Goal: Complete application form: Complete application form

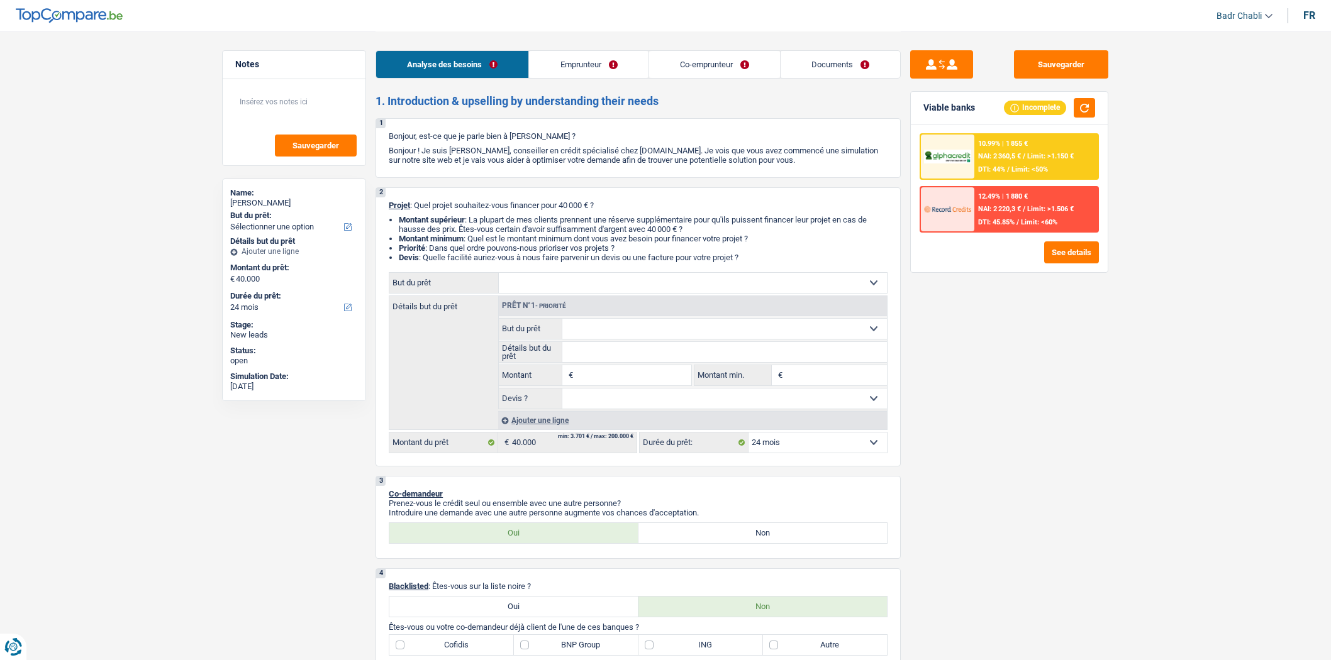
select select "24"
select select "independent"
select select "netSalary"
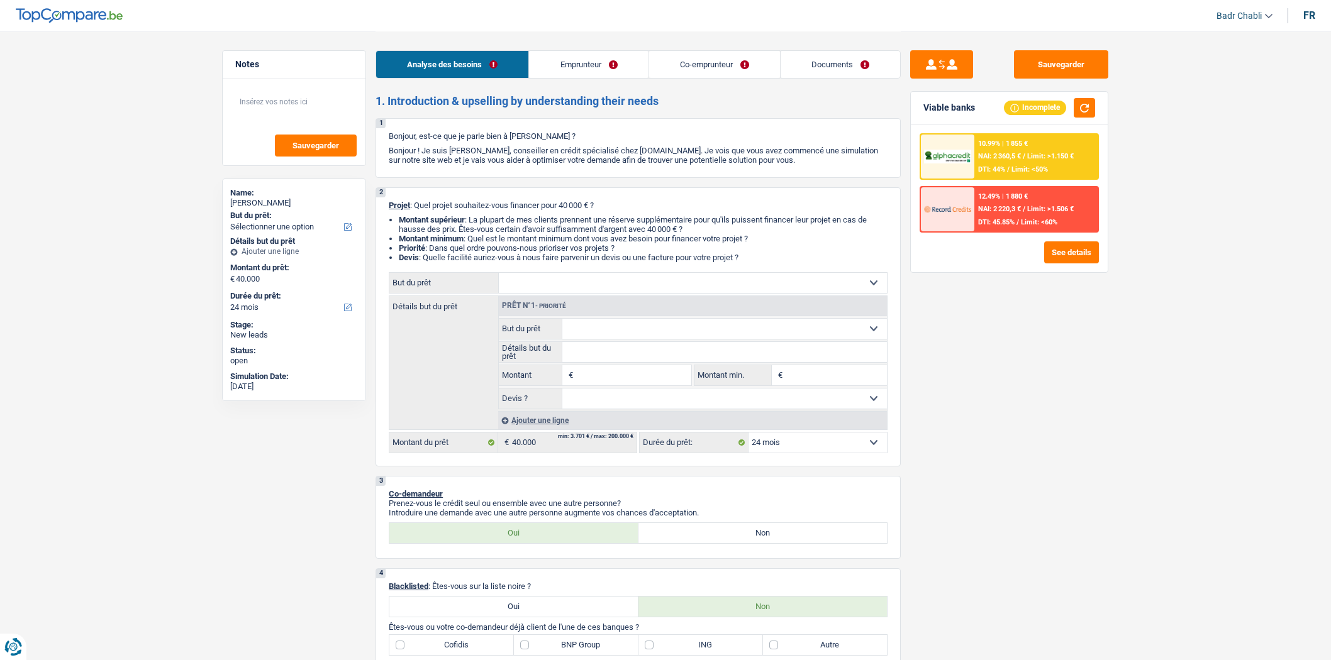
select select "familyAllowances"
select select "liveWithParents"
select select "24"
click at [619, 377] on input "Montant" at bounding box center [633, 375] width 115 height 20
click at [649, 375] on input "40.000" at bounding box center [633, 375] width 115 height 20
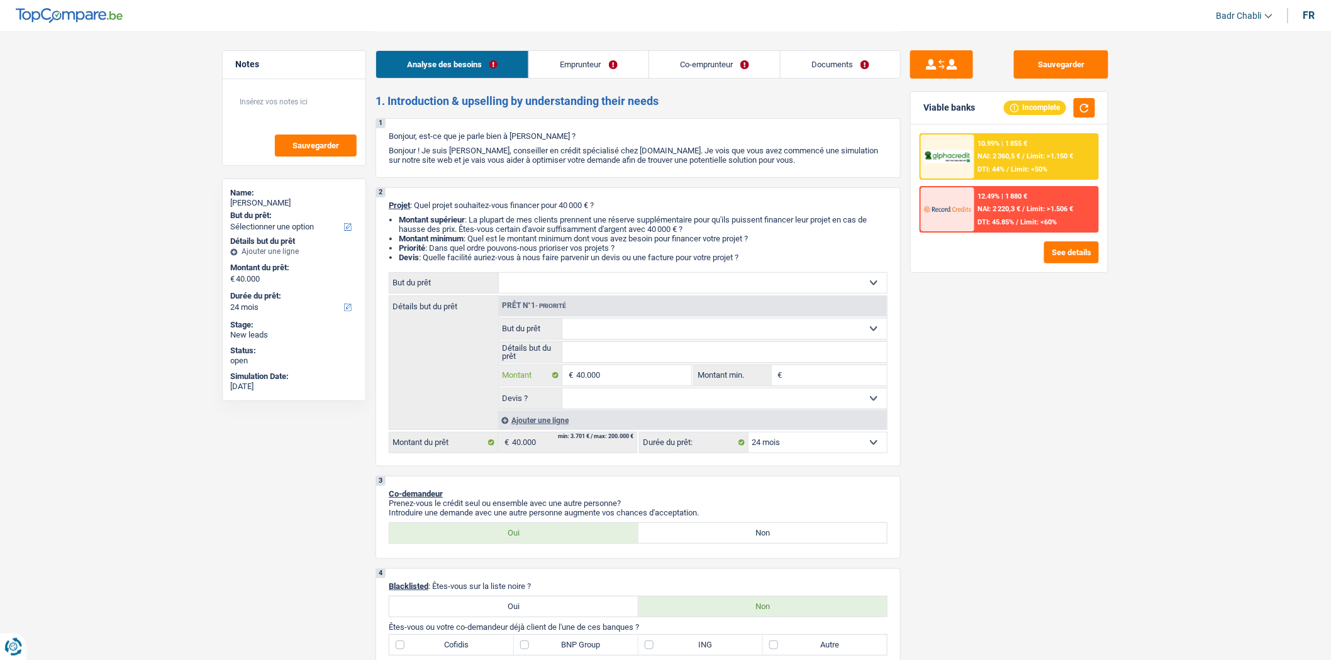
click at [649, 375] on input "40.000" at bounding box center [633, 375] width 115 height 20
type input "40.000"
click at [851, 386] on input "Montant min." at bounding box center [837, 375] width 102 height 20
type input "40.000"
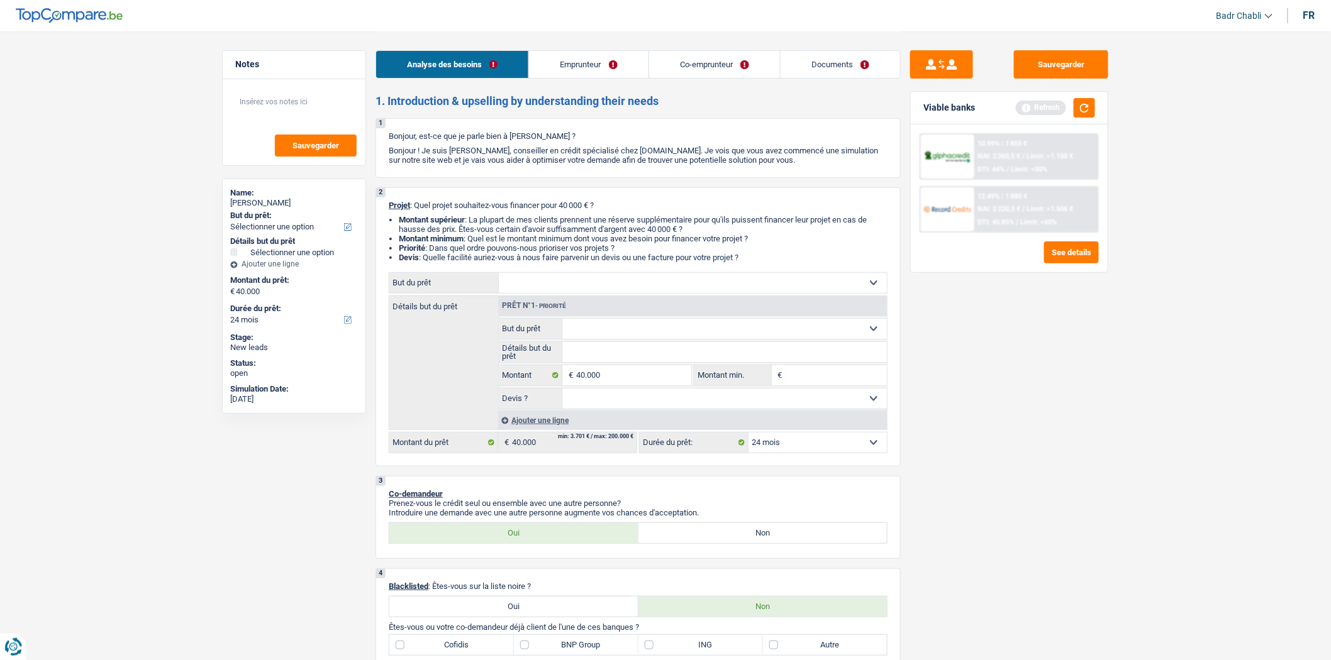
type input "3"
type input "30"
type input "300"
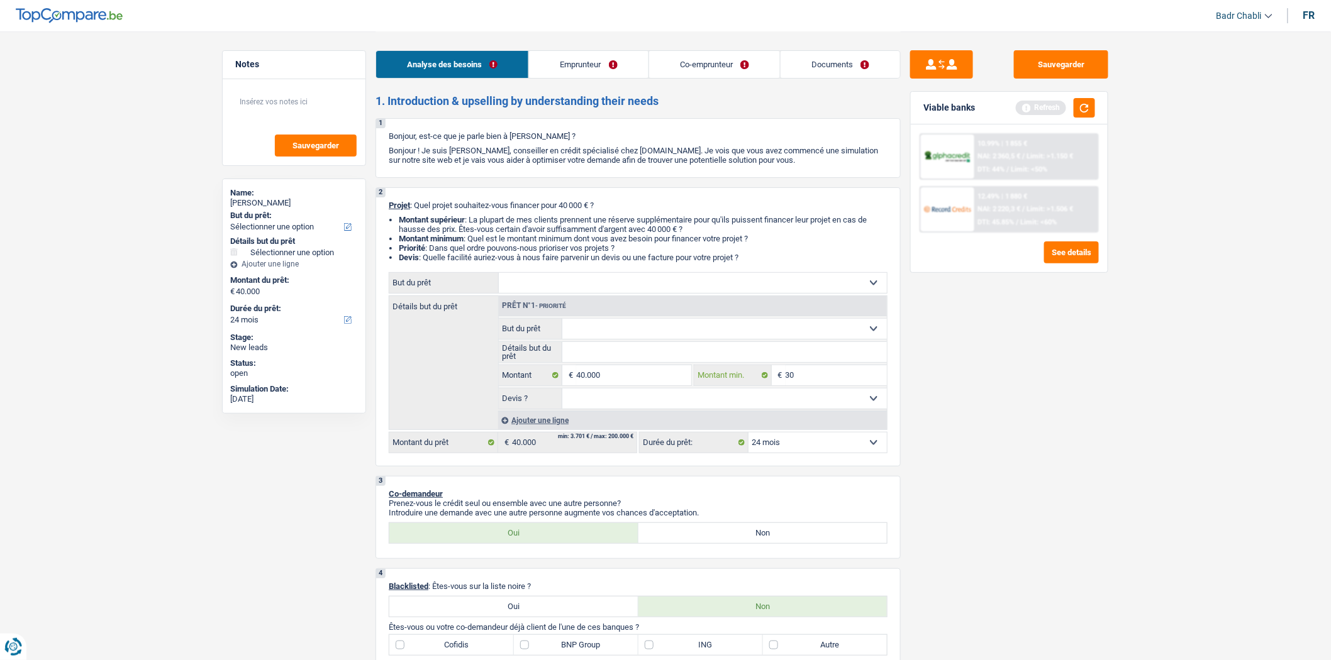
type input "300"
type input "3.000"
type input "30.000"
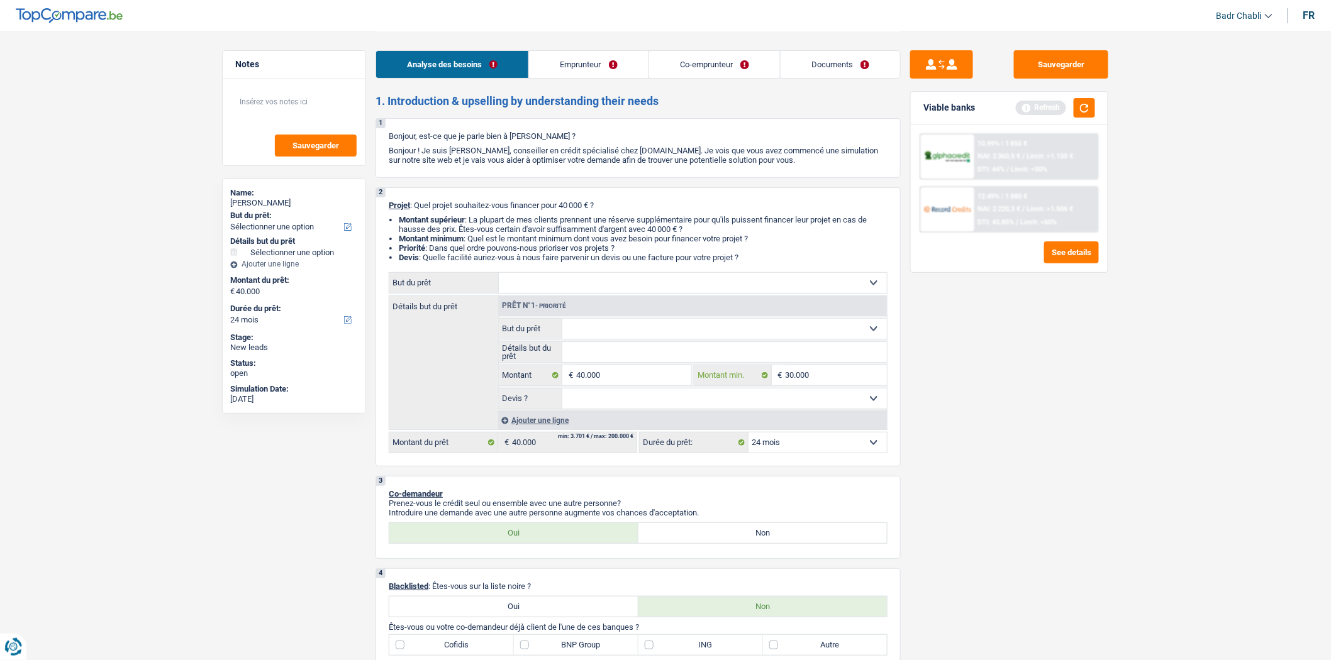
type input "30.000"
click at [810, 406] on select "Oui Non Non répondu Sélectionner une option" at bounding box center [724, 399] width 325 height 20
select select "false"
click at [562, 392] on select "Oui Non Non répondu Sélectionner une option" at bounding box center [724, 399] width 325 height 20
select select "false"
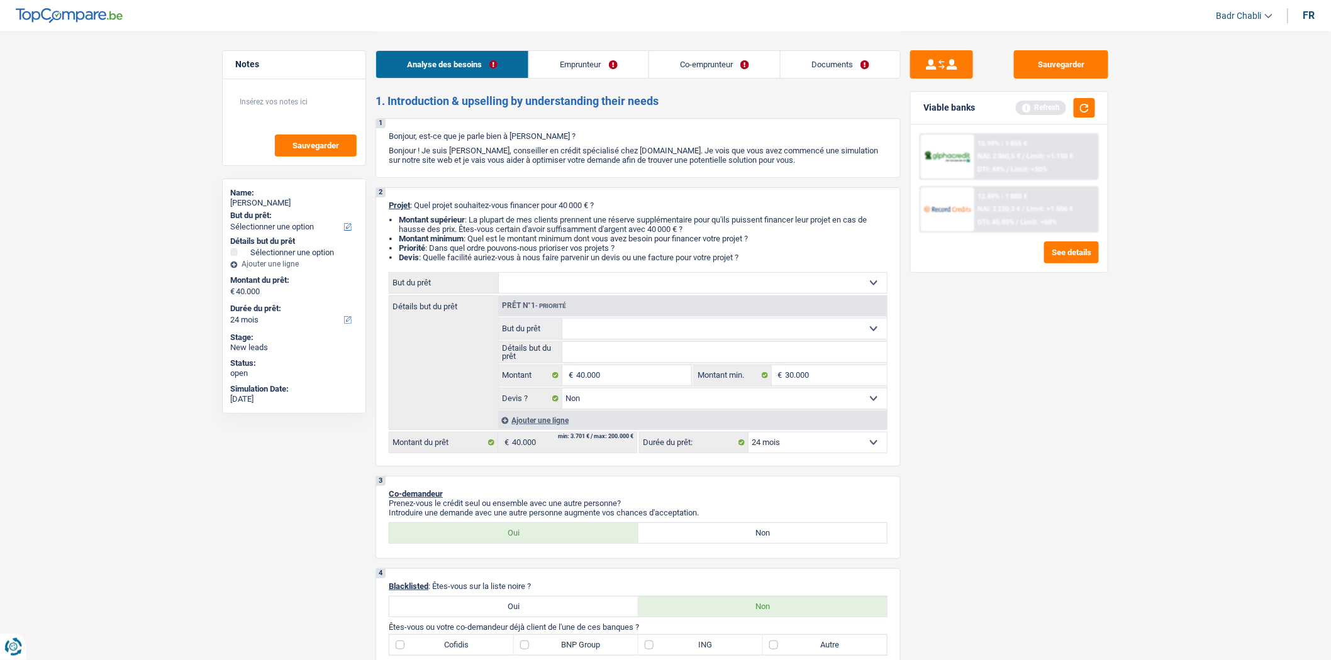
click at [1083, 439] on div "Sauvegarder Viable banks Refresh 10.99% | 1 855 € NAI: 2 360,5 € / Limit: >1.15…" at bounding box center [1009, 345] width 217 height 590
click at [1089, 92] on div "Viable banks Refresh" at bounding box center [1009, 108] width 197 height 33
click at [1086, 105] on button "button" at bounding box center [1084, 107] width 21 height 19
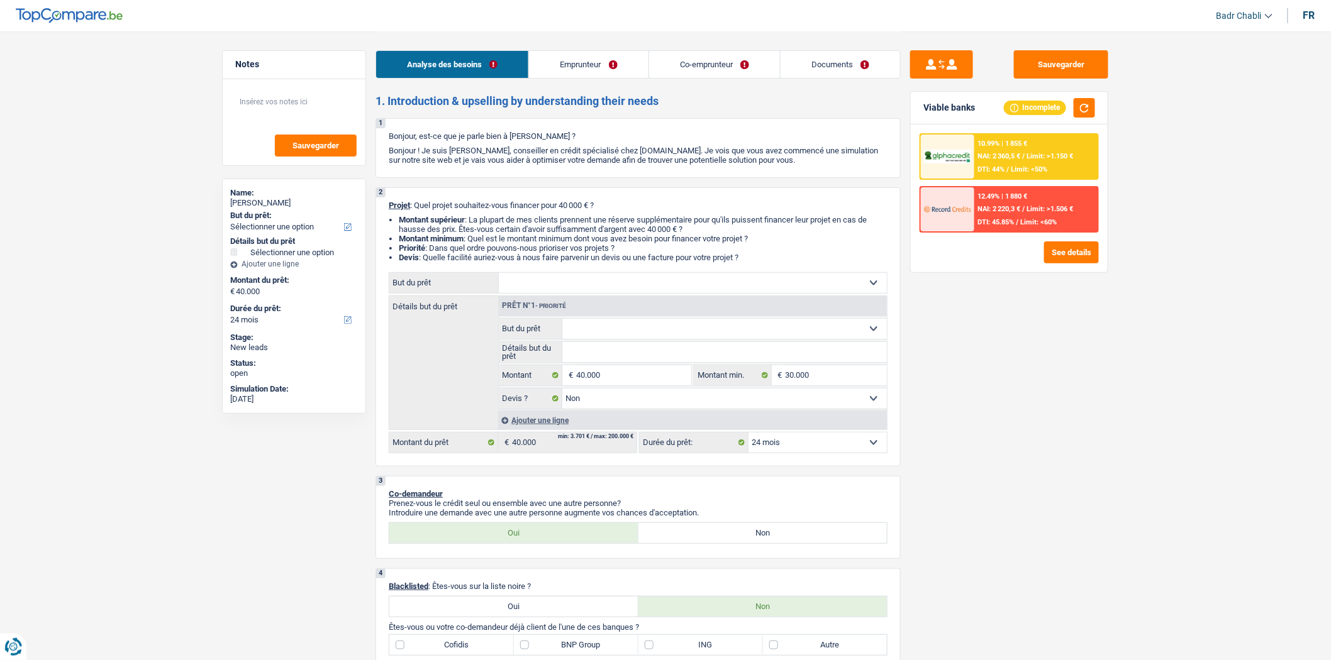
click at [569, 63] on link "Emprunteur" at bounding box center [588, 64] width 119 height 27
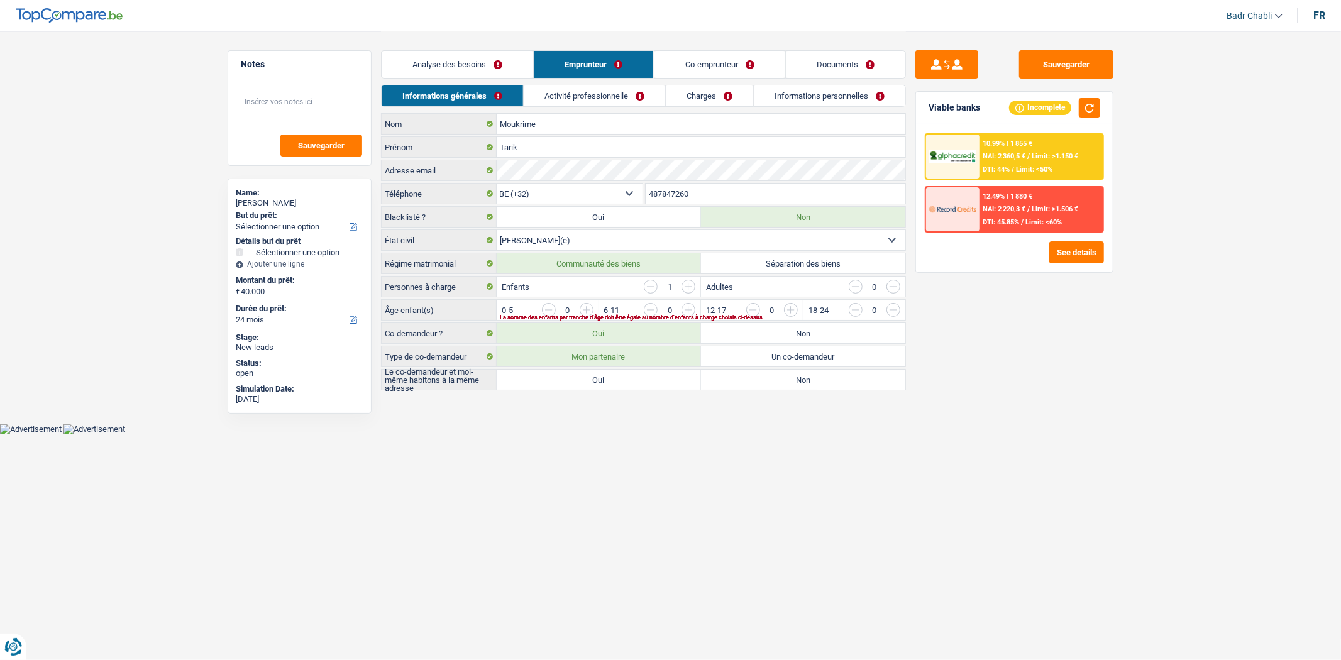
click at [611, 101] on link "Activité professionnelle" at bounding box center [595, 96] width 142 height 21
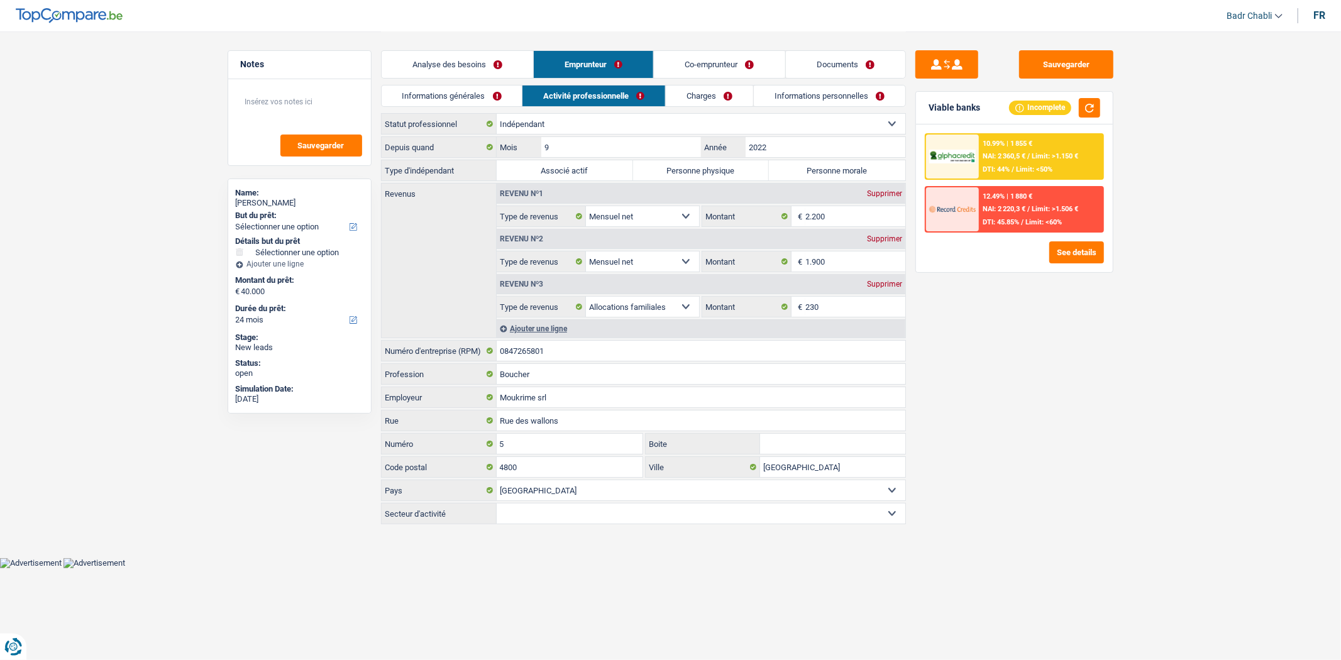
click at [699, 72] on link "Co-emprunteur" at bounding box center [719, 64] width 131 height 27
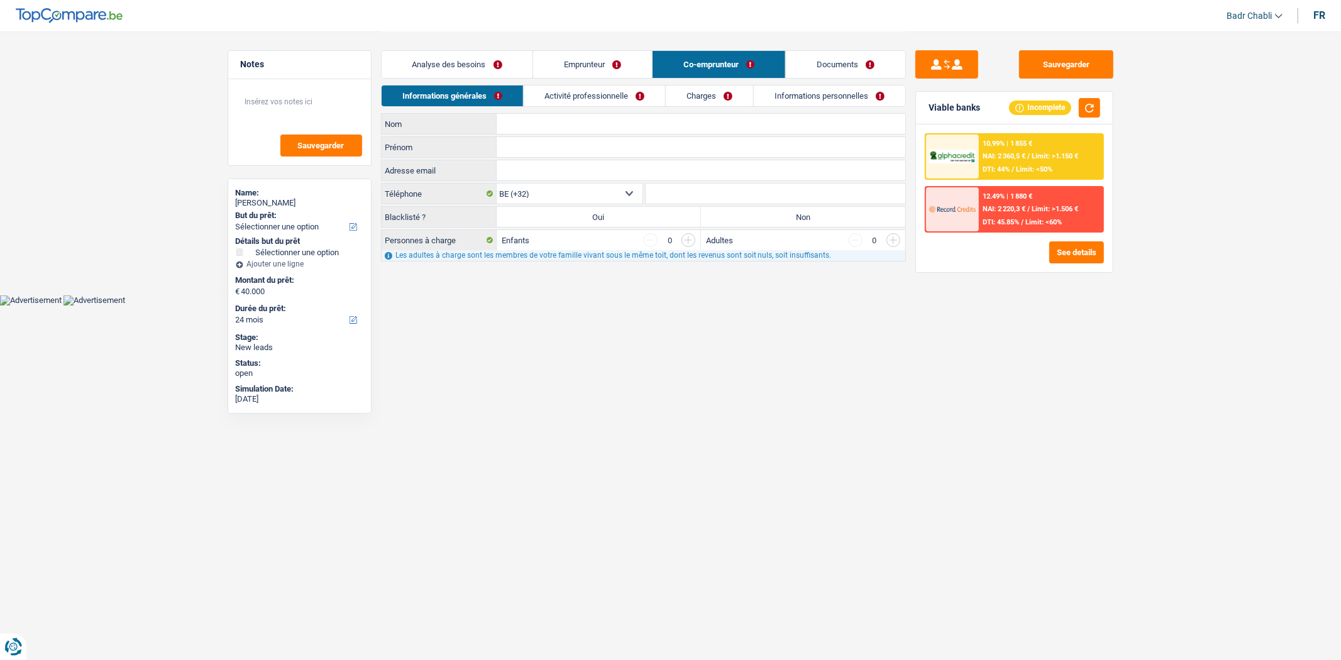
click at [594, 86] on link "Activité professionnelle" at bounding box center [595, 96] width 142 height 21
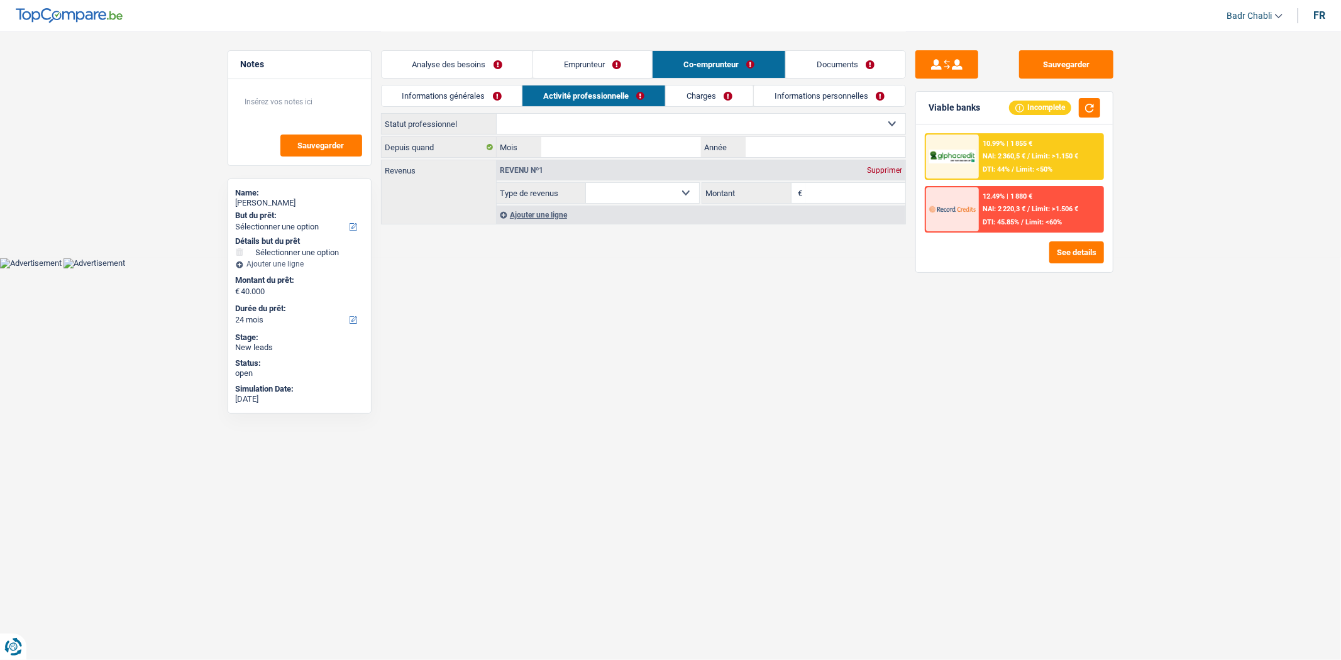
click at [594, 74] on link "Emprunteur" at bounding box center [592, 64] width 119 height 27
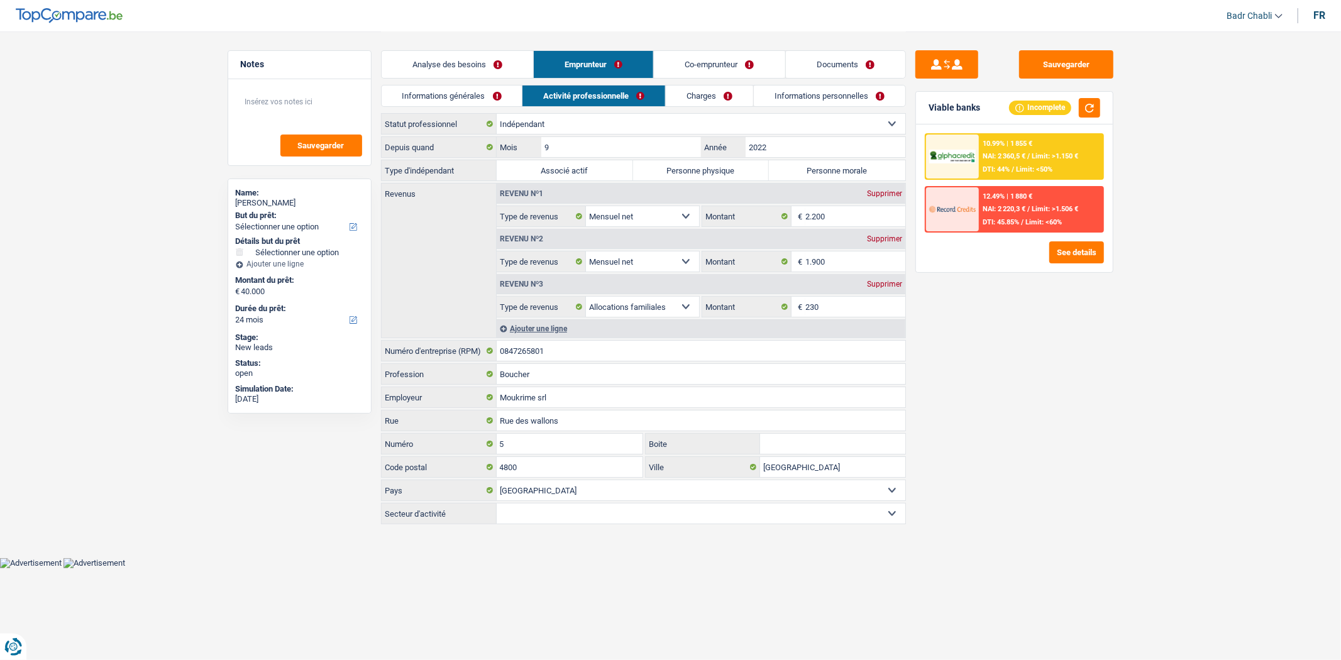
click at [716, 182] on div "Depuis quand 9 Mois / 2022 Année Type d'indépendant Associé actif Personne phys…" at bounding box center [643, 330] width 525 height 388
click at [716, 173] on label "Personne physique" at bounding box center [701, 170] width 136 height 20
click at [716, 173] on input "Personne physique" at bounding box center [701, 170] width 136 height 20
radio input "true"
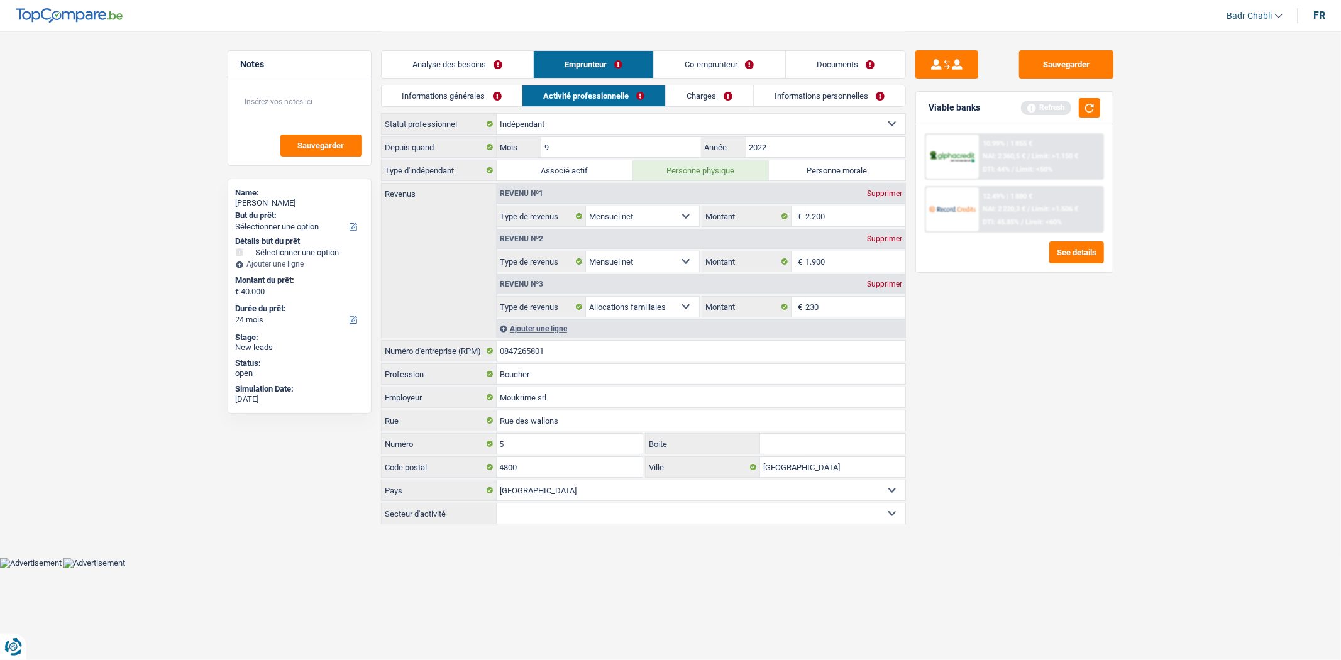
click at [459, 101] on link "Informations générales" at bounding box center [452, 96] width 141 height 21
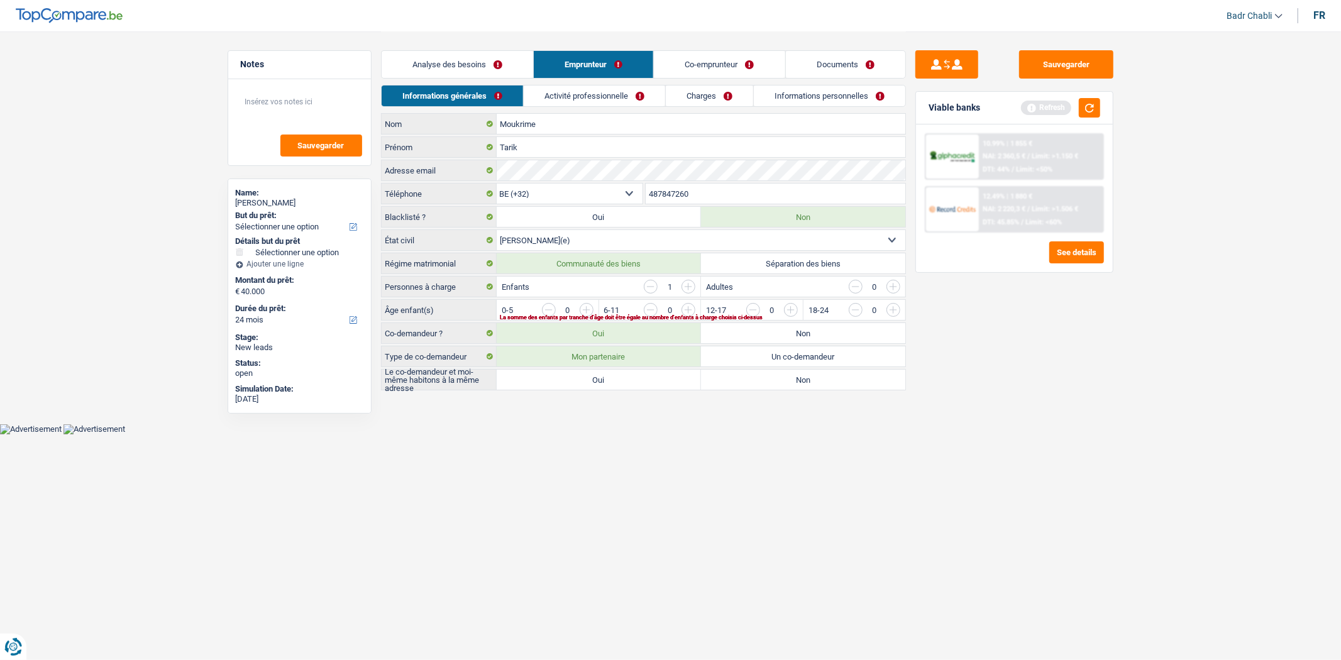
click at [1141, 352] on main "Notes Sauvegarder Name: [PERSON_NAME] But du prêt: Confort maison: meubles, tex…" at bounding box center [670, 212] width 1341 height 424
click at [583, 97] on link "Activité professionnelle" at bounding box center [595, 96] width 142 height 21
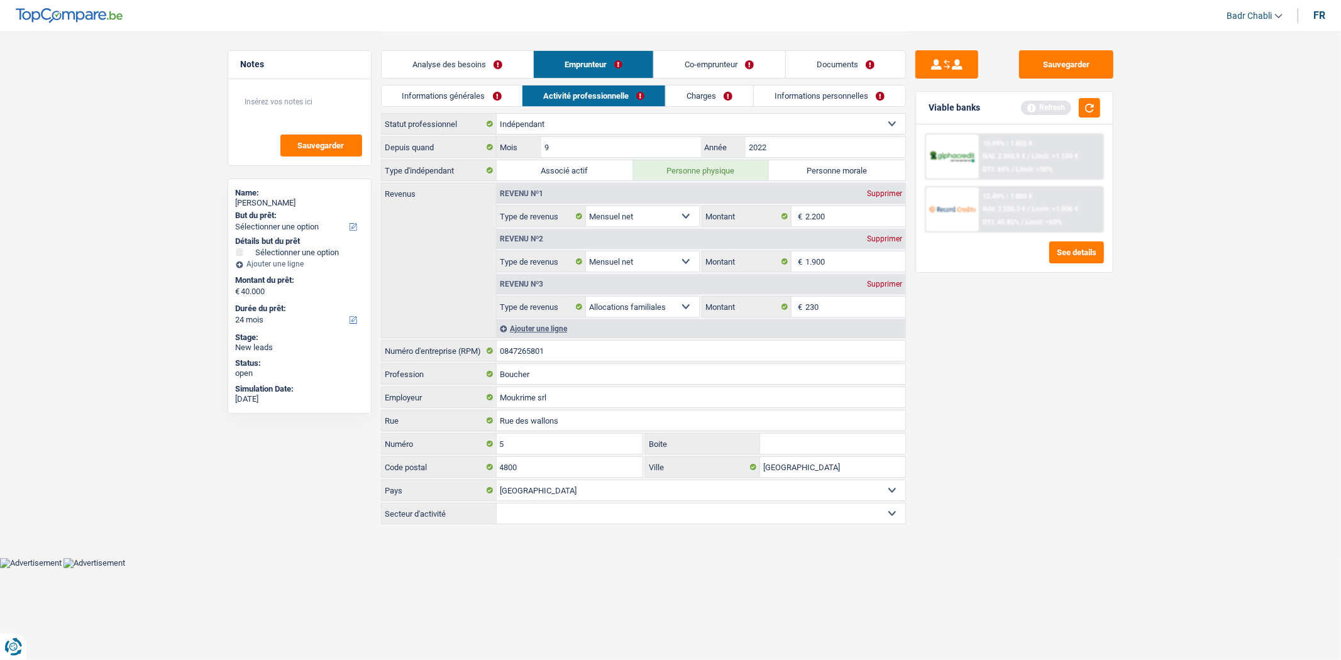
click at [745, 97] on link "Charges" at bounding box center [709, 96] width 87 height 21
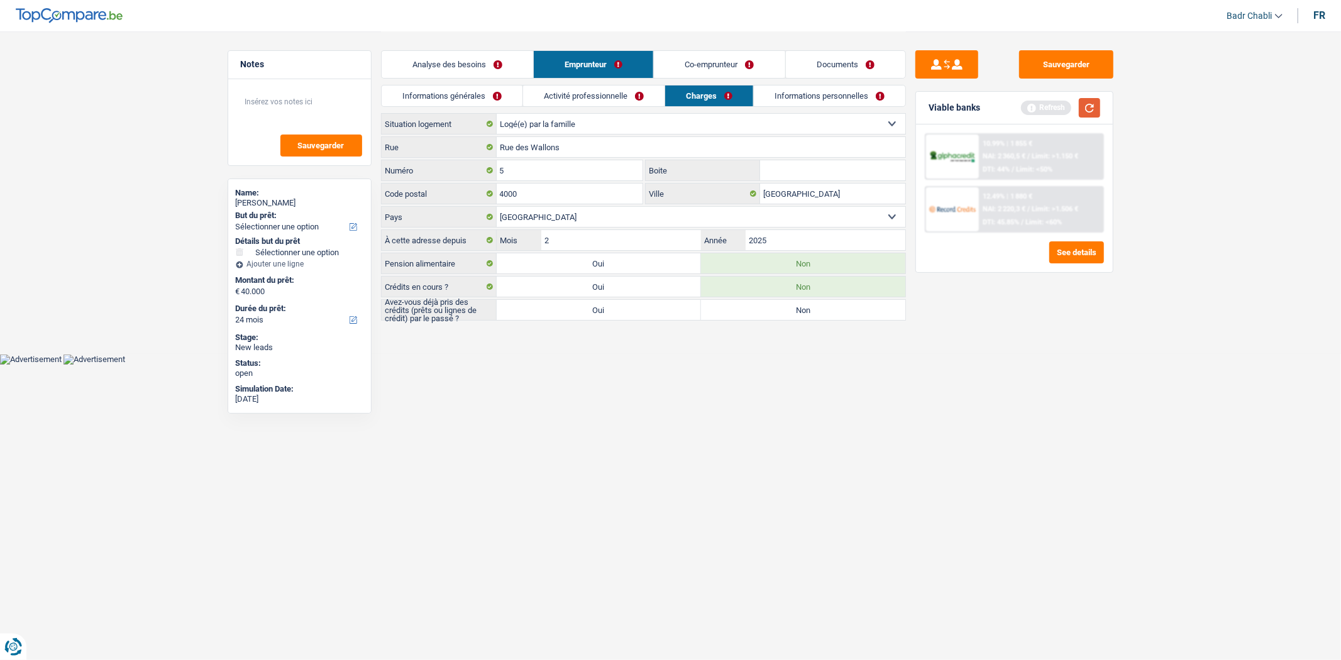
click at [1092, 105] on button "button" at bounding box center [1089, 107] width 21 height 19
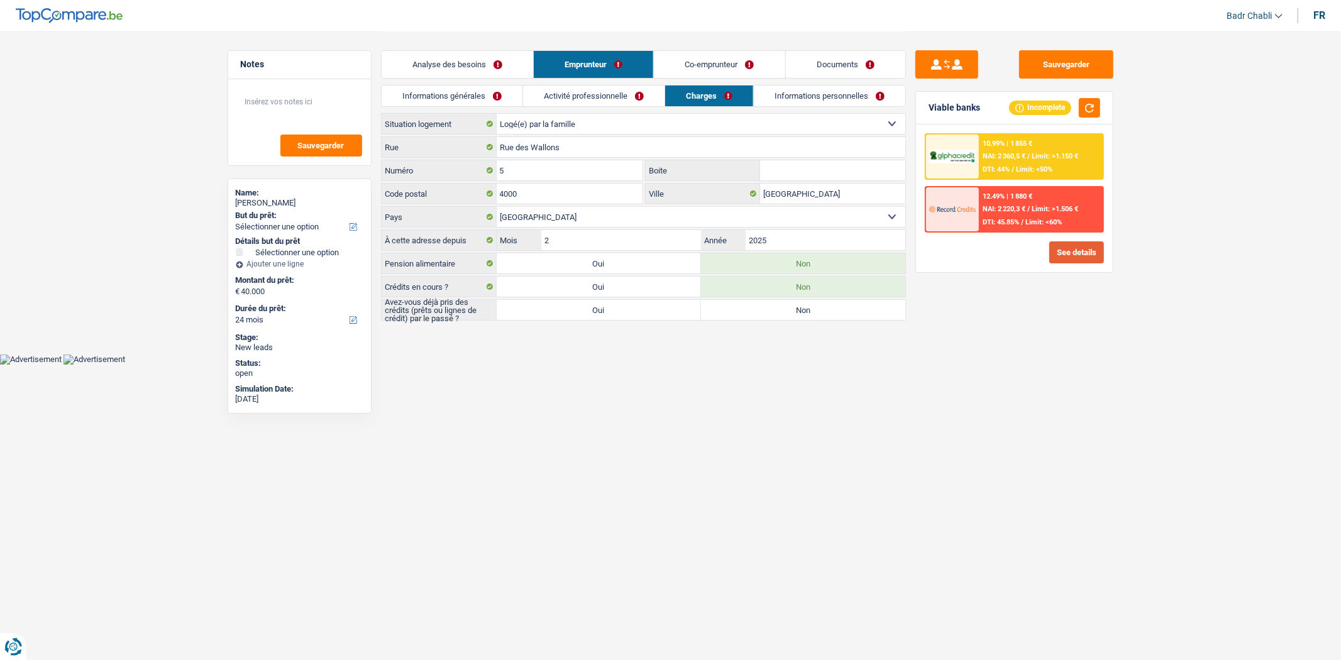
click at [1060, 253] on button "See details" at bounding box center [1077, 253] width 55 height 22
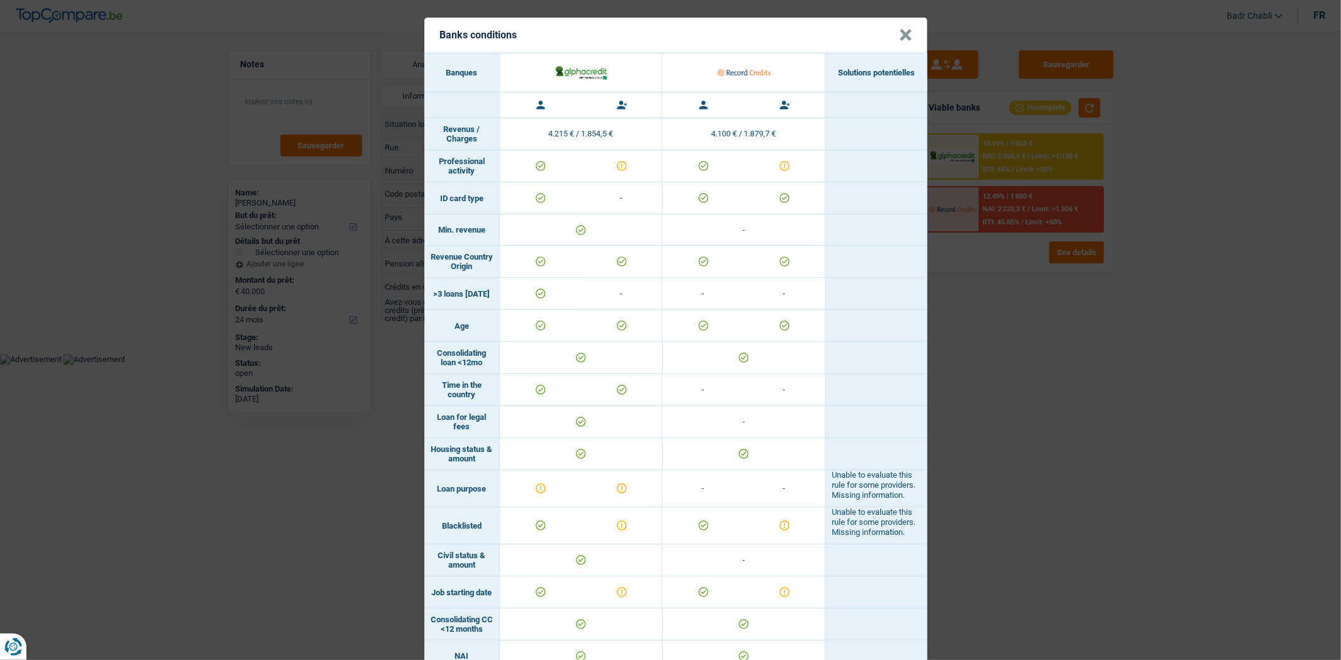
click at [899, 36] on button "×" at bounding box center [905, 35] width 13 height 13
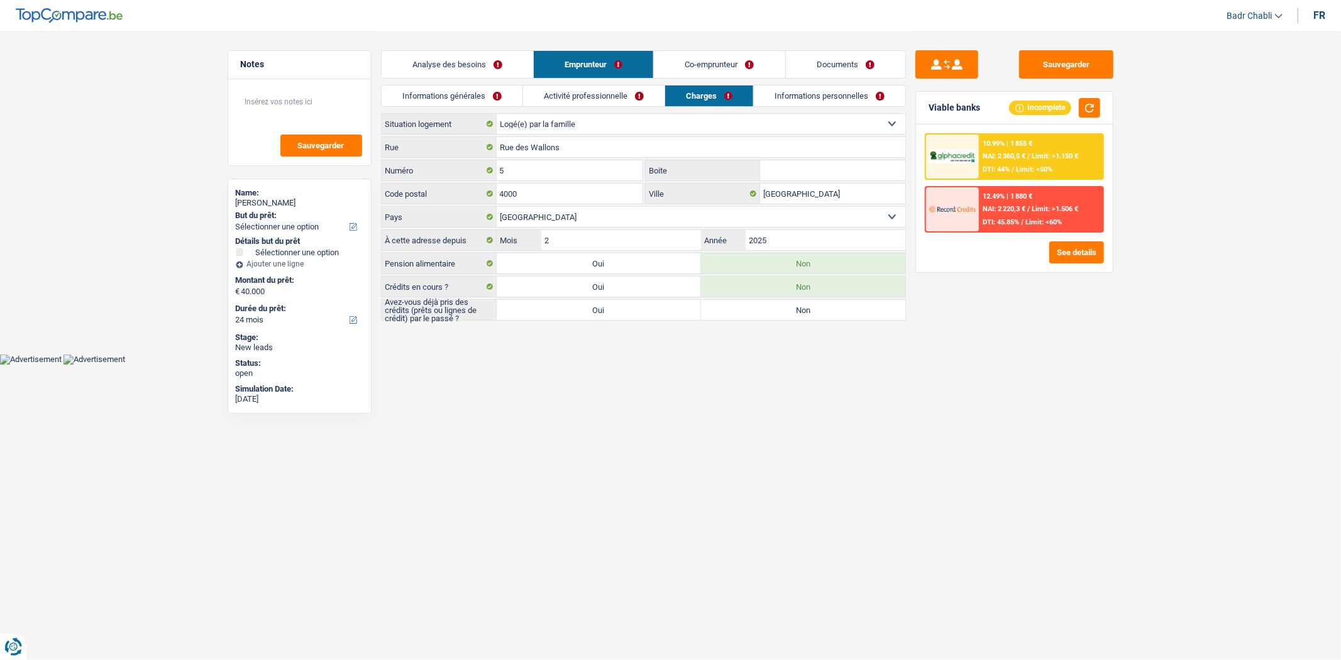
click at [475, 53] on link "Analyse des besoins" at bounding box center [458, 64] width 152 height 27
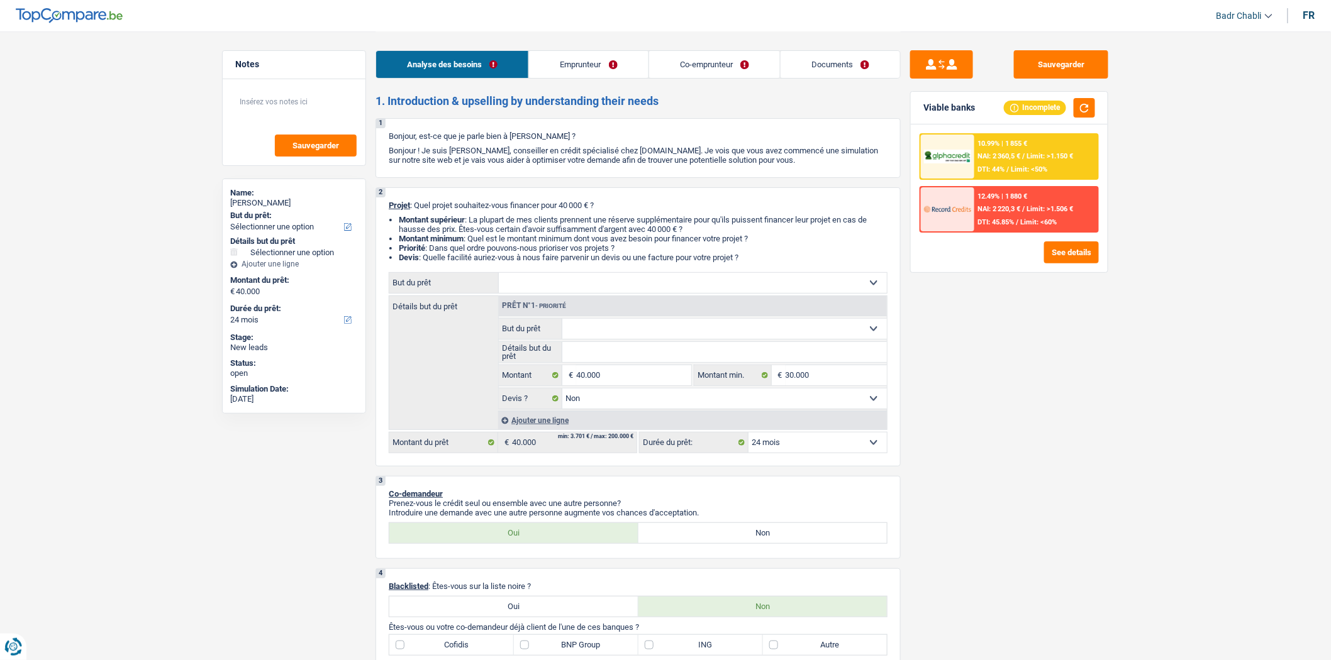
click at [780, 445] on select "12 mois 18 mois 24 mois 30 mois 36 mois 42 mois 48 mois 60 mois 72 mois 84 mois…" at bounding box center [817, 443] width 138 height 20
click at [1017, 351] on div "Sauvegarder Viable banks Incomplete 10.99% | 1 855 € NAI: 2 360,5 € / Limit: >1…" at bounding box center [1009, 345] width 217 height 590
select select "24"
select select "false"
select select "24"
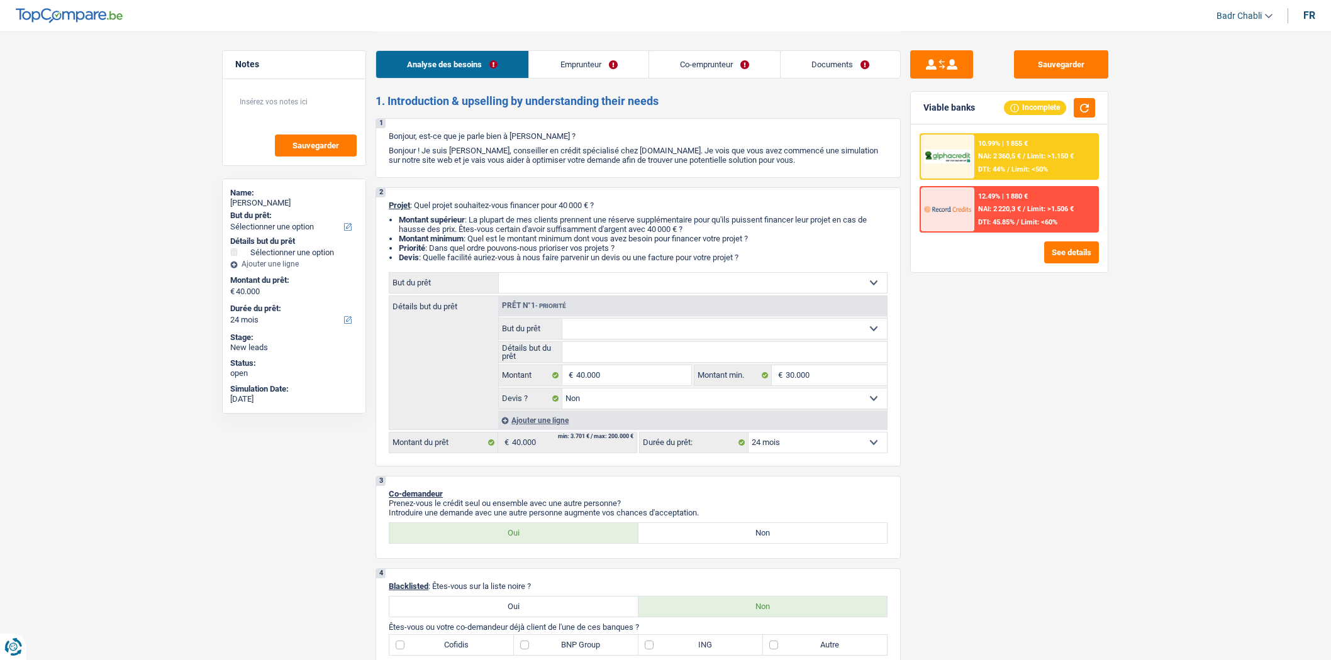
select select "independent"
select select "netSalary"
select select "familyAllowances"
select select "liveWithParents"
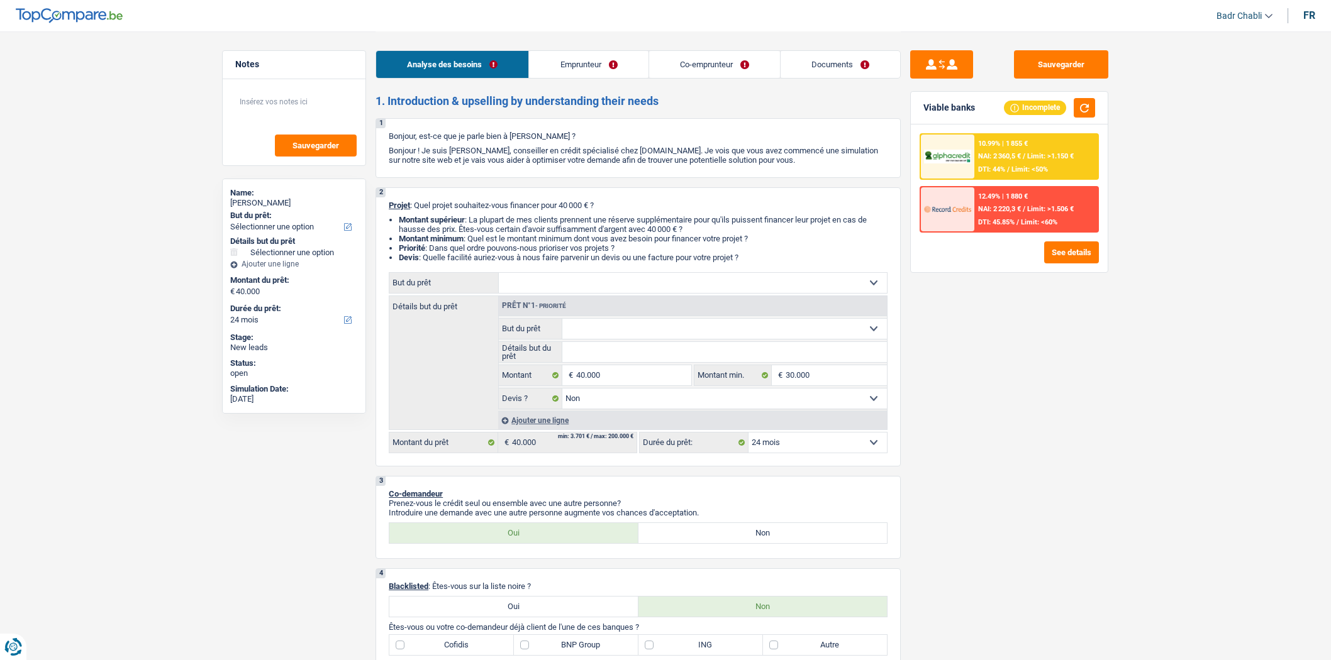
select select "false"
select select "24"
select select "independent"
select select "netSalary"
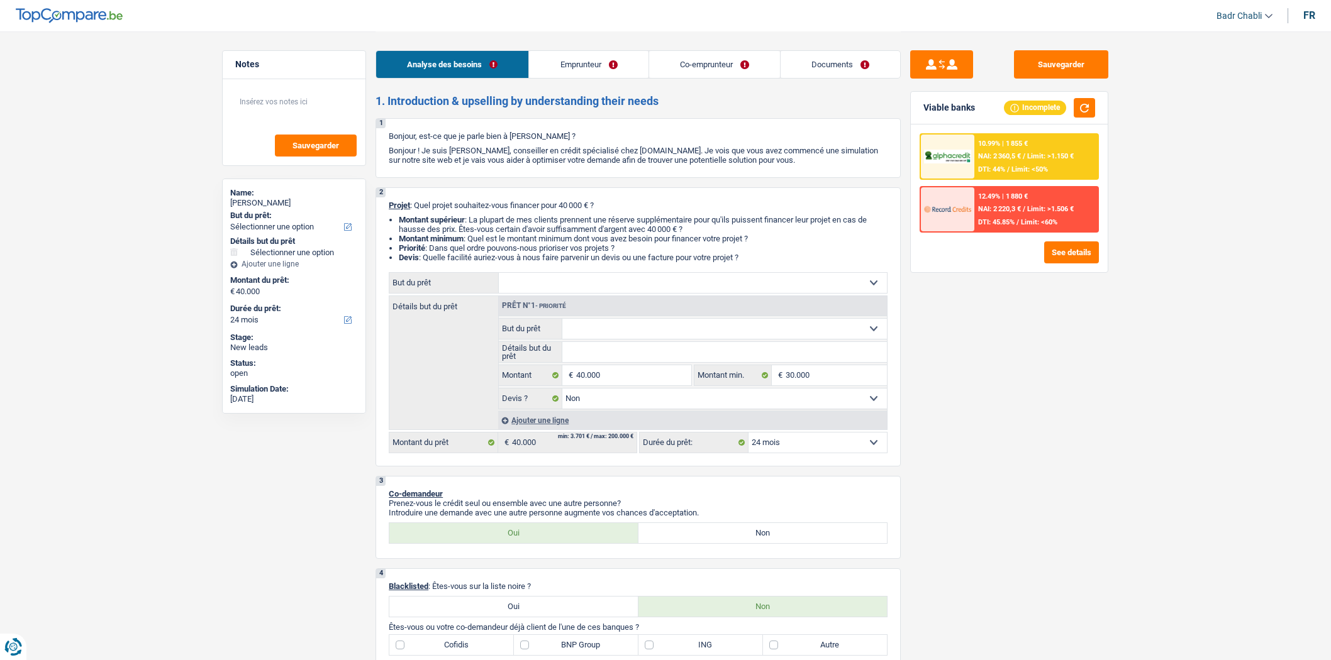
select select "familyAllowances"
select select "BE"
click at [632, 58] on link "Emprunteur" at bounding box center [588, 64] width 119 height 27
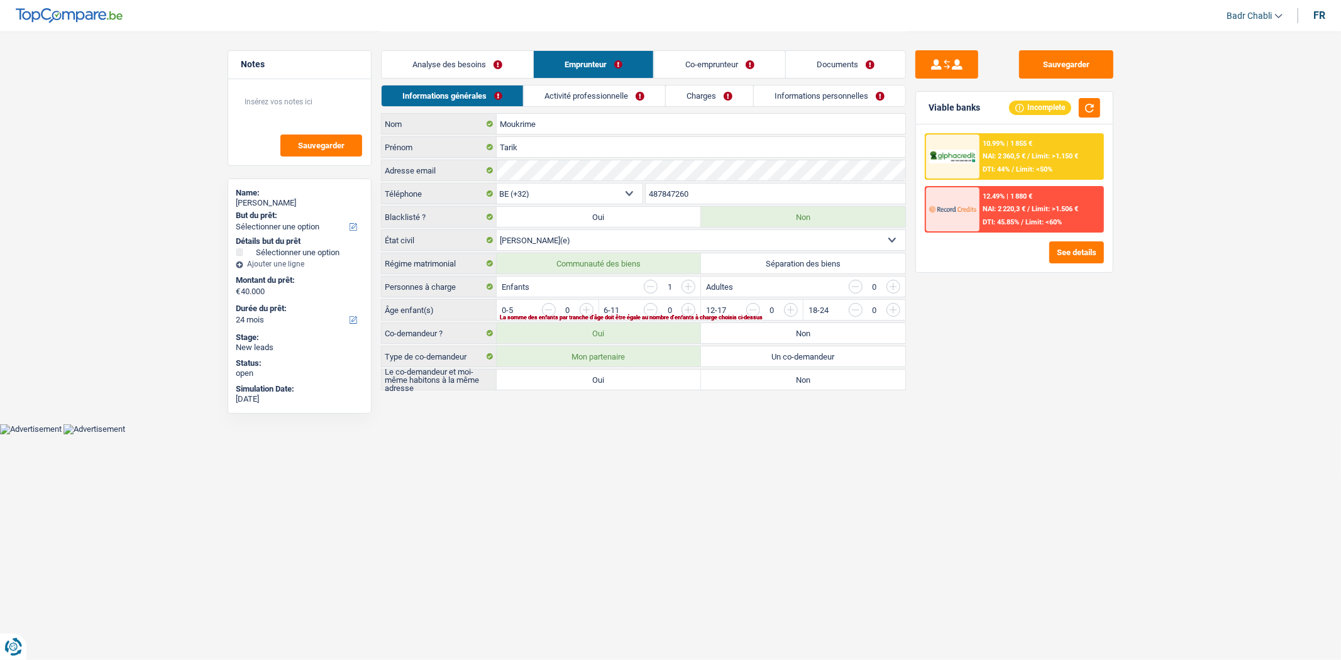
click at [594, 92] on link "Activité professionnelle" at bounding box center [595, 96] width 142 height 21
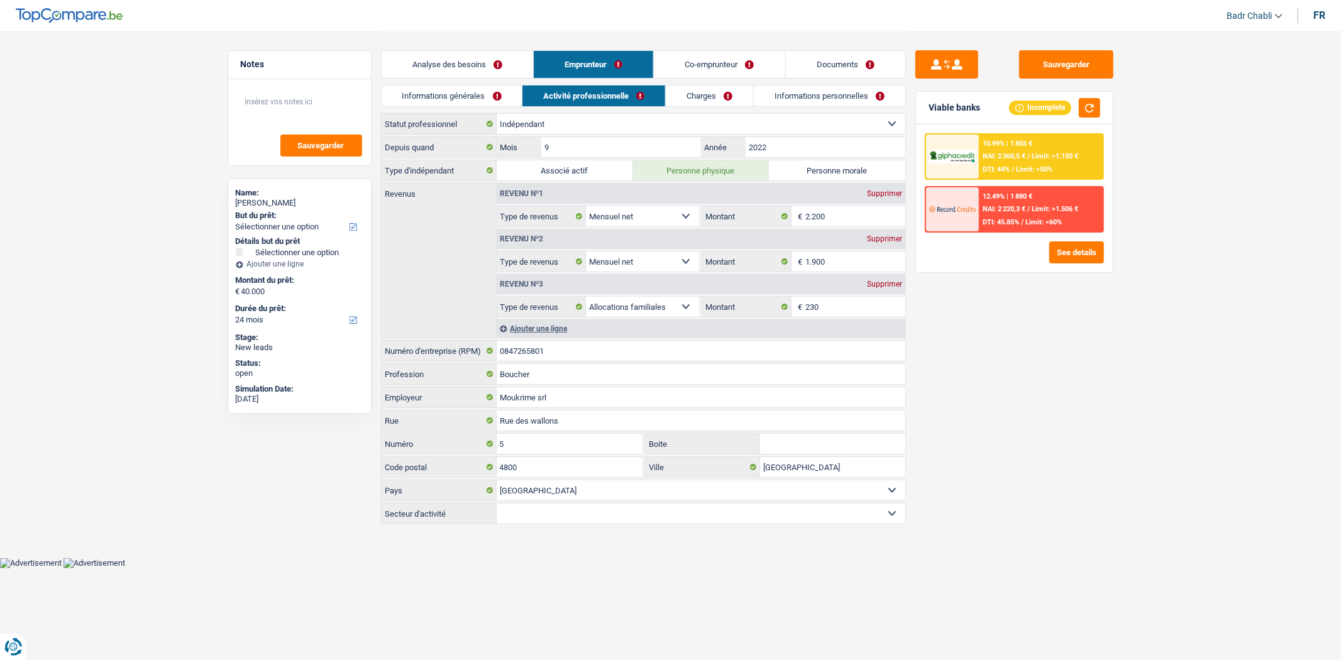
click at [730, 64] on link "Co-emprunteur" at bounding box center [719, 64] width 131 height 27
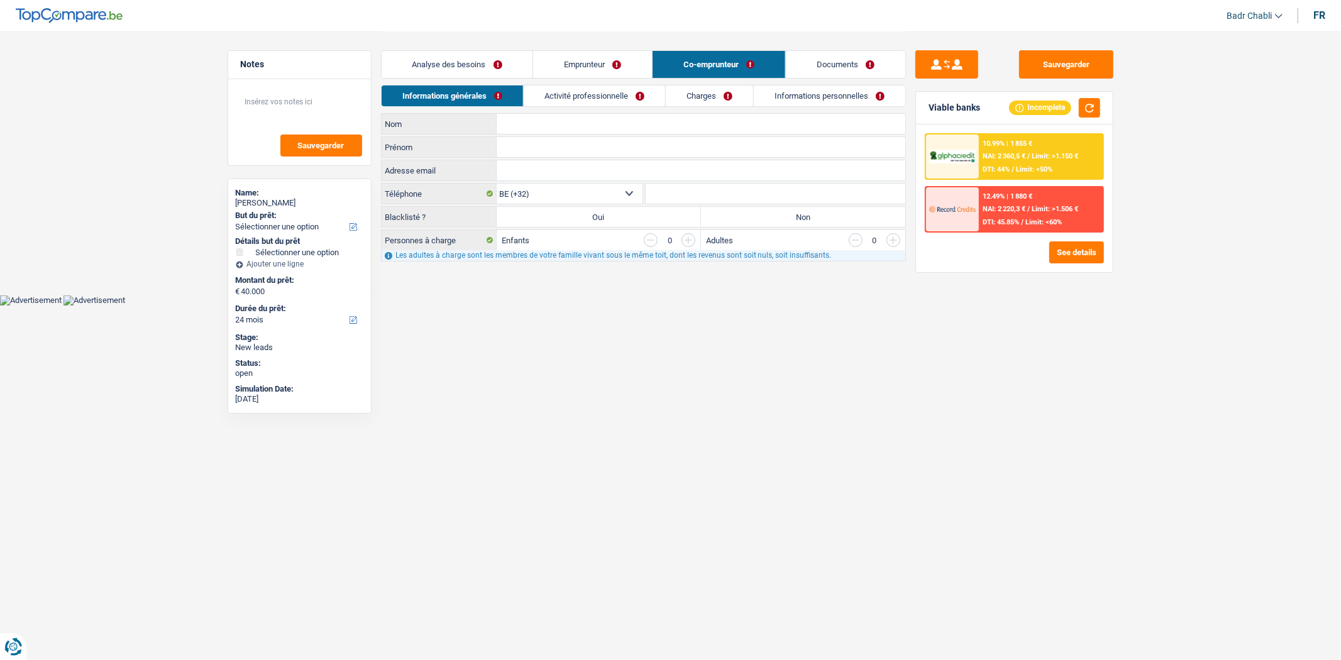
click at [612, 94] on link "Activité professionnelle" at bounding box center [595, 96] width 142 height 21
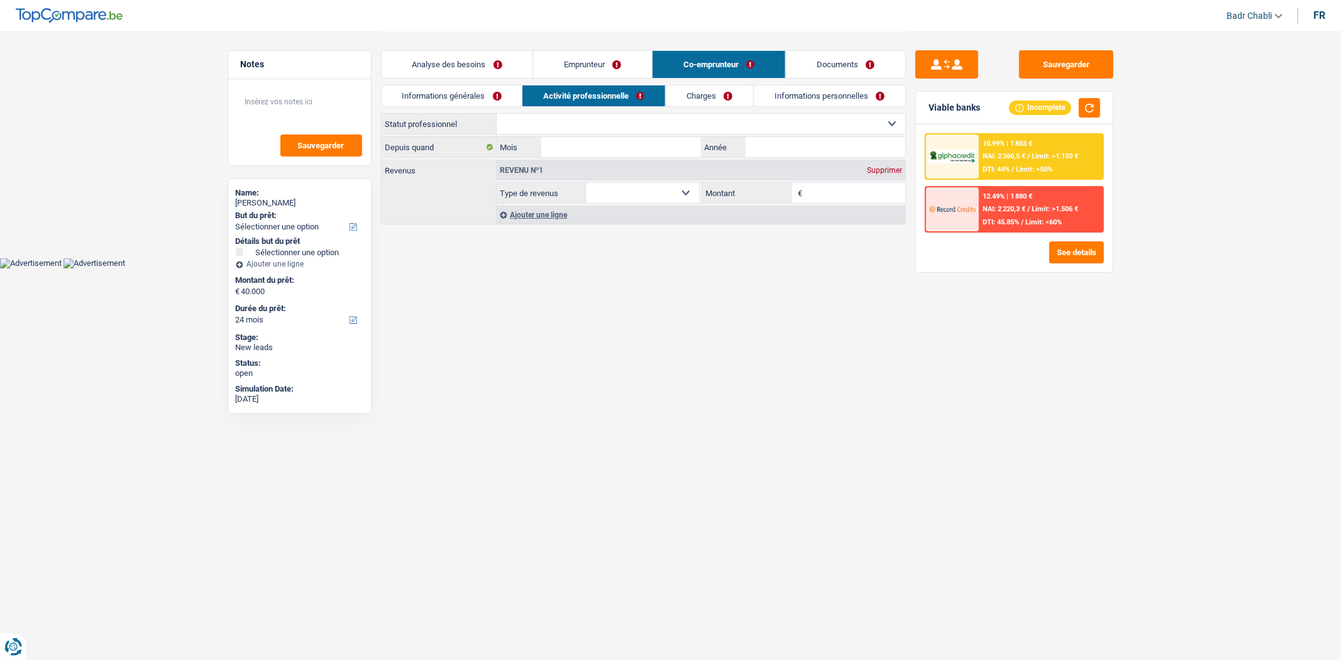
click at [601, 120] on select "Ouvrier Employé privé Employé public Invalide Indépendant Pensionné Chômeur Mut…" at bounding box center [701, 124] width 409 height 20
select select "privateEmployee"
click at [497, 114] on select "Ouvrier Employé privé Employé public Invalide Indépendant Pensionné Chômeur Mut…" at bounding box center [701, 124] width 409 height 20
select select "netSalary"
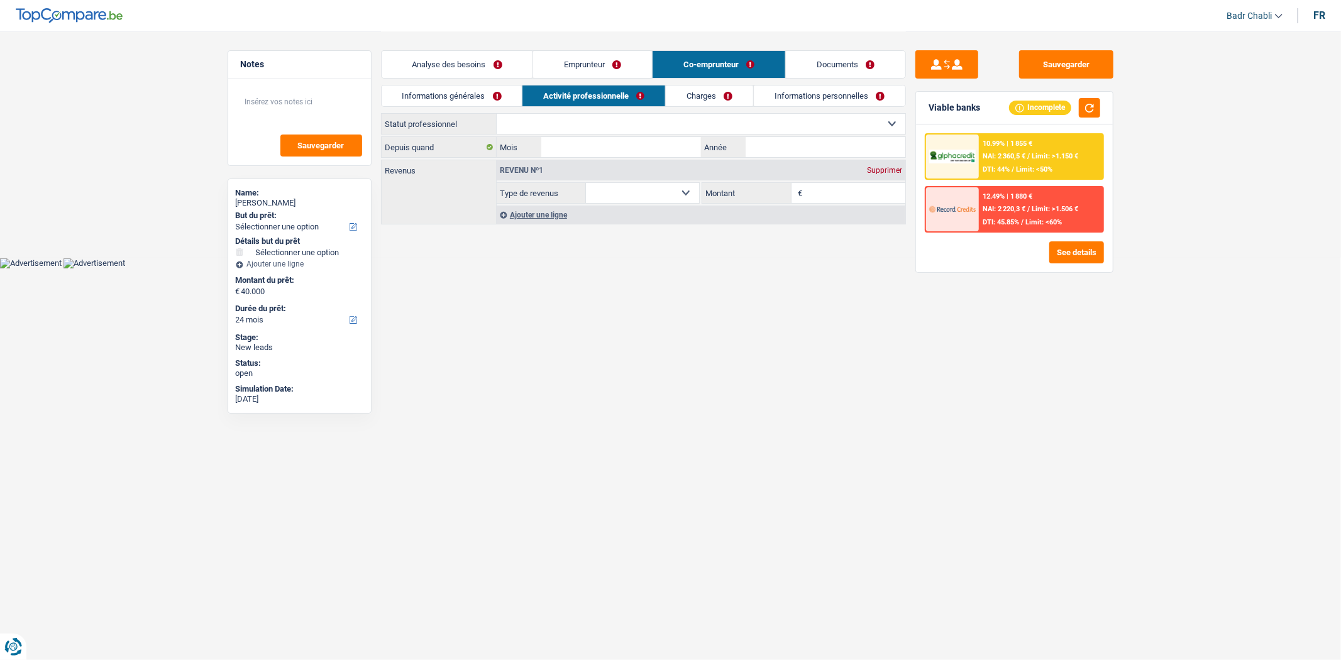
select select "mealVouchers"
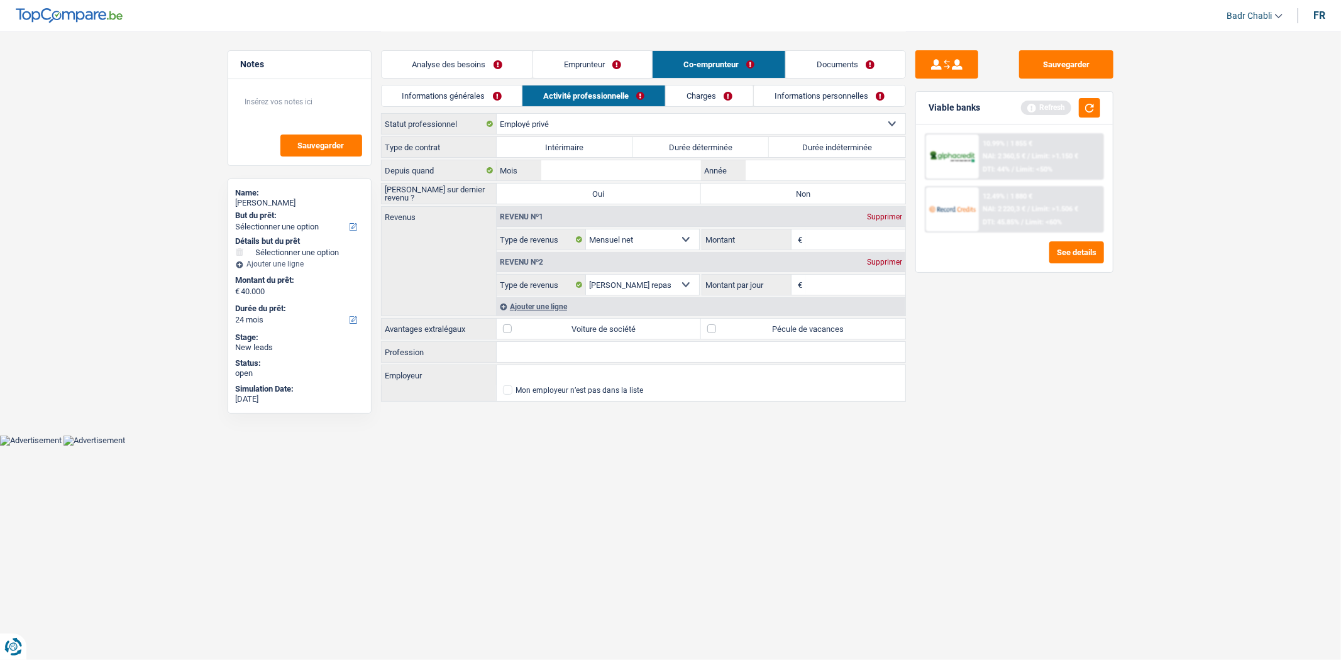
click at [826, 158] on div "Type de contrat Intérimaire Durée déterminée Durée indéterminée Tous les champs…" at bounding box center [643, 269] width 525 height 267
click at [837, 145] on label "Durée indéterminée" at bounding box center [837, 147] width 136 height 20
click at [837, 145] on input "Durée indéterminée" at bounding box center [837, 147] width 136 height 20
radio input "true"
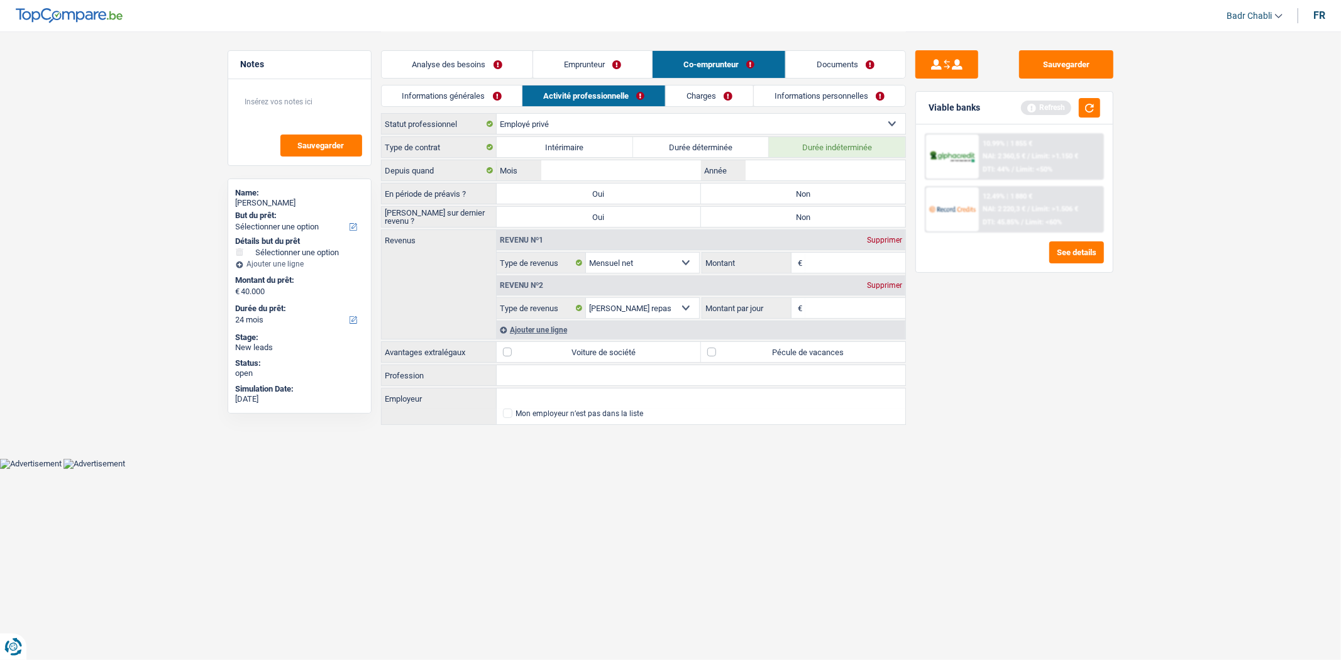
click at [794, 187] on label "Non" at bounding box center [803, 194] width 204 height 20
click at [794, 187] on input "Non" at bounding box center [803, 194] width 204 height 20
radio input "true"
click at [615, 69] on link "Emprunteur" at bounding box center [592, 64] width 119 height 27
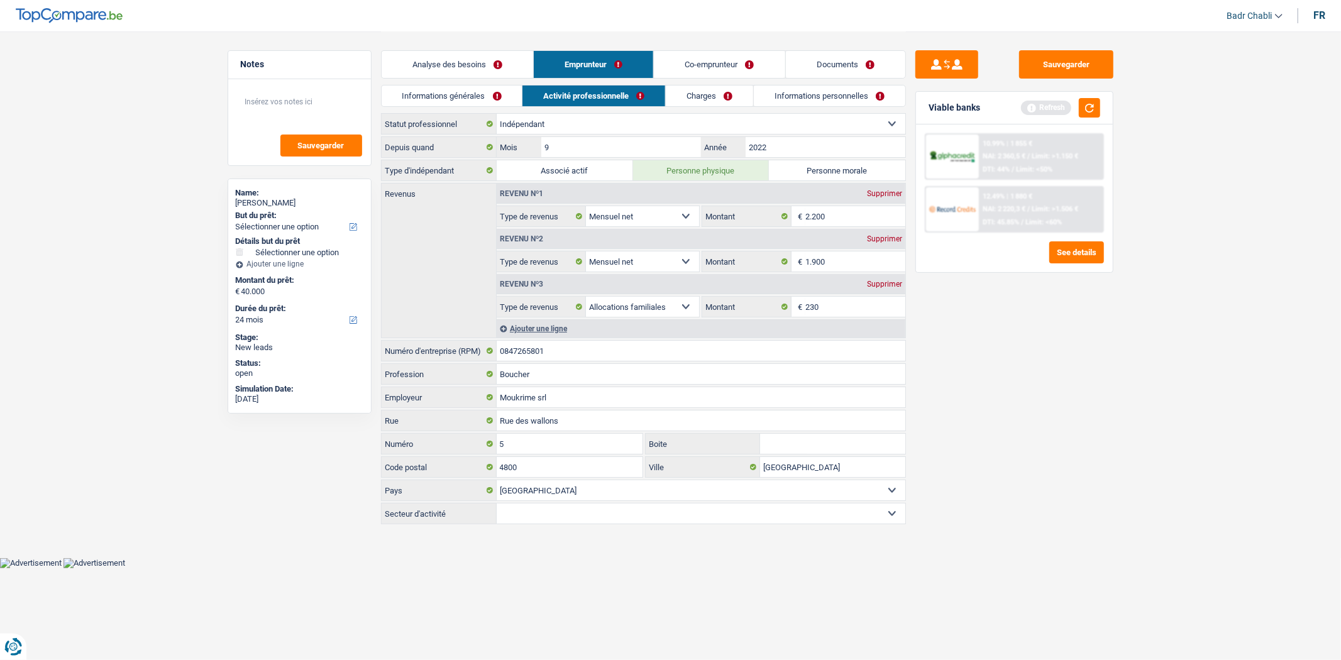
click at [888, 242] on div "Supprimer" at bounding box center [885, 239] width 42 height 8
select select "familyAllowances"
type input "230"
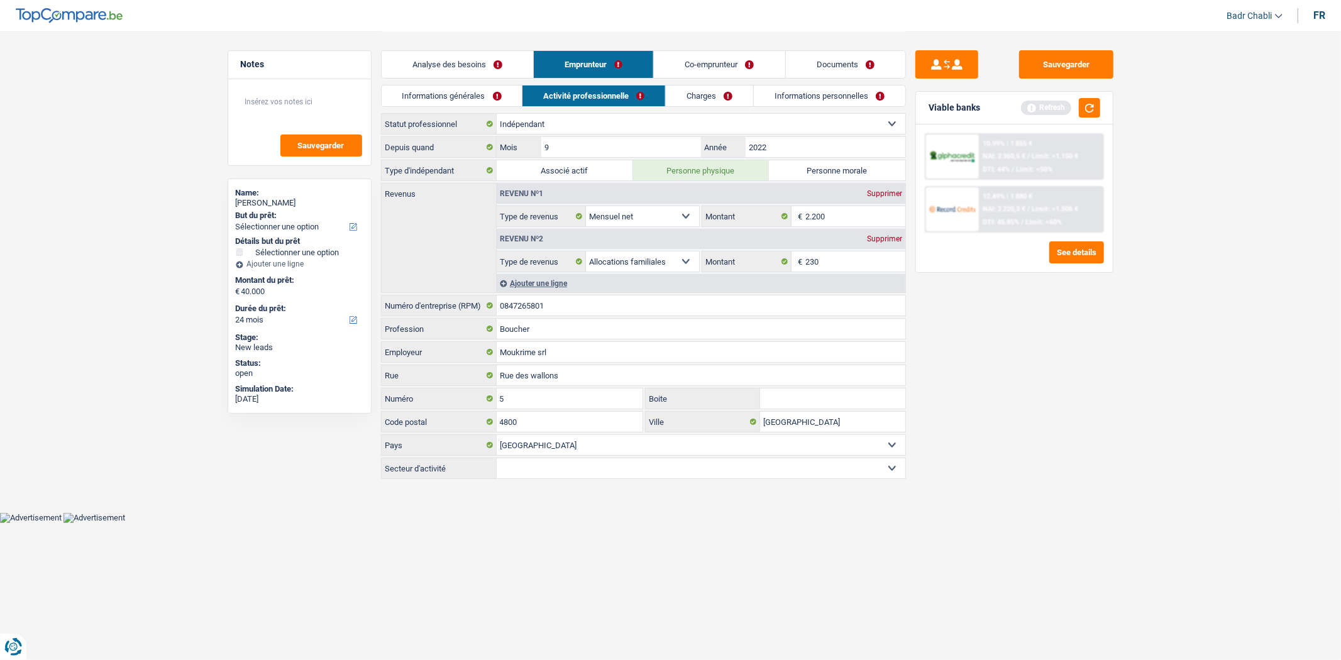
click at [734, 59] on link "Co-emprunteur" at bounding box center [719, 64] width 131 height 27
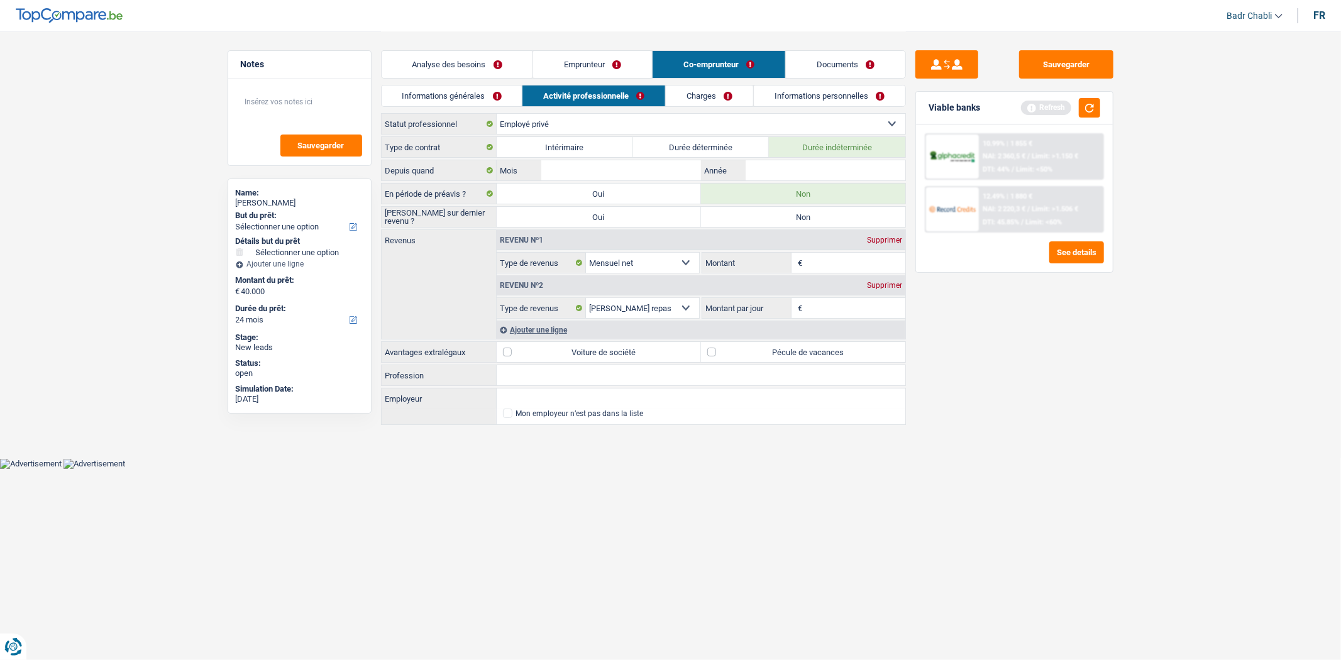
click at [577, 370] on input "Profession" at bounding box center [701, 375] width 409 height 20
type input "Aide Soignante"
click at [813, 263] on input "Montant" at bounding box center [856, 263] width 100 height 20
type input "1.900"
click at [599, 70] on link "Emprunteur" at bounding box center [592, 64] width 119 height 27
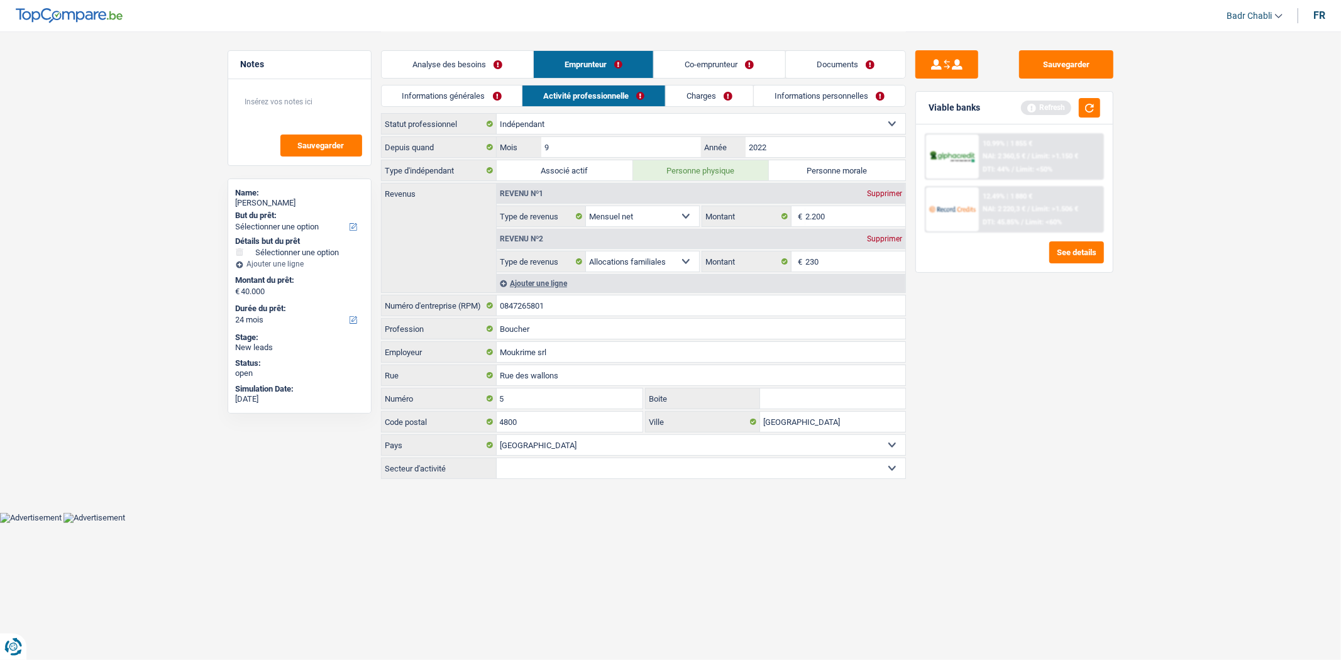
click at [721, 95] on link "Charges" at bounding box center [709, 96] width 87 height 21
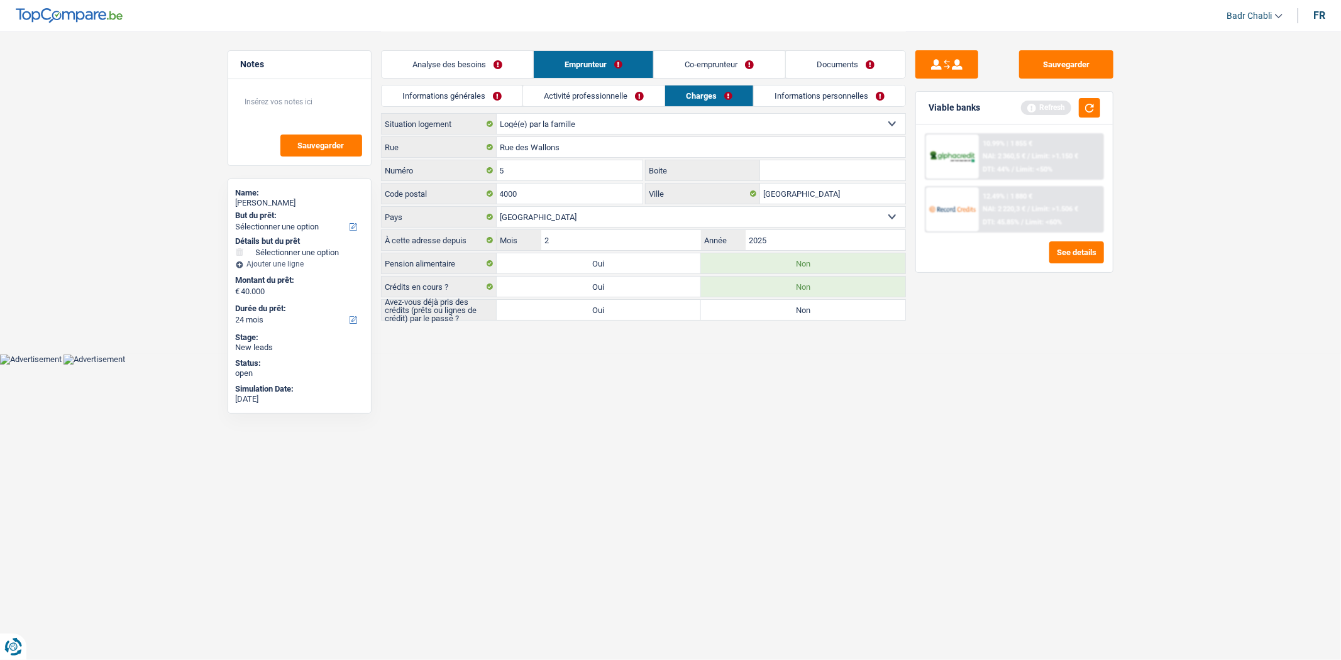
click at [596, 311] on label "Oui" at bounding box center [599, 310] width 204 height 20
click at [596, 311] on input "Oui" at bounding box center [599, 310] width 204 height 20
radio input "true"
click at [294, 113] on textarea at bounding box center [299, 107] width 125 height 38
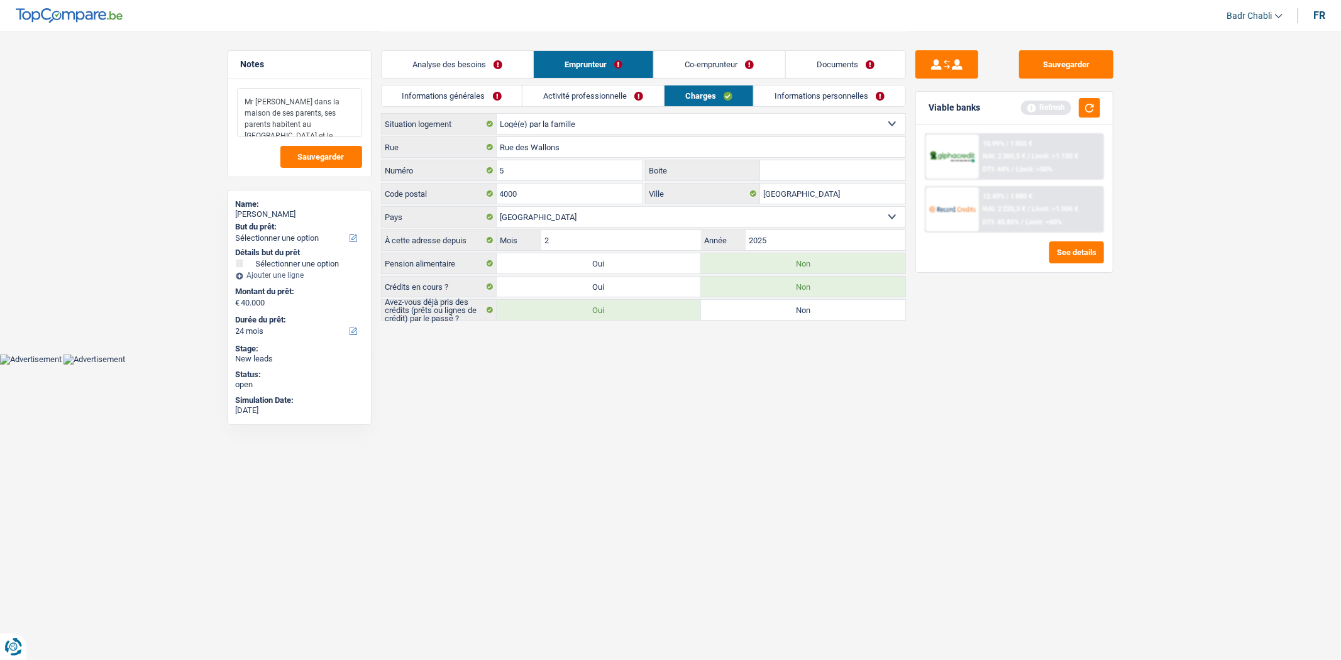
type textarea "Mr vit dans la maison de ses parents, ses parents habitent au Maroc et le maiso…"
click at [740, 67] on link "Co-emprunteur" at bounding box center [719, 64] width 131 height 27
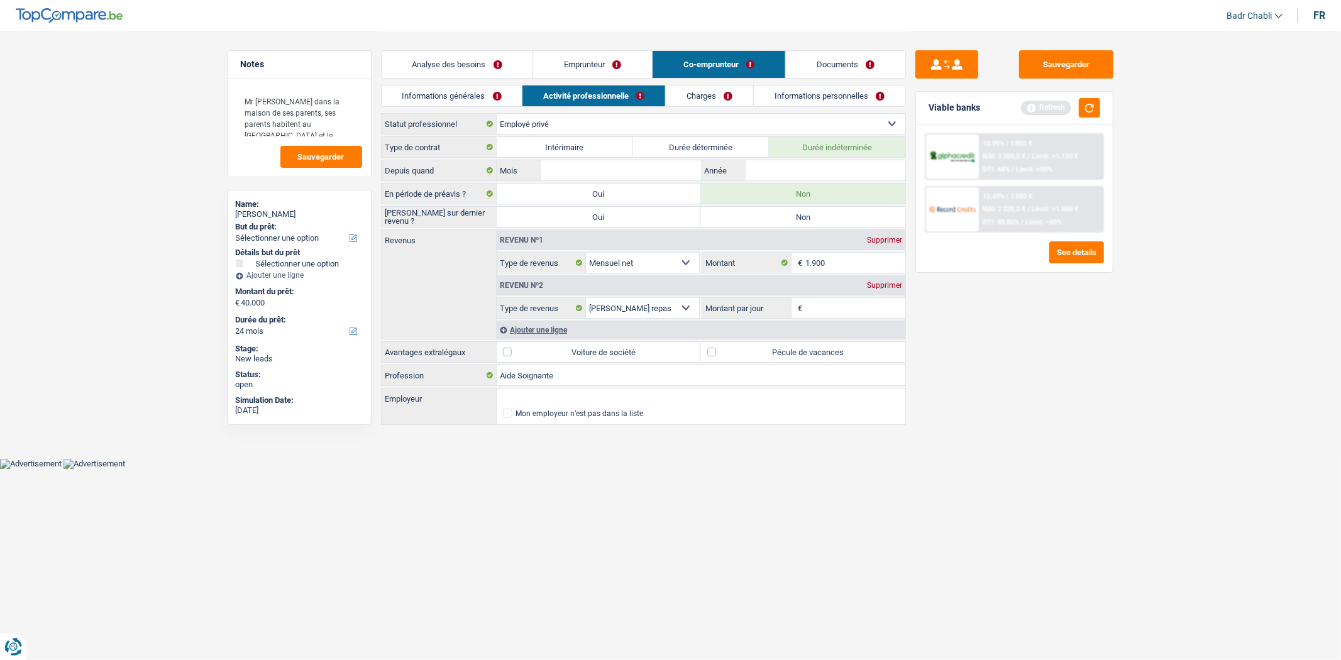
click at [586, 74] on link "Emprunteur" at bounding box center [592, 64] width 119 height 27
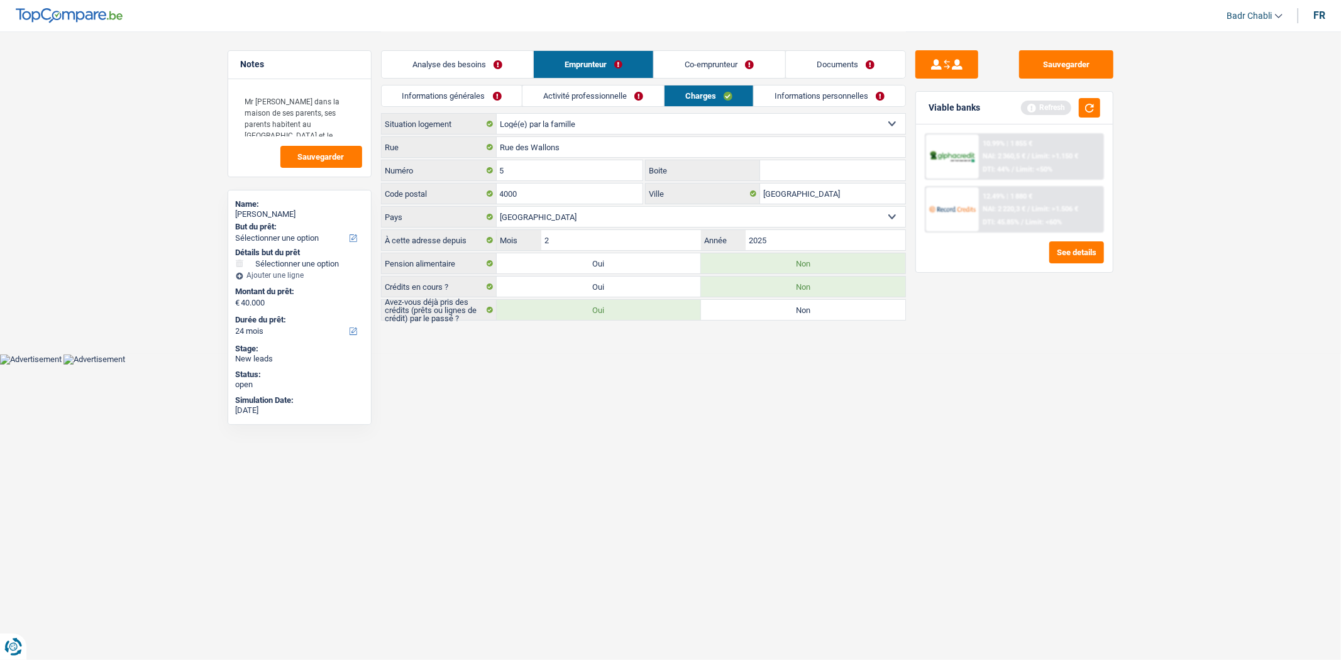
click at [821, 72] on link "Documents" at bounding box center [845, 64] width 119 height 27
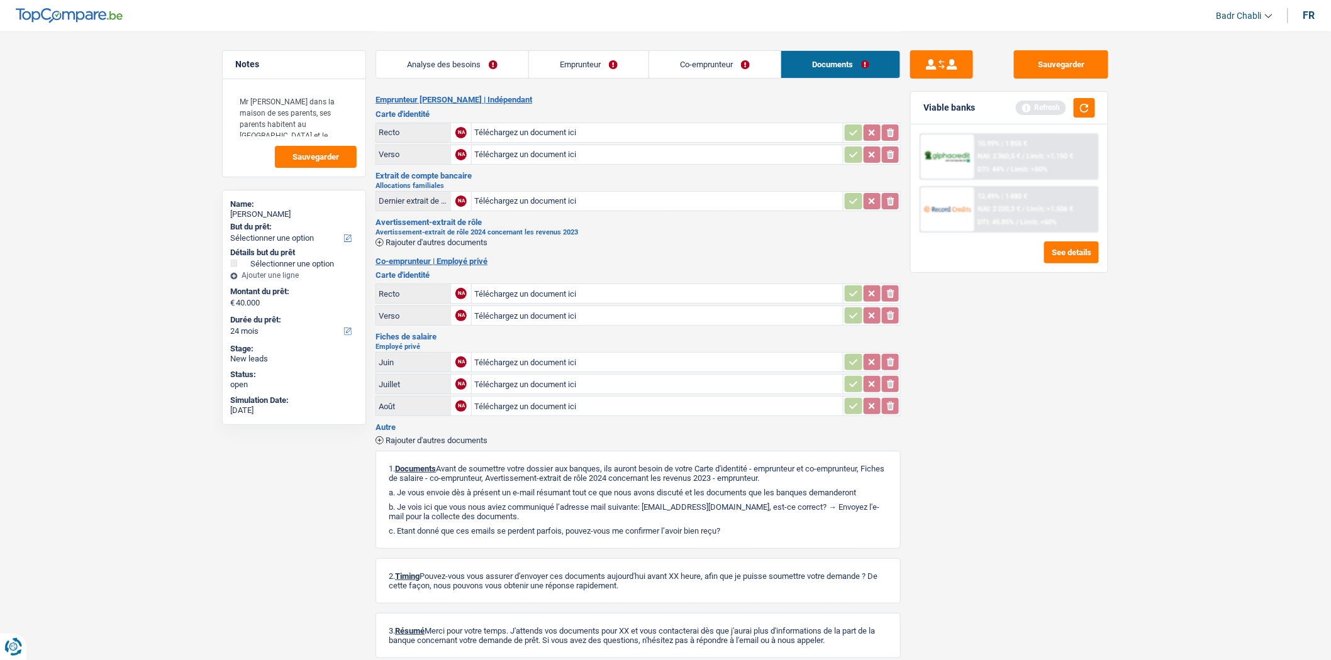
click at [619, 62] on link "Emprunteur" at bounding box center [588, 64] width 119 height 27
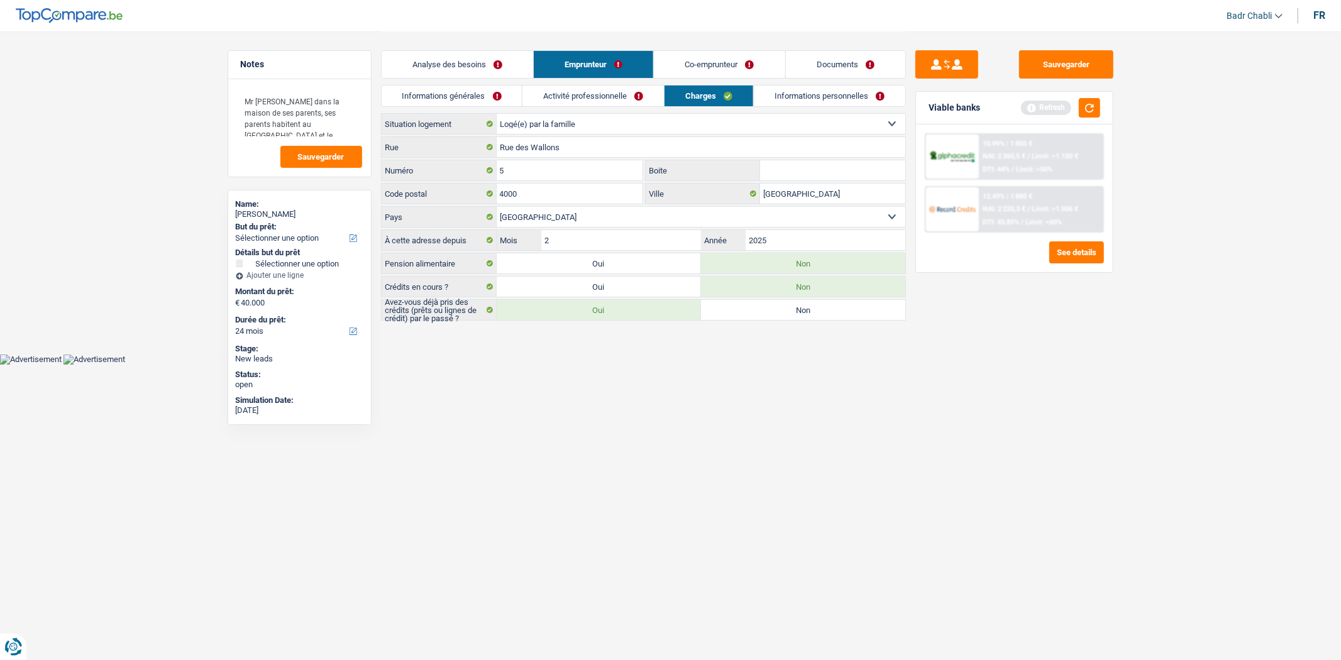
click at [613, 96] on link "Activité professionnelle" at bounding box center [594, 96] width 142 height 21
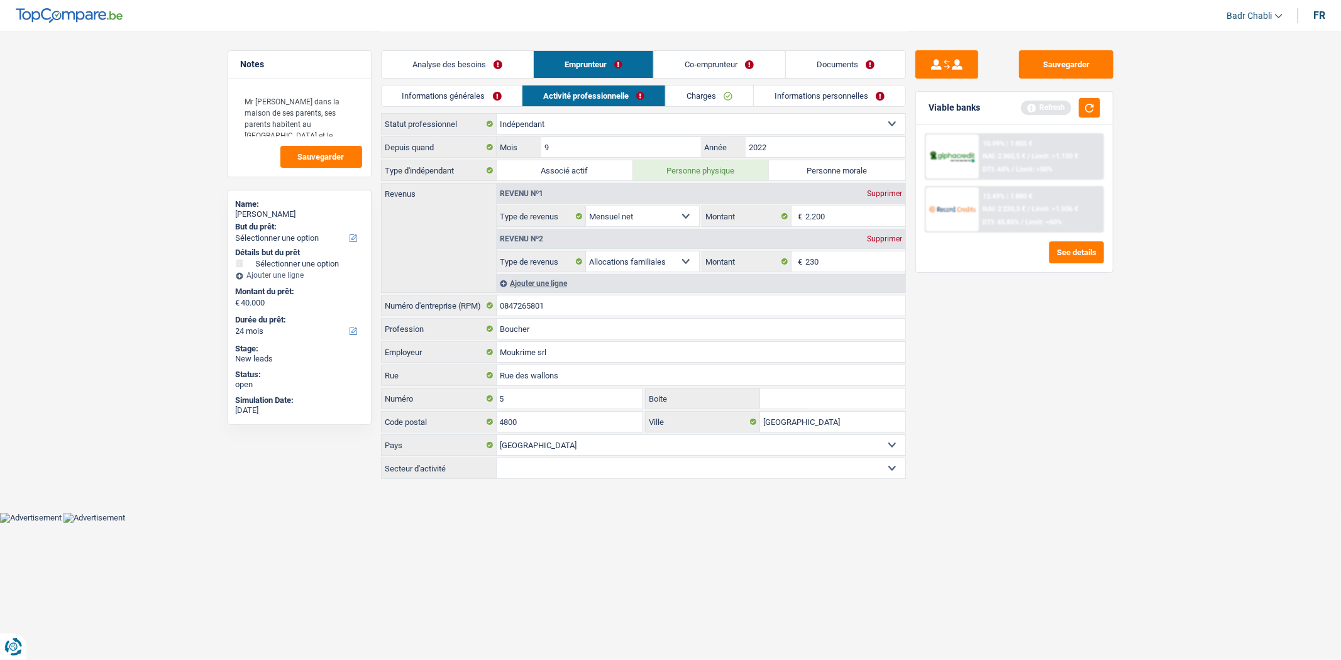
click at [733, 61] on link "Co-emprunteur" at bounding box center [719, 64] width 131 height 27
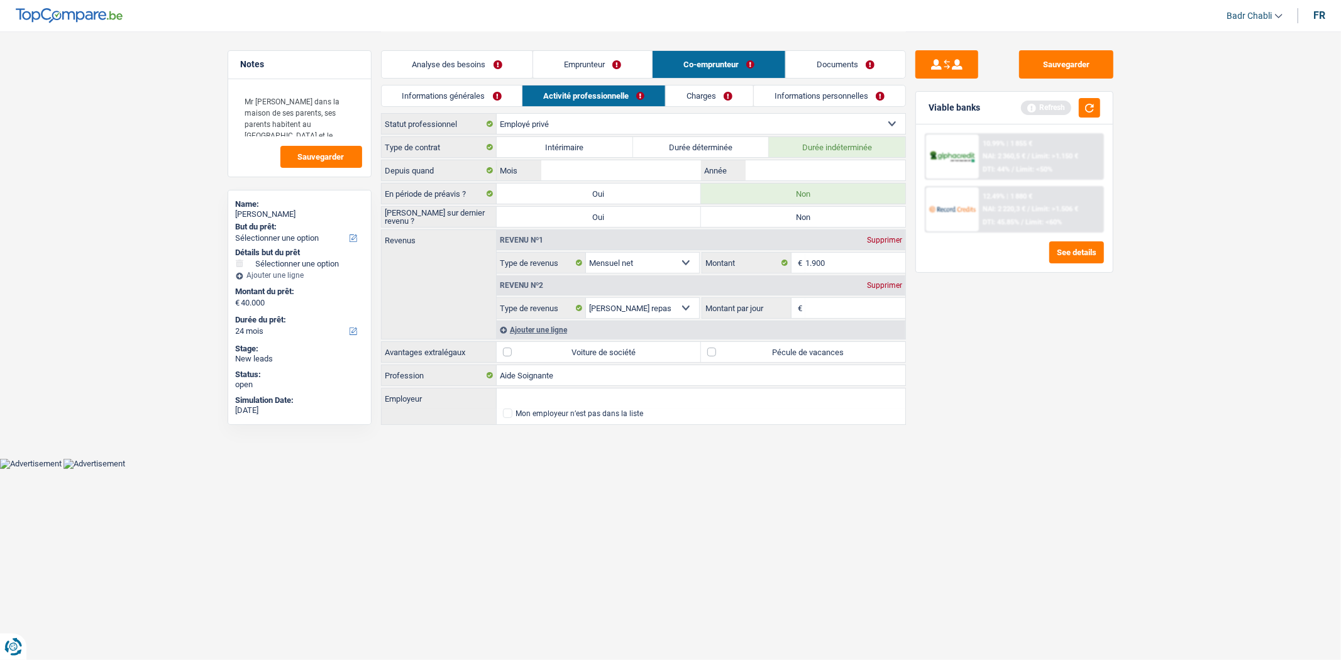
click at [629, 72] on link "Emprunteur" at bounding box center [592, 64] width 119 height 27
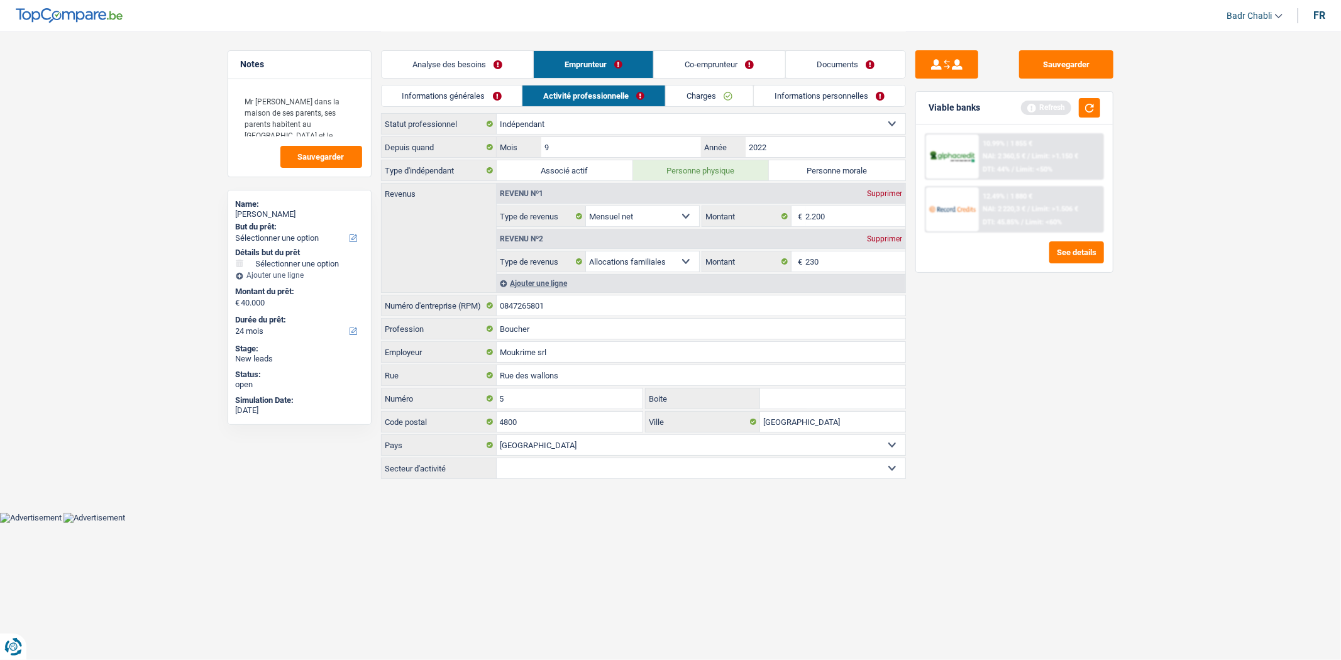
click at [720, 60] on link "Co-emprunteur" at bounding box center [719, 64] width 131 height 27
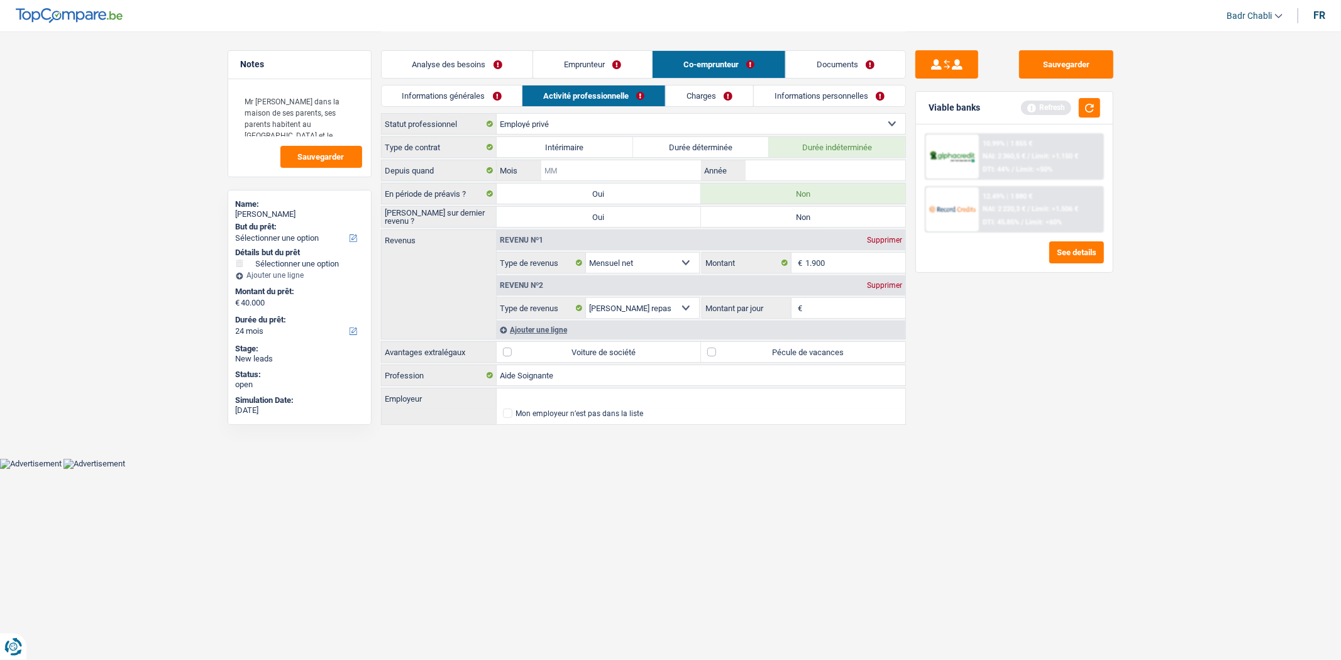
click at [626, 174] on input "Mois" at bounding box center [621, 170] width 159 height 20
click at [626, 172] on input "Mois" at bounding box center [621, 170] width 159 height 20
click at [583, 395] on input "Employeur" at bounding box center [701, 399] width 409 height 20
type input "Maison Beloeil"
click at [716, 344] on label "Pécule de vacances" at bounding box center [803, 352] width 204 height 20
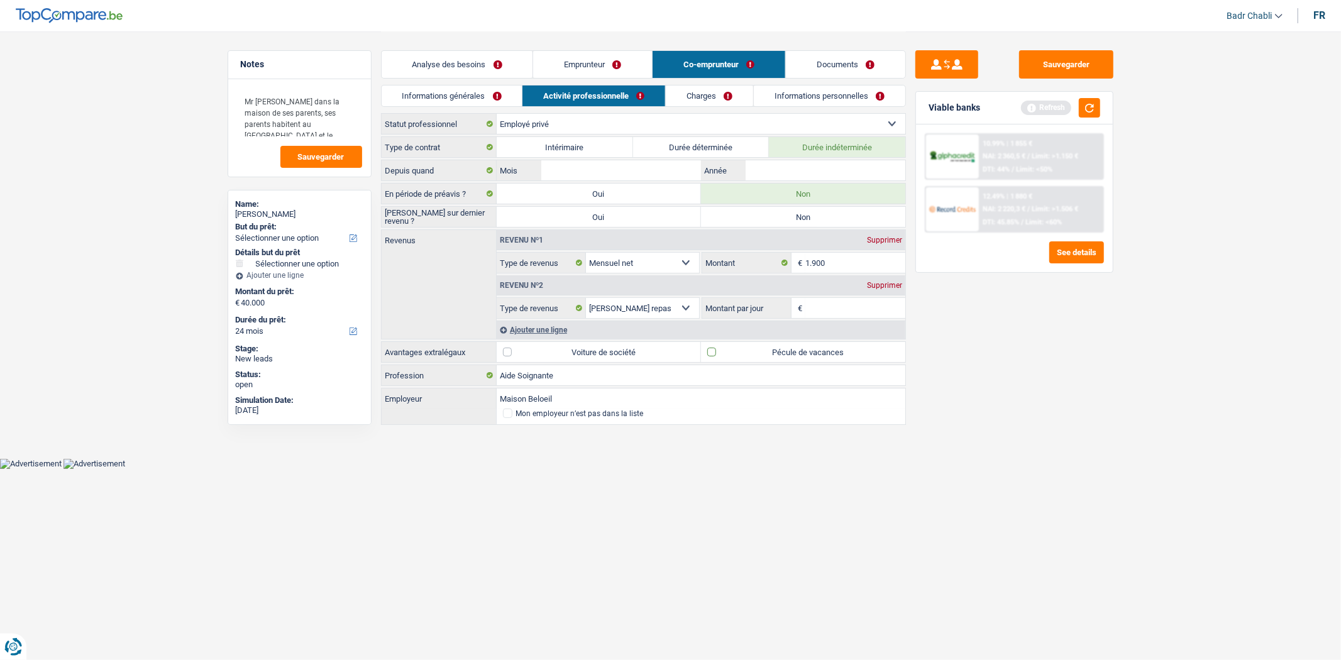
click at [716, 344] on input "Pécule de vacances" at bounding box center [803, 352] width 204 height 20
checkbox input "true"
click at [752, 209] on label "Non" at bounding box center [803, 217] width 204 height 20
click at [752, 209] on input "Non" at bounding box center [803, 217] width 204 height 20
radio input "true"
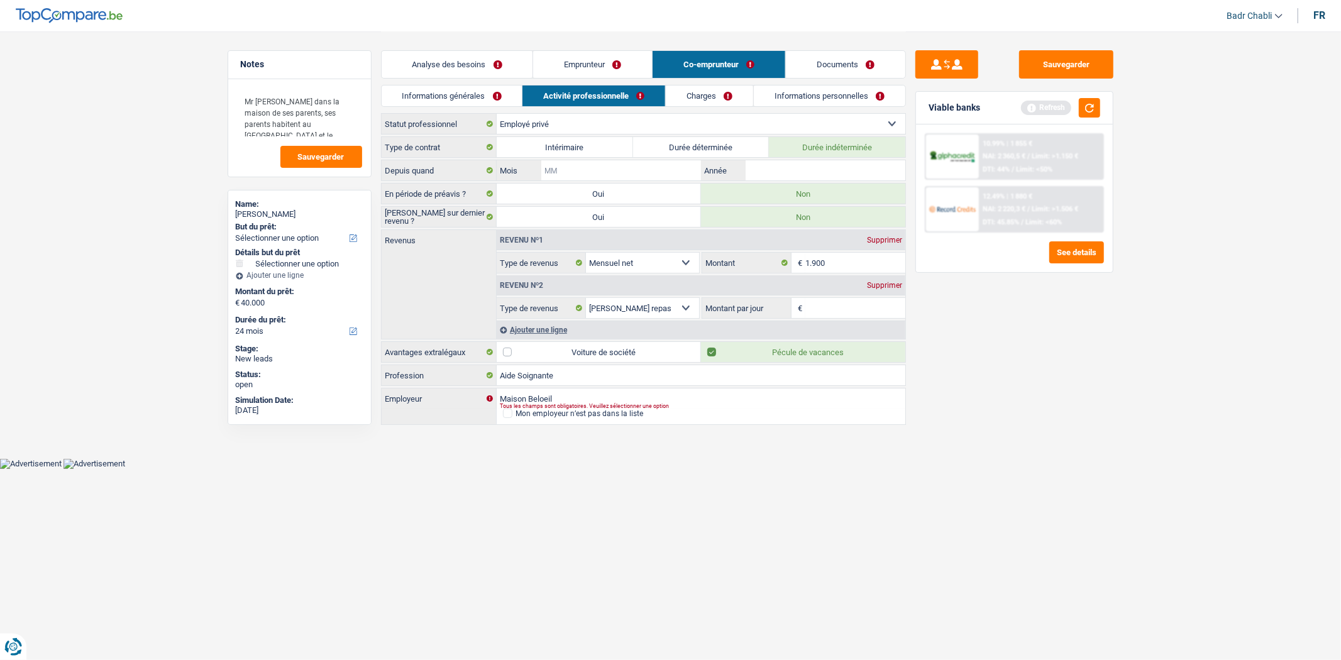
click at [617, 172] on input "Mois" at bounding box center [621, 170] width 159 height 20
click at [595, 169] on input "Mois" at bounding box center [621, 170] width 159 height 20
type input "04"
type input "2022"
click at [595, 168] on input "04" at bounding box center [621, 170] width 159 height 20
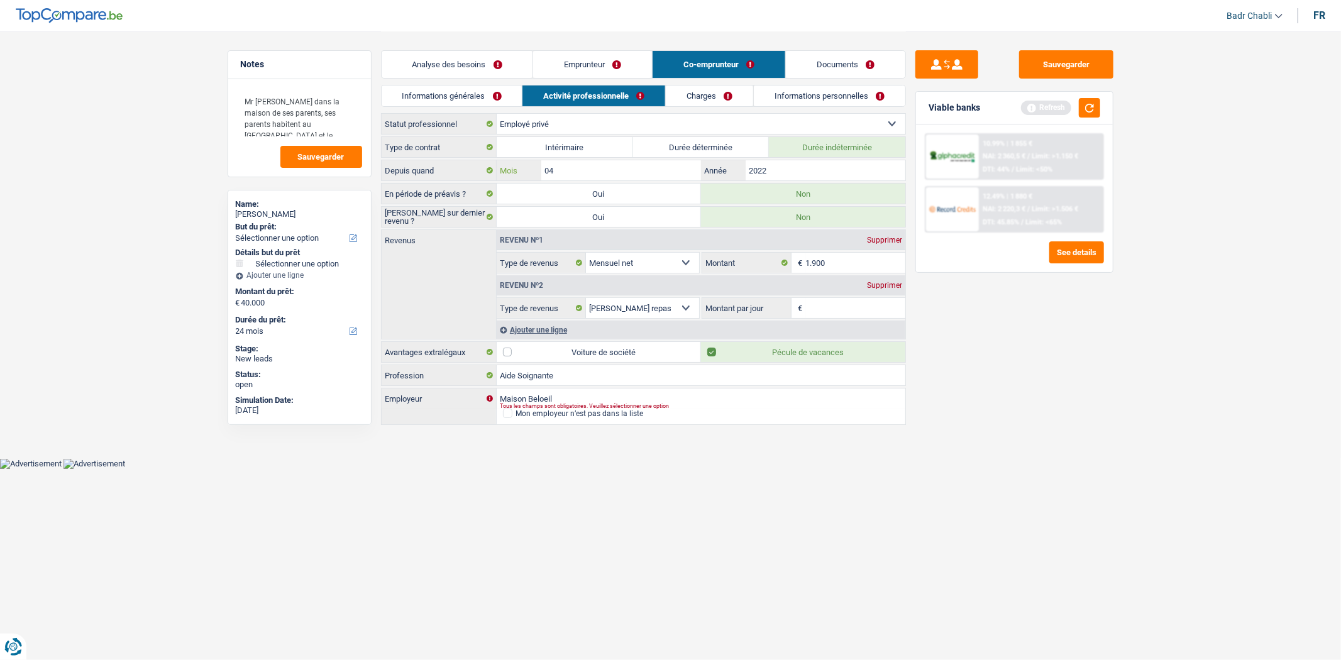
click at [595, 168] on input "04" at bounding box center [621, 170] width 159 height 20
type input "09"
click at [889, 284] on div "Supprimer" at bounding box center [885, 286] width 42 height 8
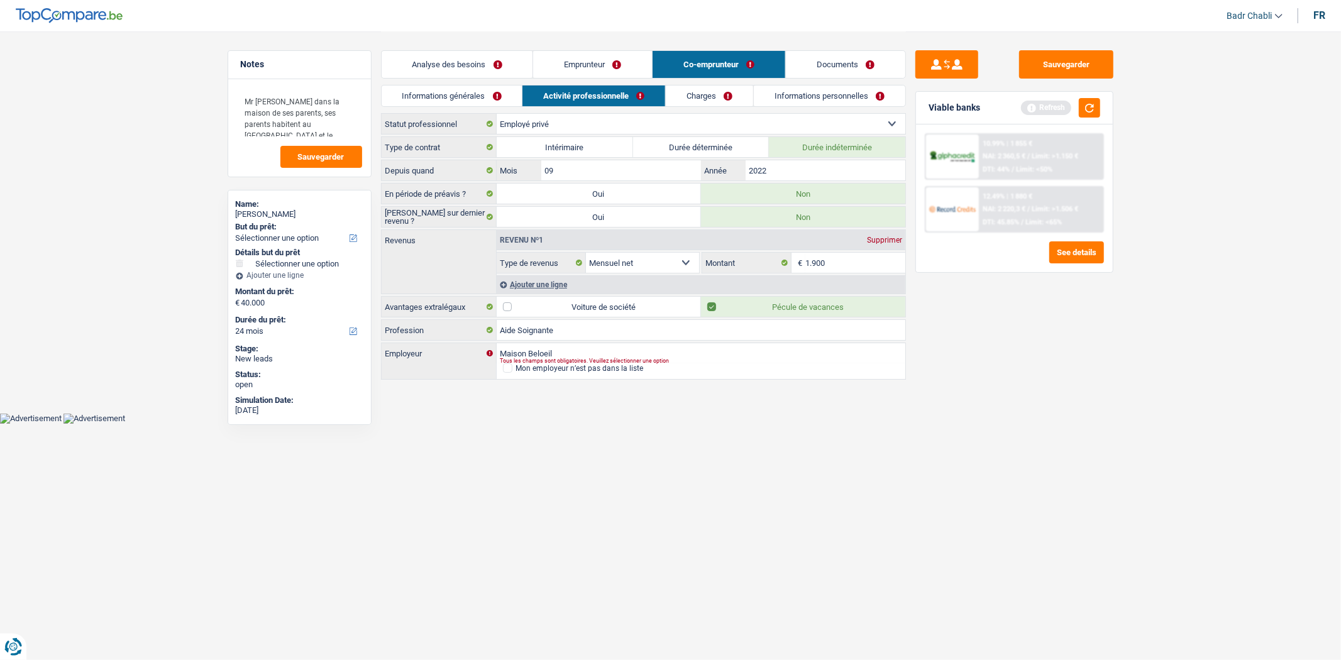
click at [723, 98] on link "Charges" at bounding box center [709, 96] width 87 height 21
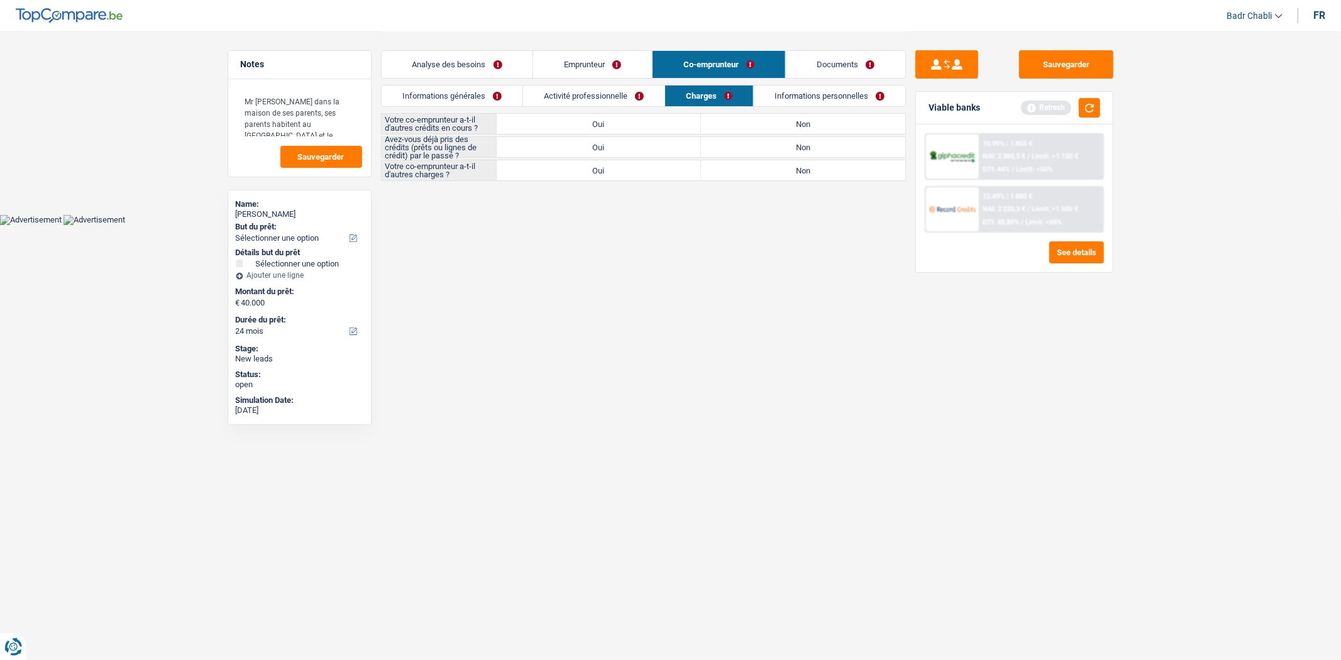
click at [784, 128] on label "Non" at bounding box center [803, 124] width 204 height 20
click at [784, 128] on input "Non" at bounding box center [803, 124] width 204 height 20
radio input "true"
click at [797, 168] on label "Non" at bounding box center [803, 170] width 204 height 20
click at [797, 168] on input "Non" at bounding box center [803, 170] width 204 height 20
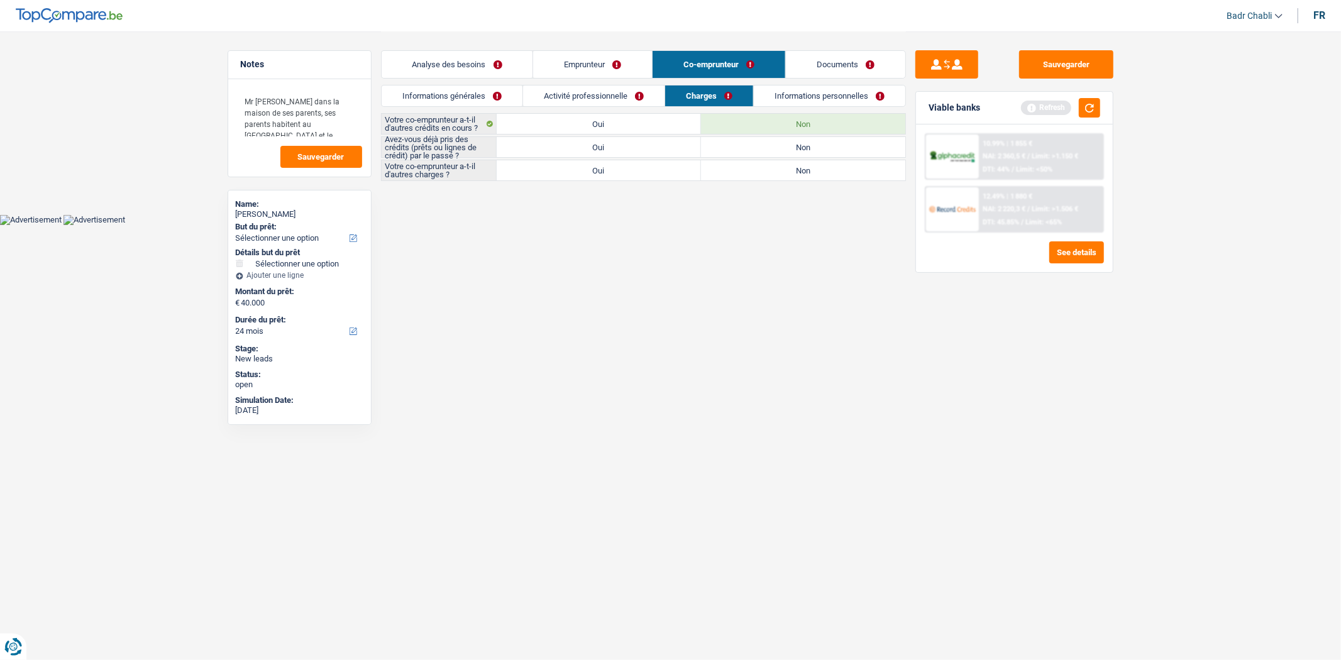
radio input "true"
click at [803, 151] on label "Non" at bounding box center [803, 147] width 204 height 20
click at [803, 151] on input "Non" at bounding box center [803, 147] width 204 height 20
radio input "true"
click at [807, 88] on link "Informations personnelles" at bounding box center [830, 96] width 152 height 21
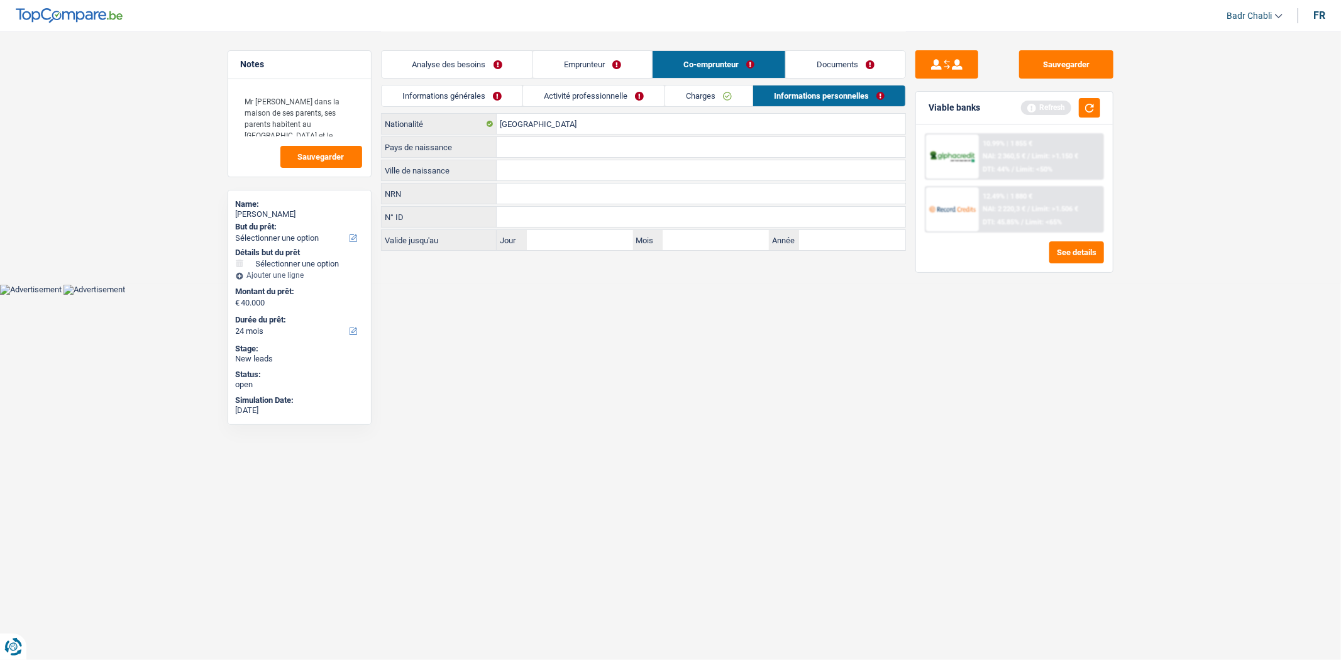
click at [447, 66] on link "Analyse des besoins" at bounding box center [458, 64] width 152 height 27
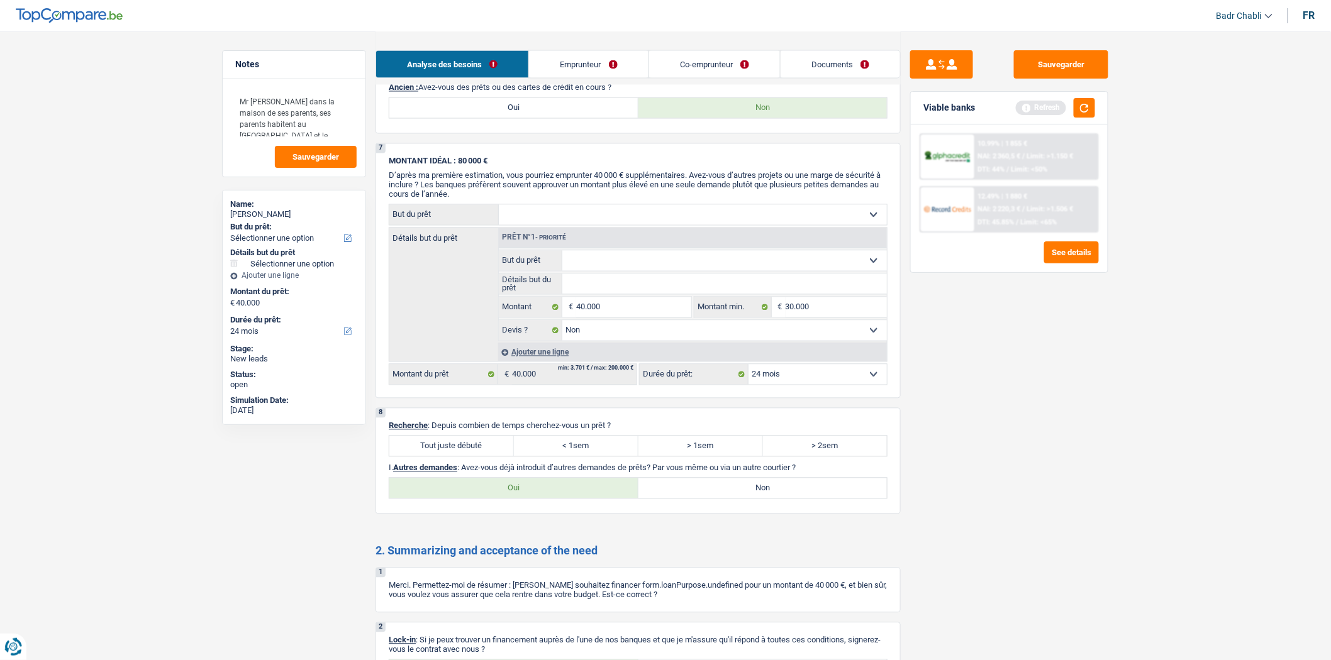
scroll to position [1095, 0]
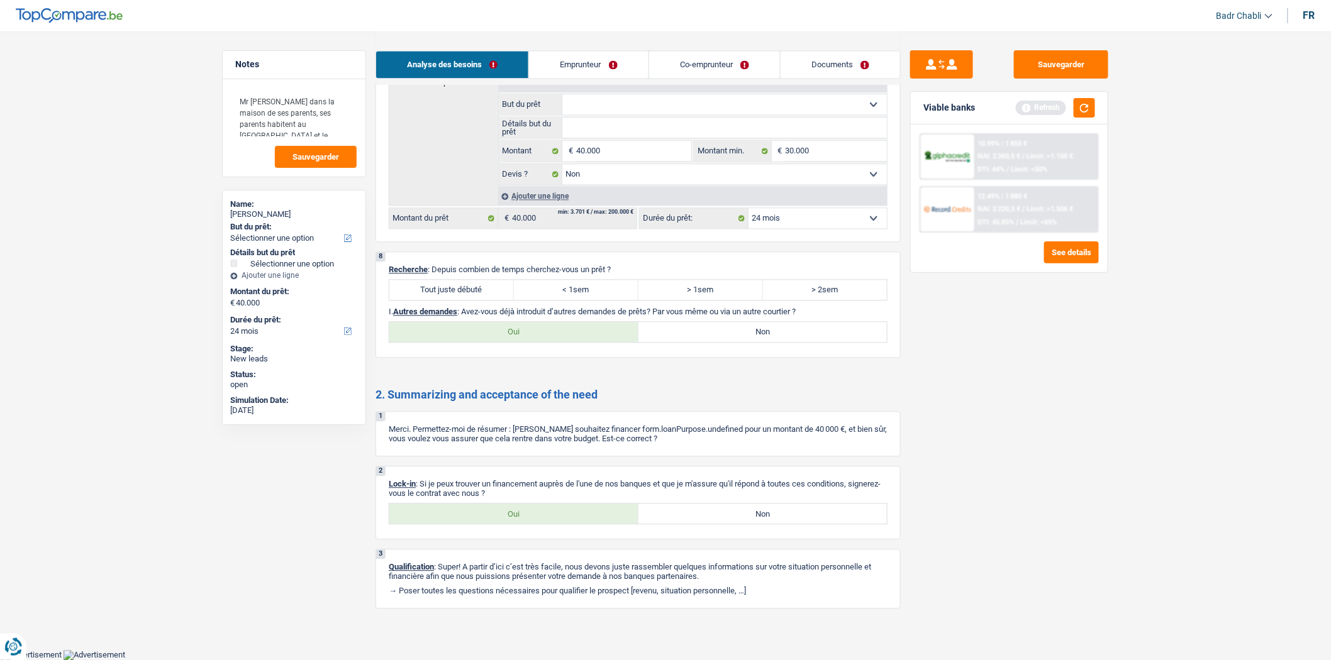
click at [468, 280] on label "Tout juste débuté" at bounding box center [451, 290] width 125 height 20
click at [468, 280] on input "Tout juste débuté" at bounding box center [451, 290] width 125 height 20
radio input "true"
click at [813, 324] on label "Non" at bounding box center [762, 332] width 249 height 20
click at [813, 324] on input "Non" at bounding box center [762, 332] width 249 height 20
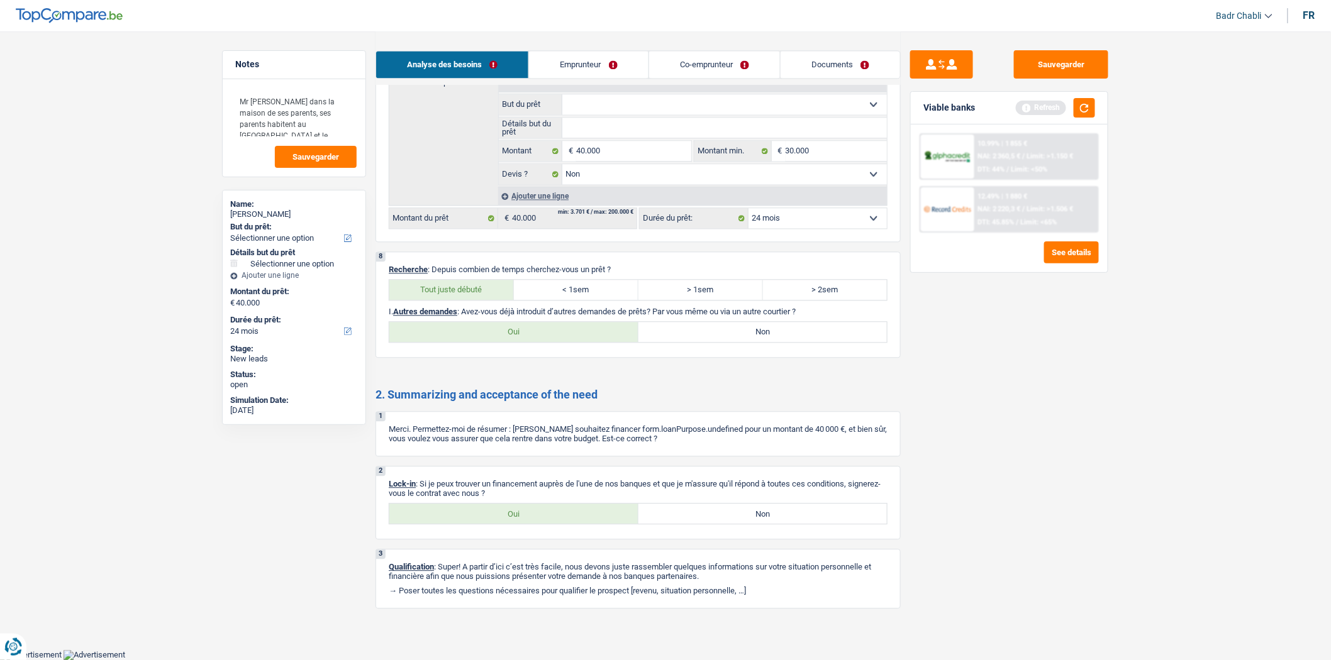
radio input "true"
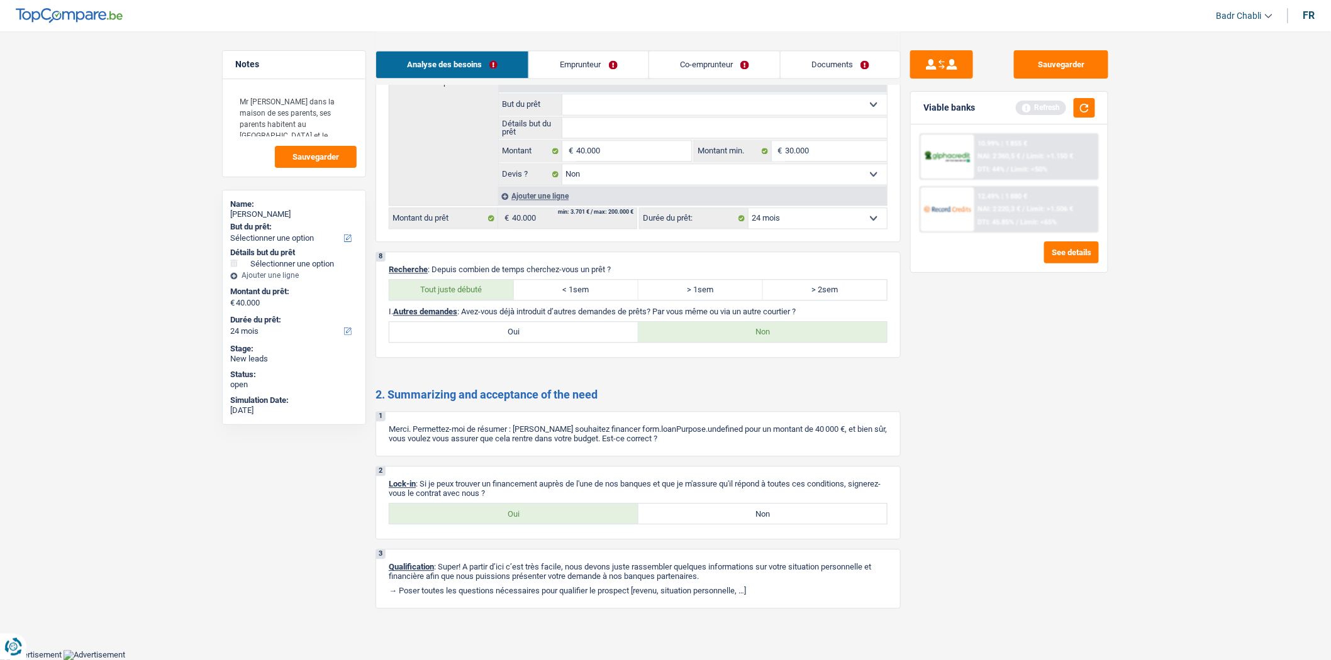
click at [542, 501] on div "2 Lock-in : Si je peux trouver un financement auprès de l'une de nos banques et…" at bounding box center [637, 503] width 525 height 74
click at [548, 504] on label "Oui" at bounding box center [513, 514] width 249 height 20
click at [548, 504] on input "Oui" at bounding box center [513, 514] width 249 height 20
radio input "true"
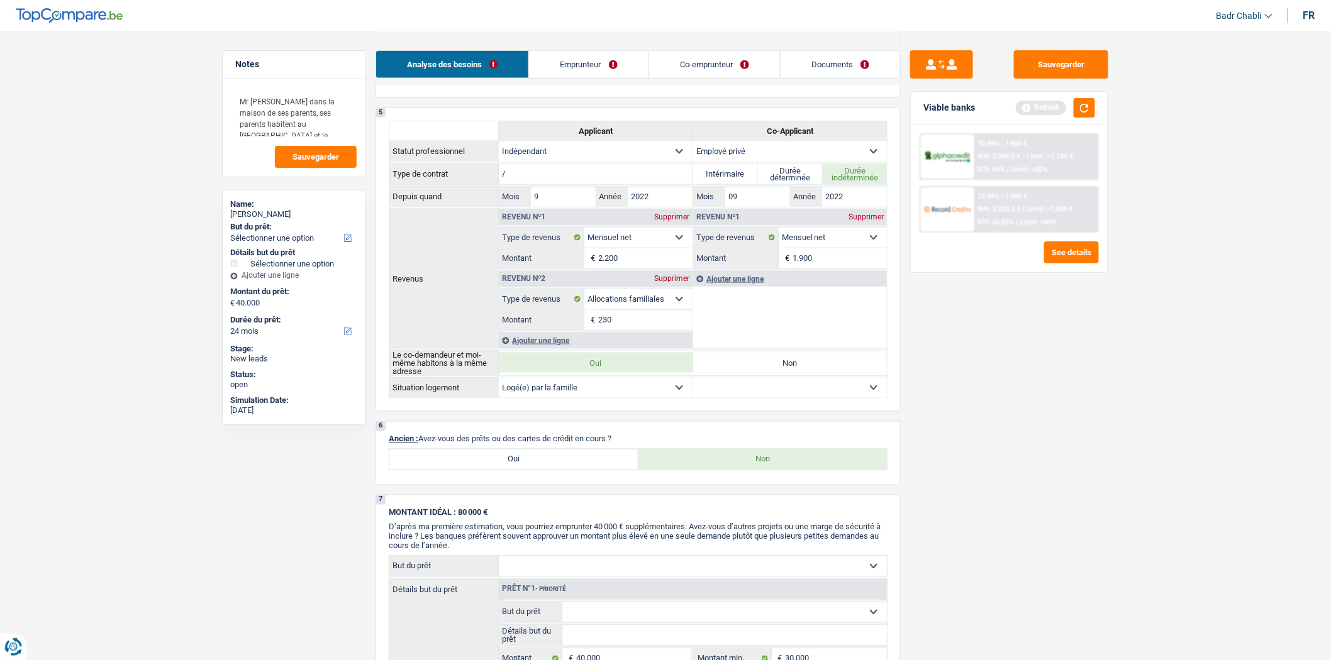
scroll to position [256, 0]
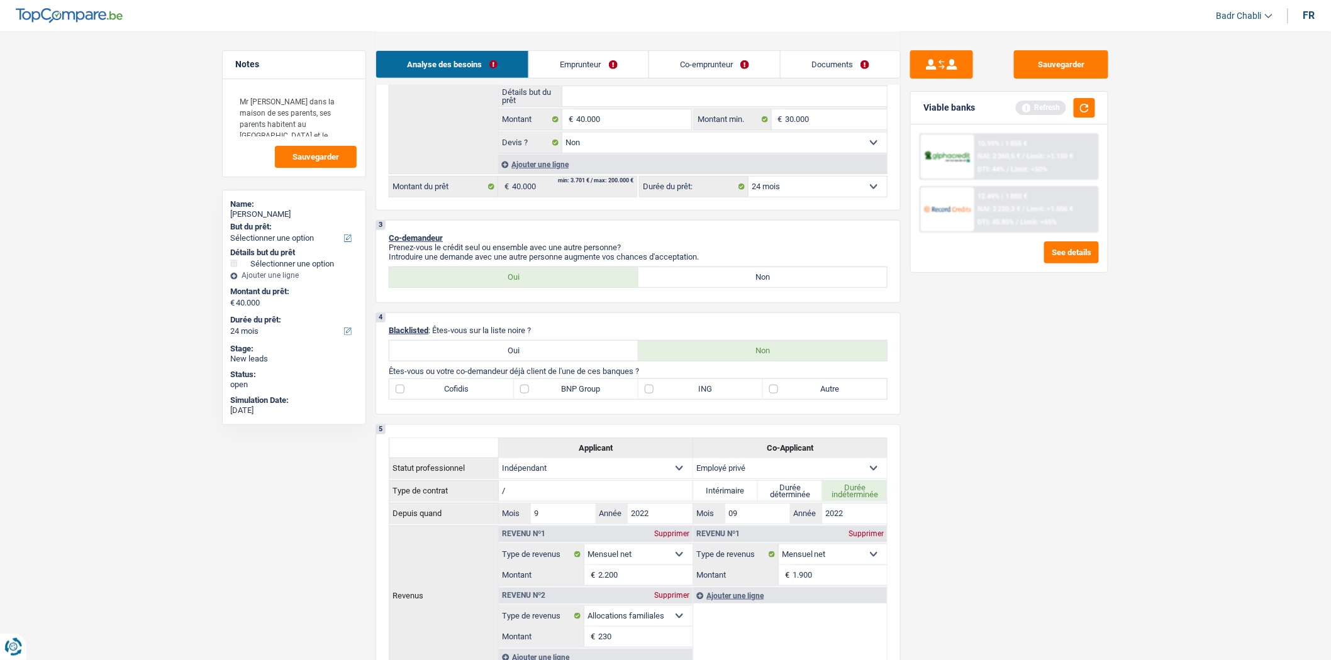
click at [766, 395] on label "Autre" at bounding box center [825, 389] width 125 height 20
click at [766, 395] on input "Autre" at bounding box center [825, 389] width 125 height 20
checkbox input "true"
click at [655, 392] on label "ING" at bounding box center [700, 389] width 125 height 20
click at [655, 392] on input "ING" at bounding box center [700, 389] width 125 height 20
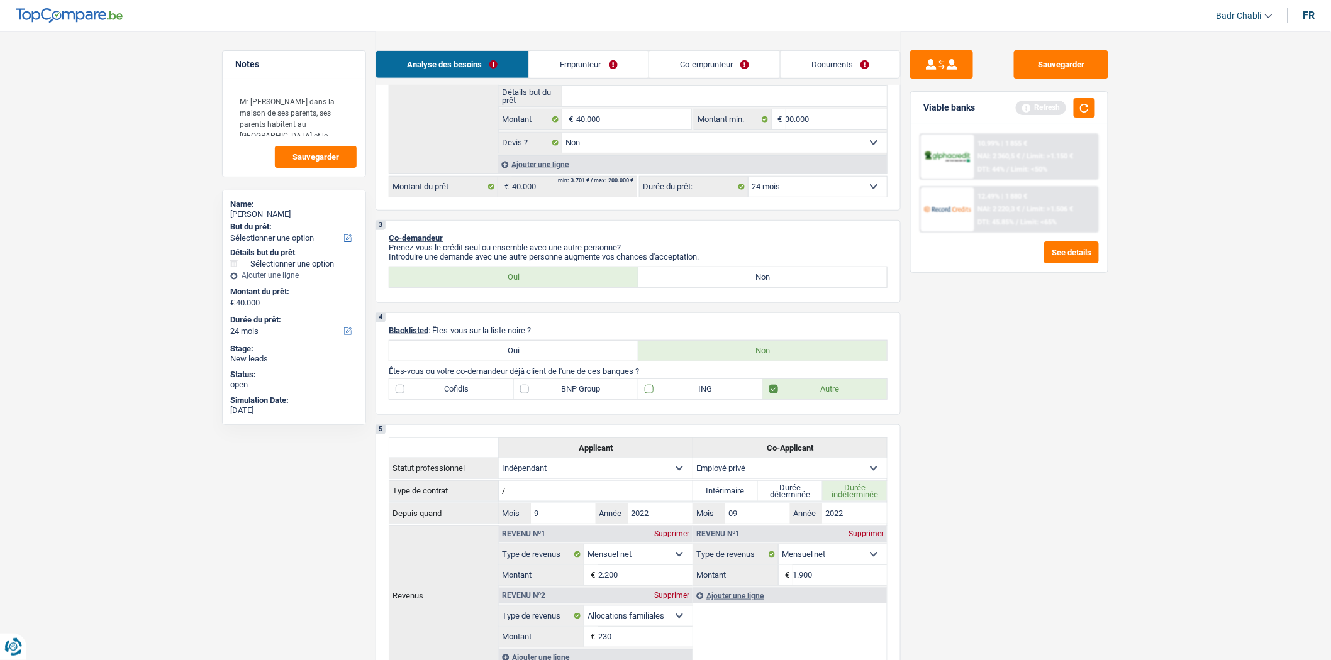
checkbox input "true"
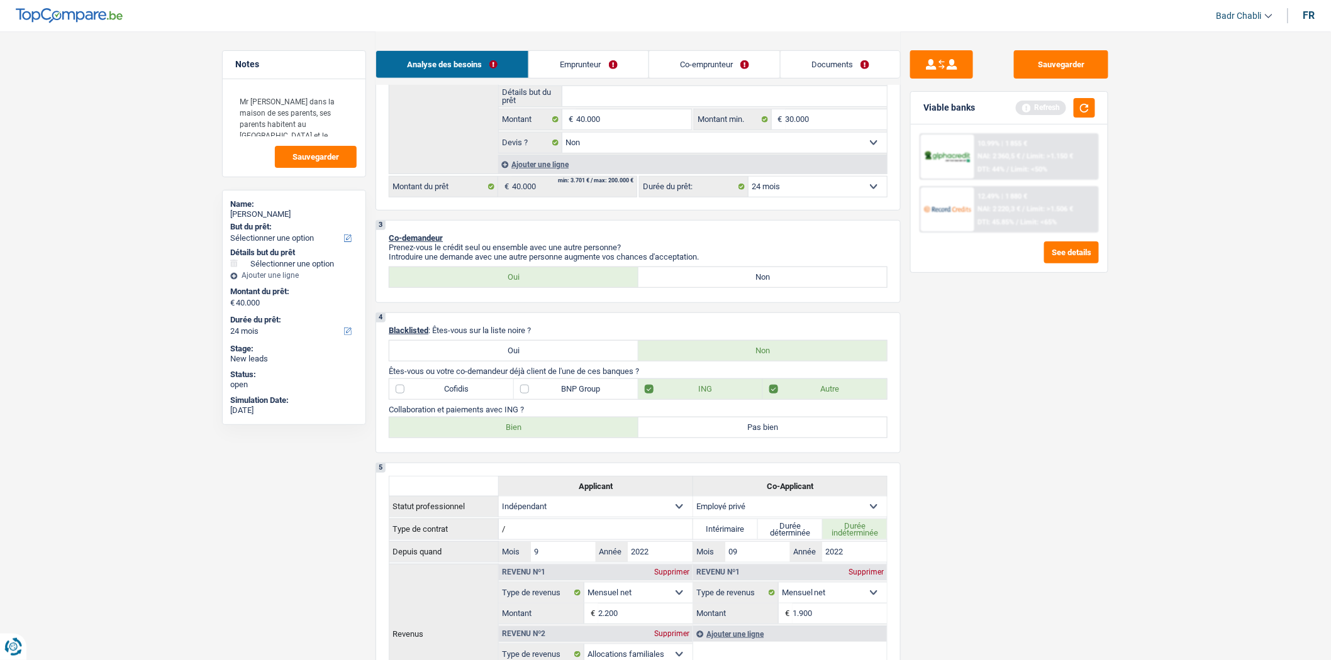
click at [518, 436] on label "Bien" at bounding box center [513, 428] width 249 height 20
click at [518, 436] on input "Bien" at bounding box center [513, 428] width 249 height 20
radio input "true"
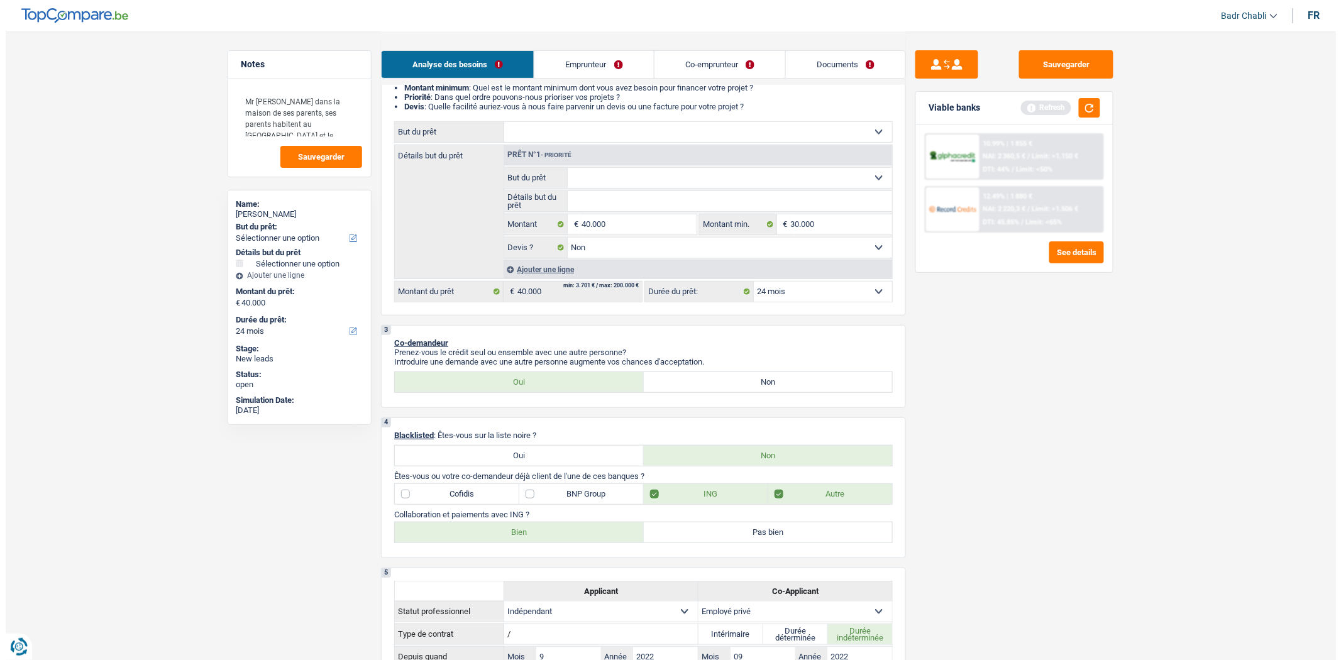
scroll to position [0, 0]
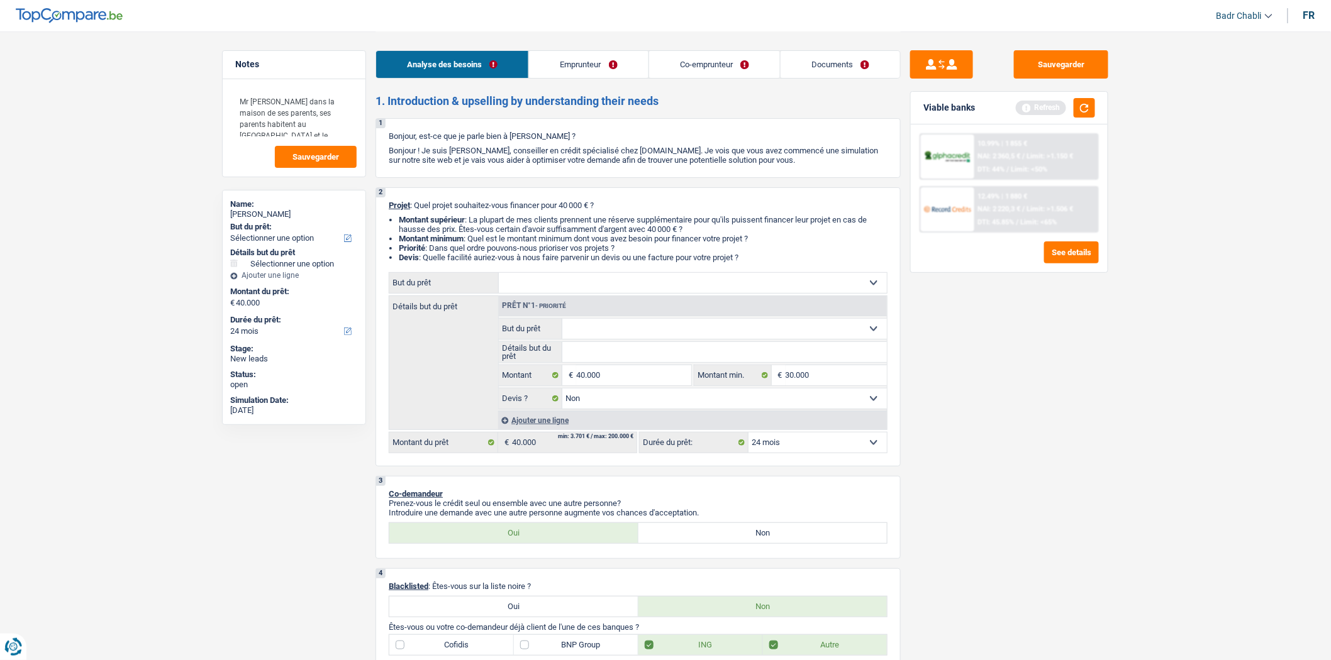
click at [609, 289] on select "Confort maison: meubles, textile, peinture, électroménager, outillage non-profe…" at bounding box center [693, 283] width 388 height 20
select select "renovatingAbroad"
click at [499, 275] on select "Confort maison: meubles, textile, peinture, électroménager, outillage non-profe…" at bounding box center [693, 283] width 388 height 20
select select "renovatingAbroad"
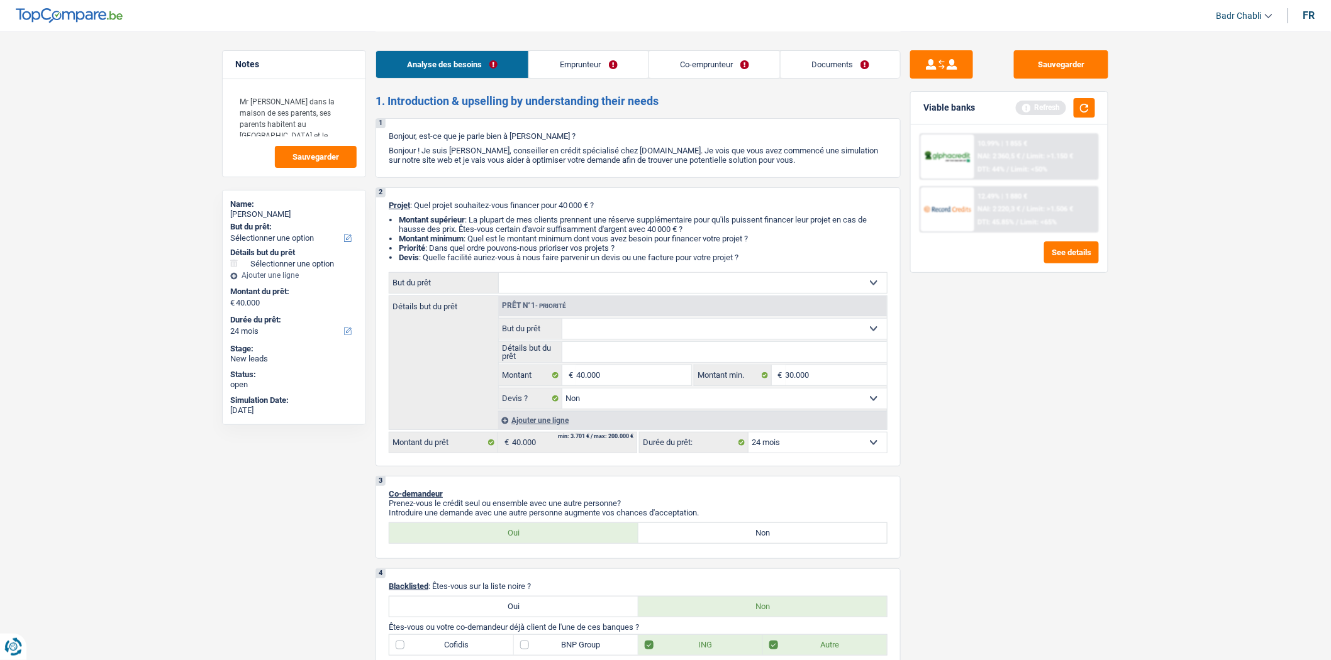
select select "renovatingAbroad"
select select
select select "renovatingAbroad"
select select
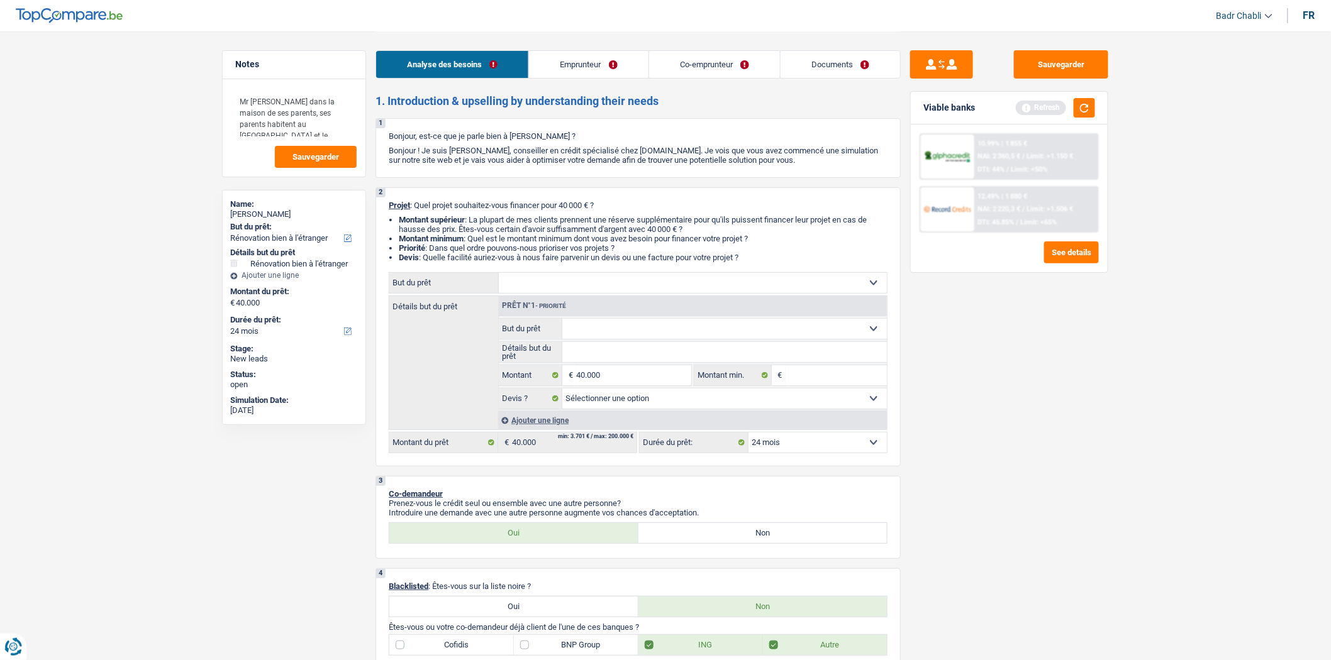
select select "renovatingAbroad"
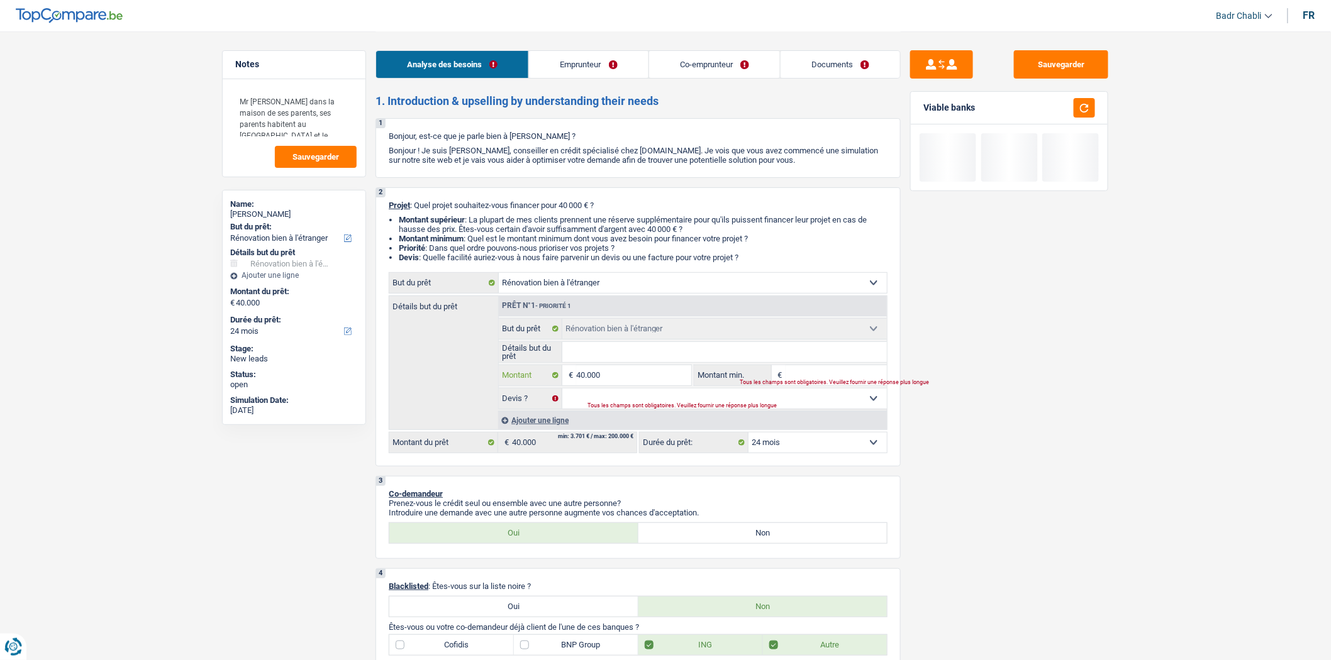
click at [628, 377] on input "40.000" at bounding box center [633, 375] width 115 height 20
type input "2"
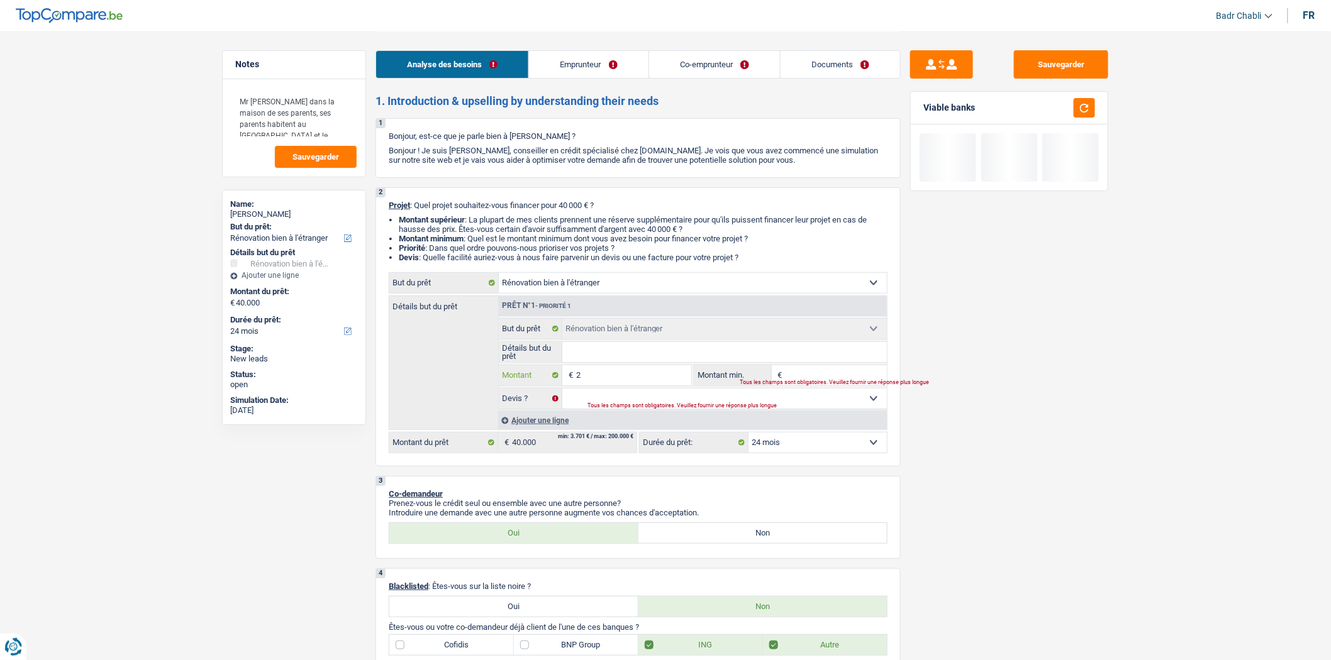
type input "25"
type input "250"
type input "2.500"
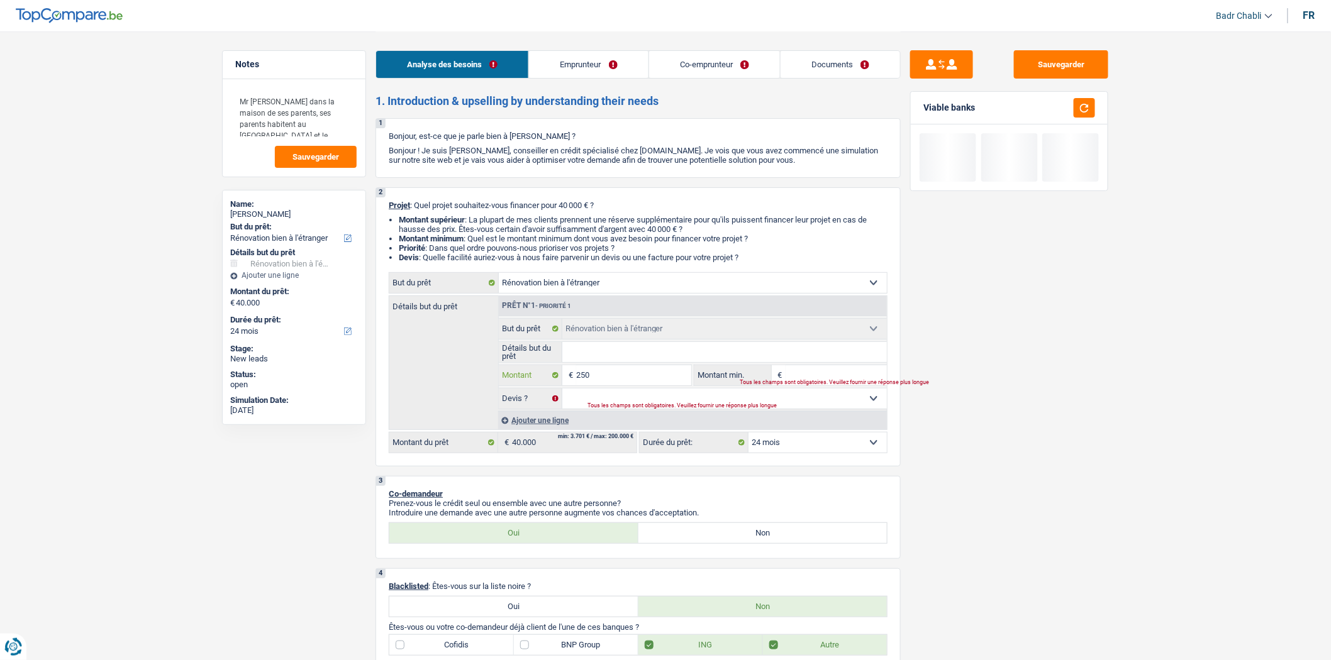
type input "2.500"
type input "25.000"
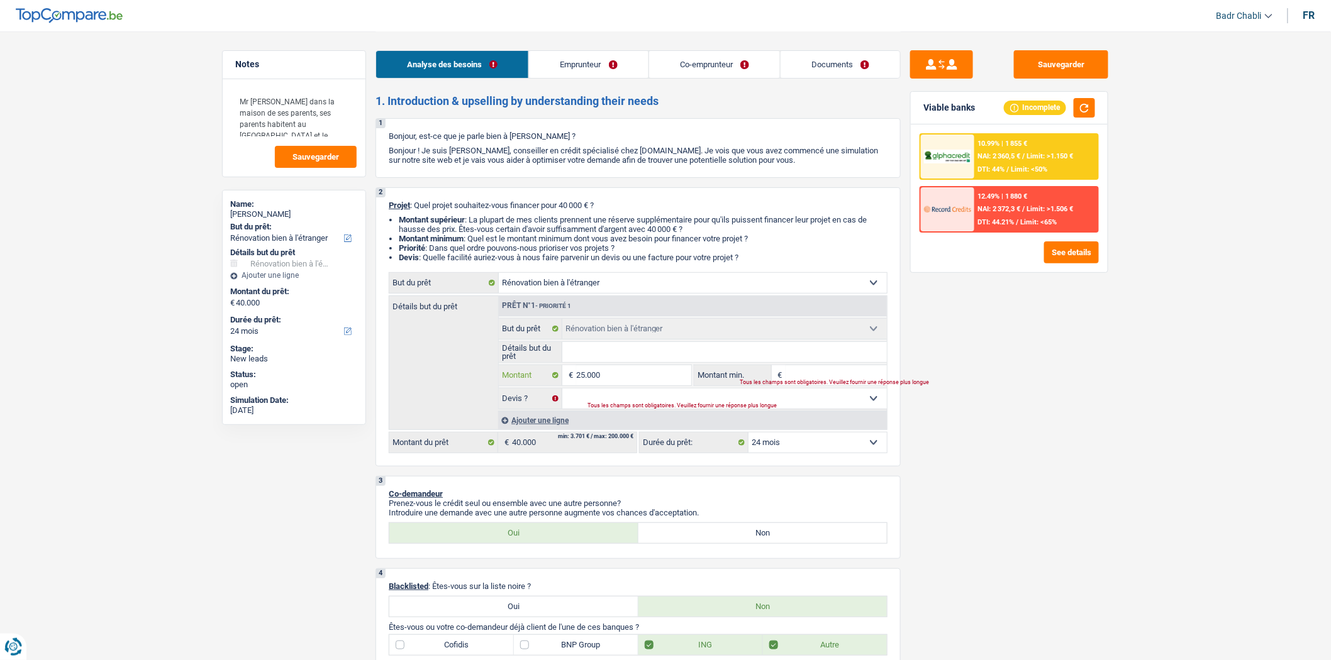
type input "25.000"
select select "120"
type input "25.000"
select select "120"
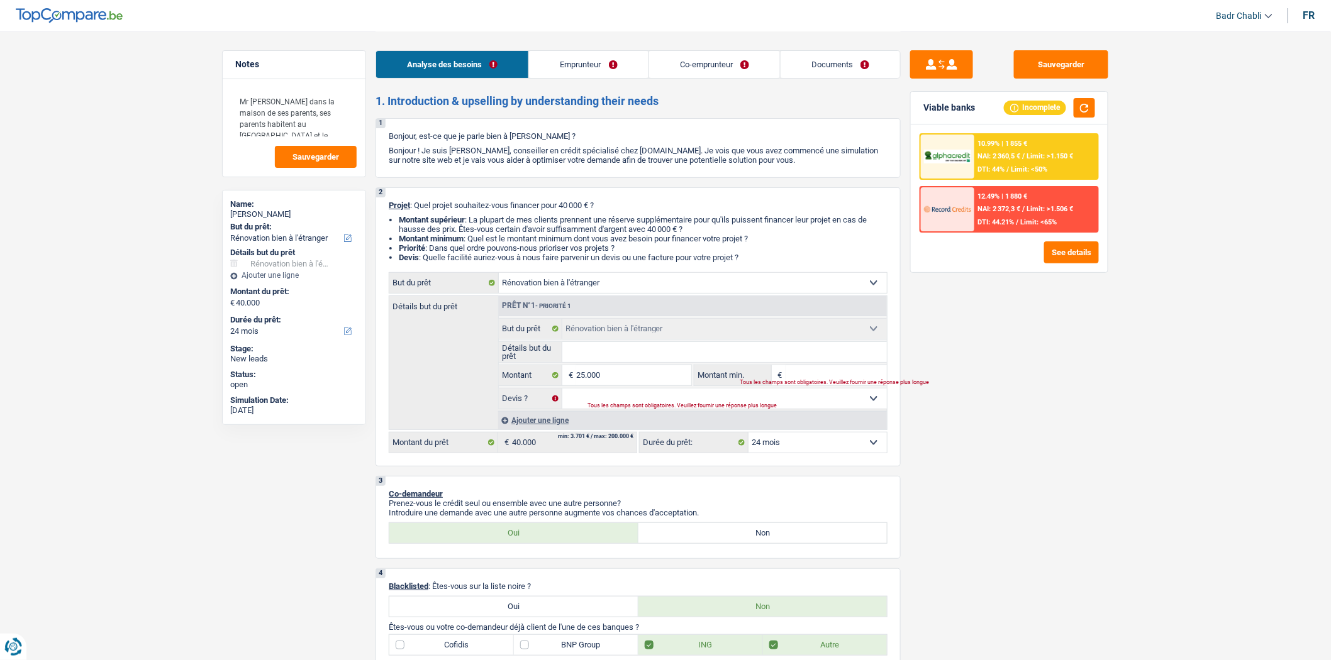
type input "25.000"
select select "120"
click at [560, 419] on div "Ajouter une ligne" at bounding box center [692, 420] width 389 height 18
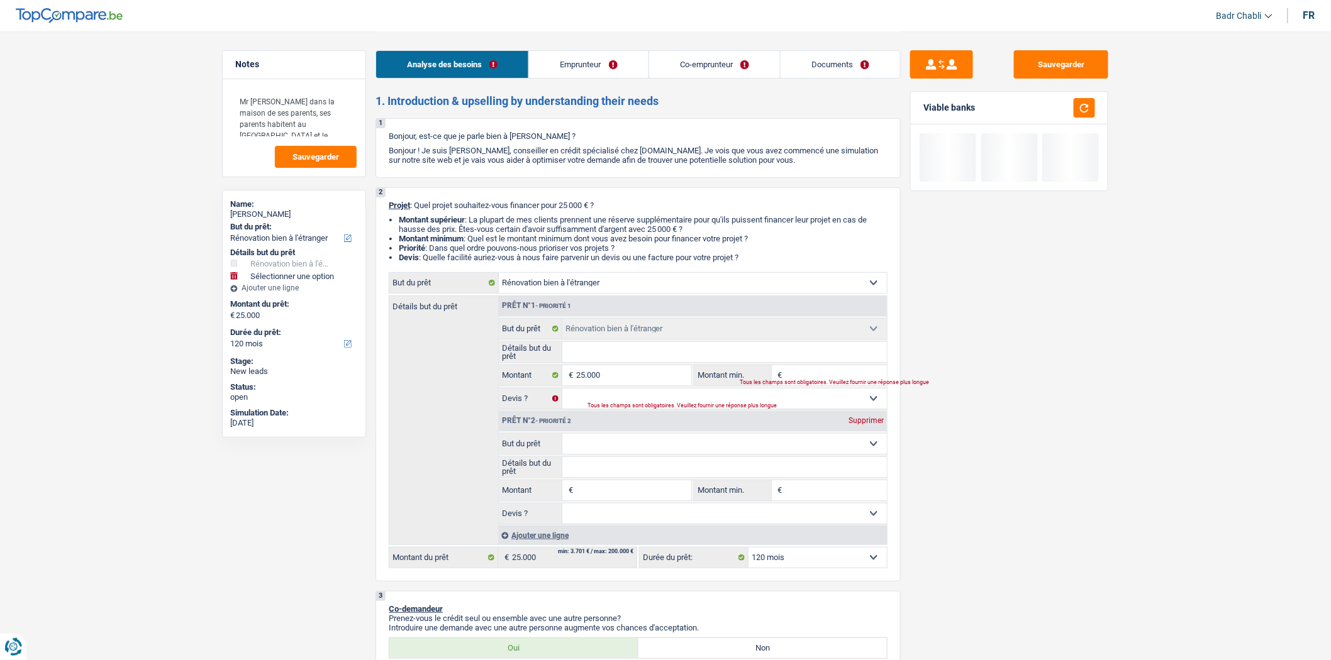
click at [614, 453] on select "Confort maison: meubles, textile, peinture, électroménager, outillage non-profe…" at bounding box center [724, 444] width 325 height 20
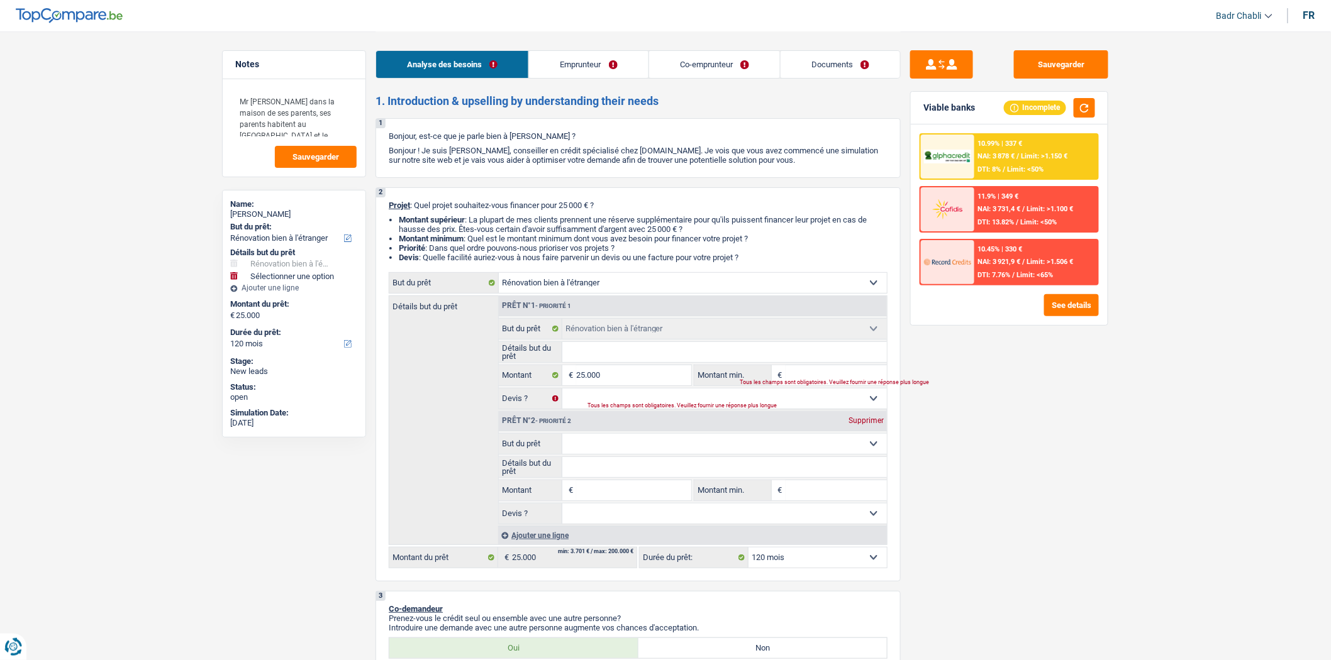
select select "household"
click at [562, 438] on select "Confort maison: meubles, textile, peinture, électroménager, outillage non-profe…" at bounding box center [724, 444] width 325 height 20
select select "household"
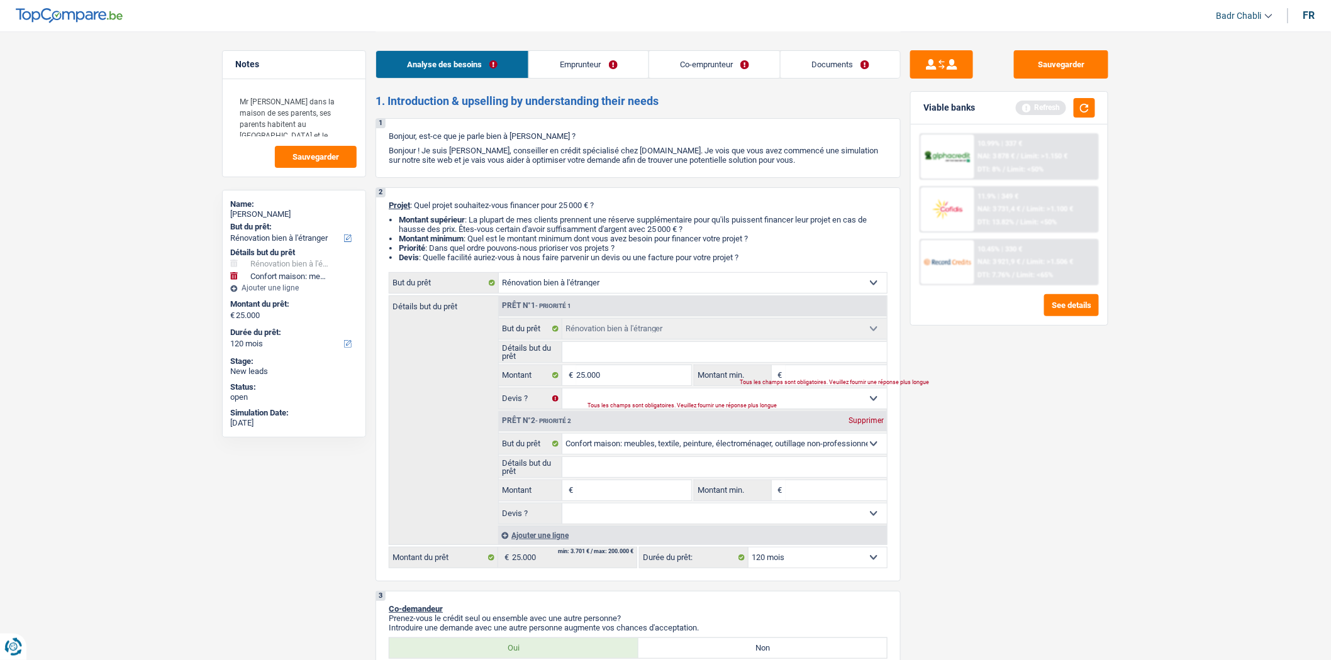
click at [611, 477] on input "Détails but du prêt" at bounding box center [724, 467] width 325 height 20
type input "A"
type input "Ach"
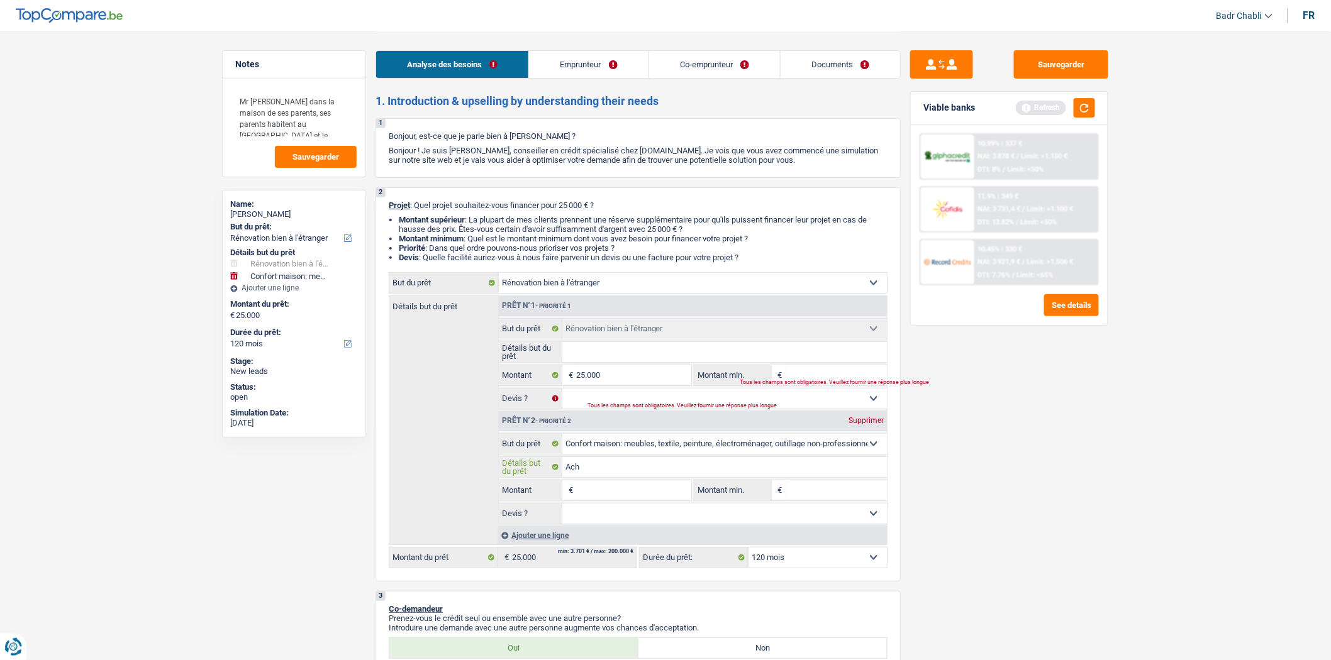
type input "Acha"
type input "Achat"
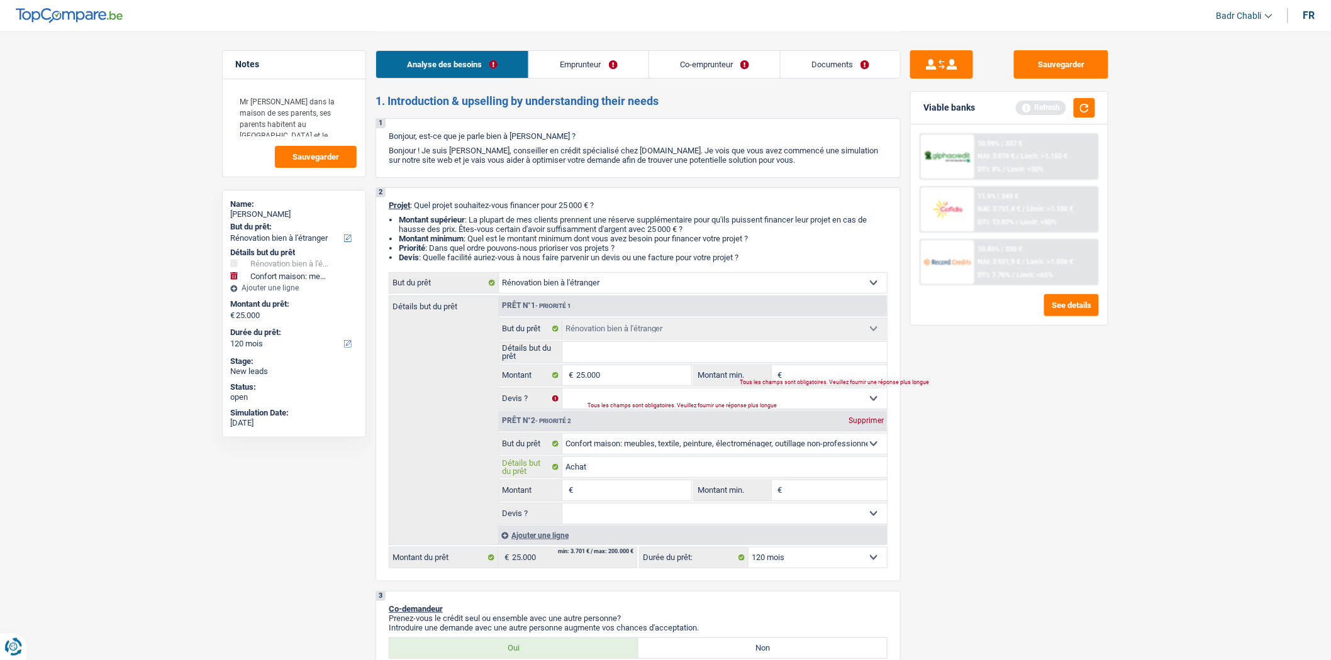
type input "Achat"
type input "Achat c"
type input "Achat cu"
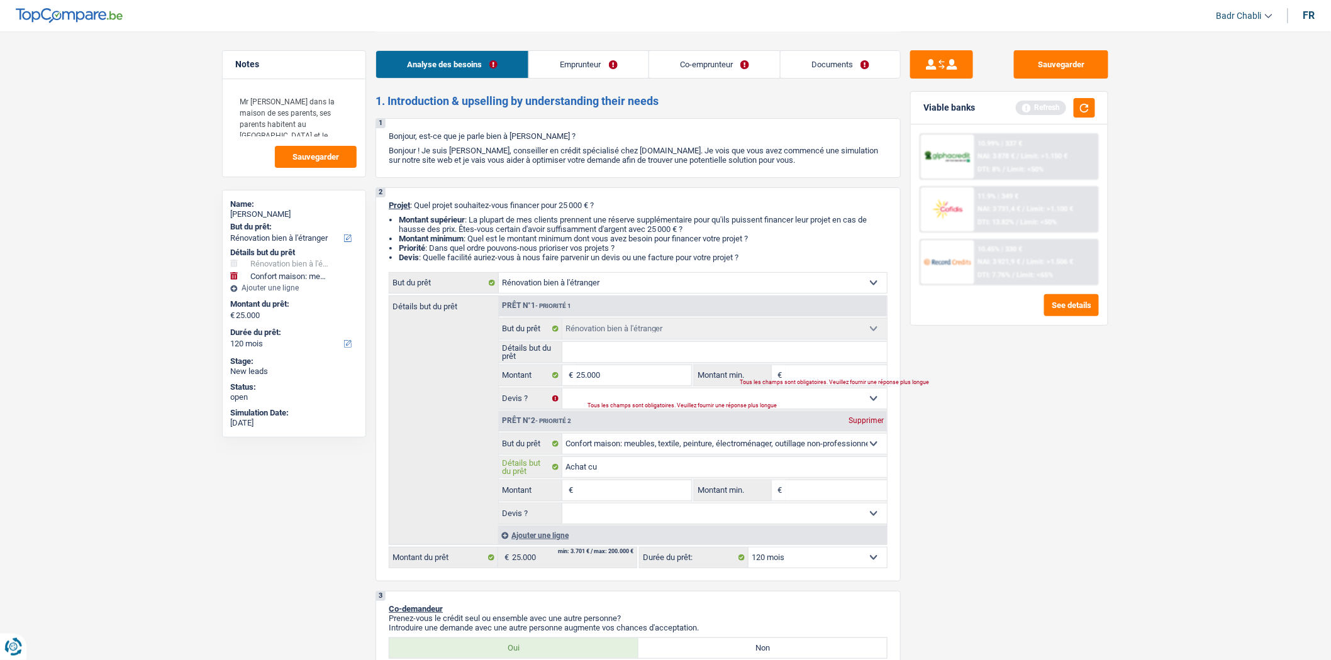
type input "Achat cus"
type input "Achat cu"
type input "Achat cui"
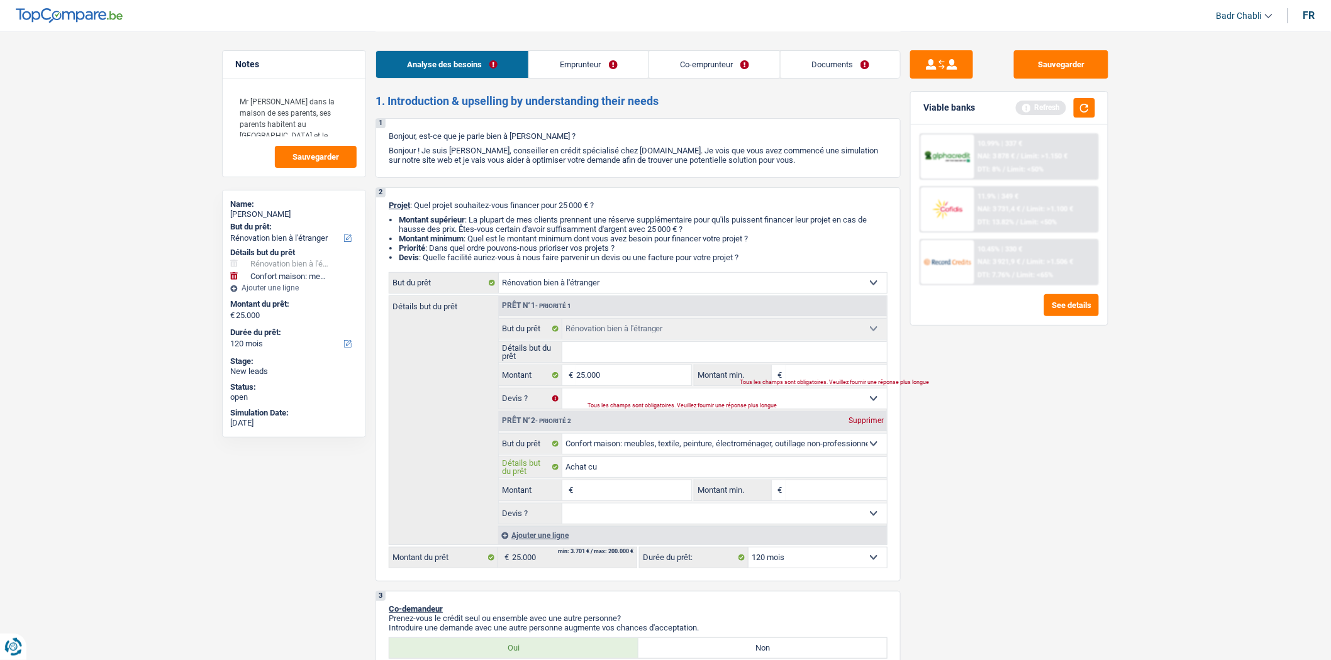
type input "Achat cui"
type input "Achat cuis"
type input "Achat cuisi"
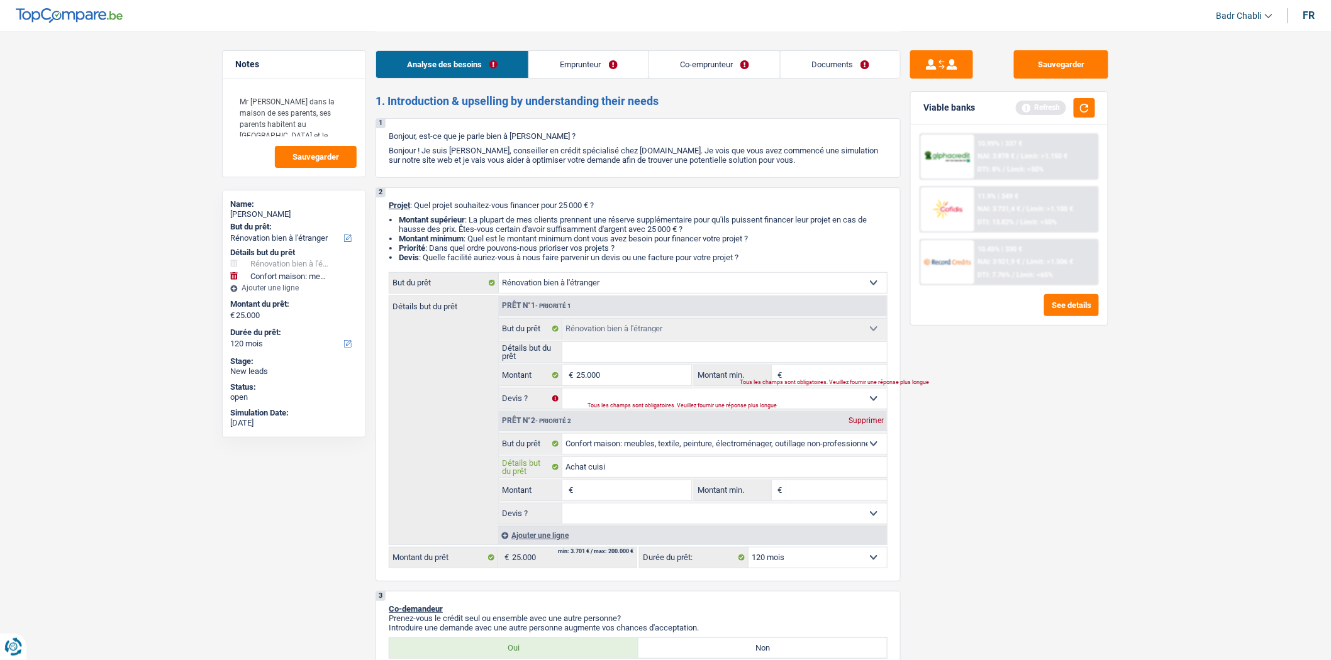
type input "Achat cuisin"
type input "Achat cuisine"
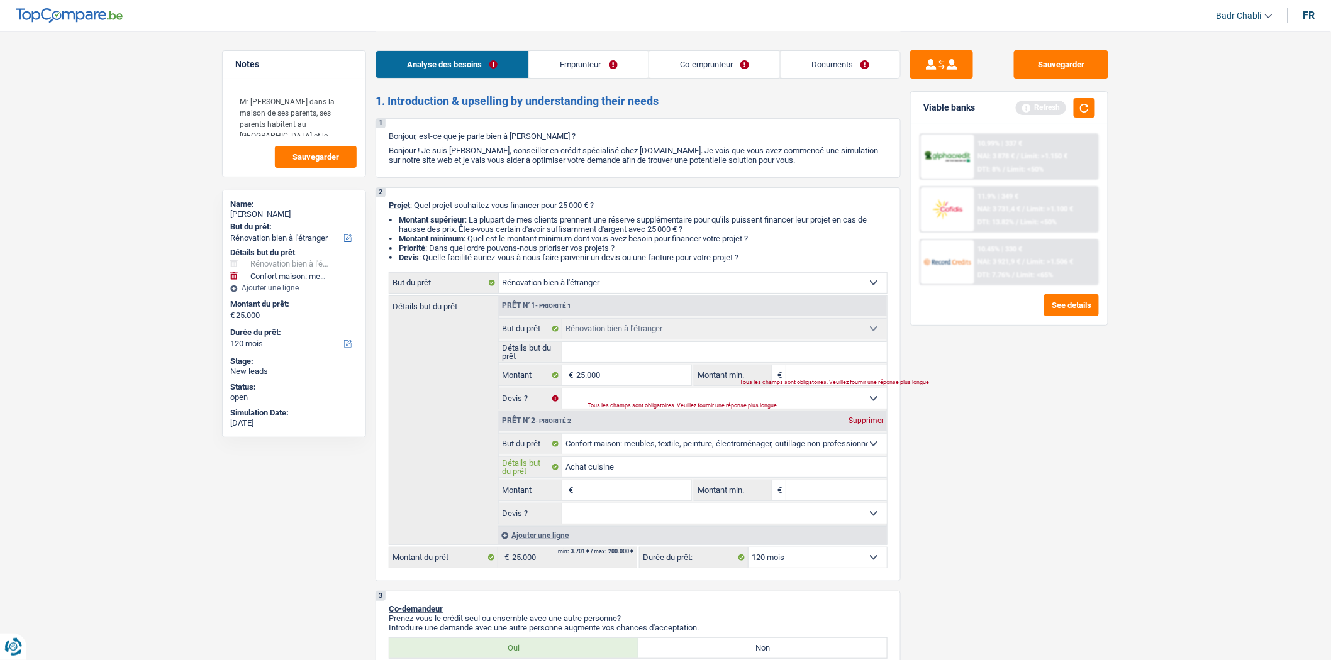
type input "Achat cuisine"
type input "Achat cuisine e"
type input "Achat cuisine et"
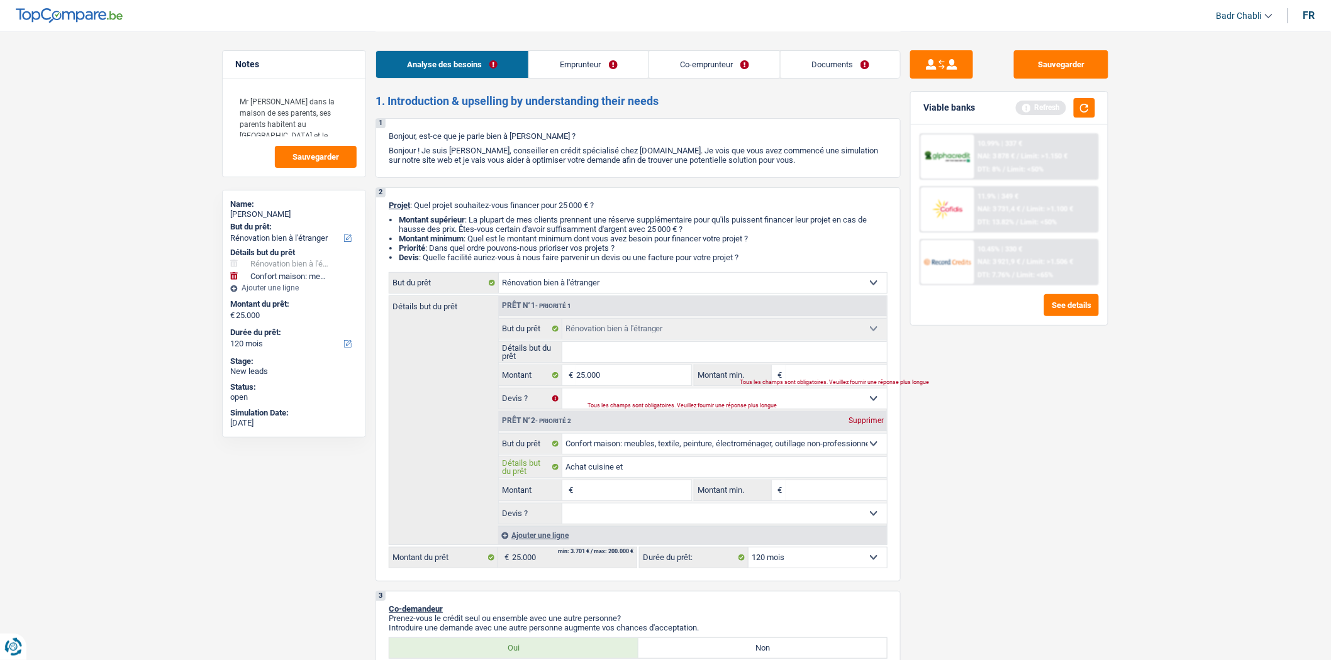
type input "Achat cuisine et m"
type input "Achat cuisine et me"
type input "Achat cuisine et meu"
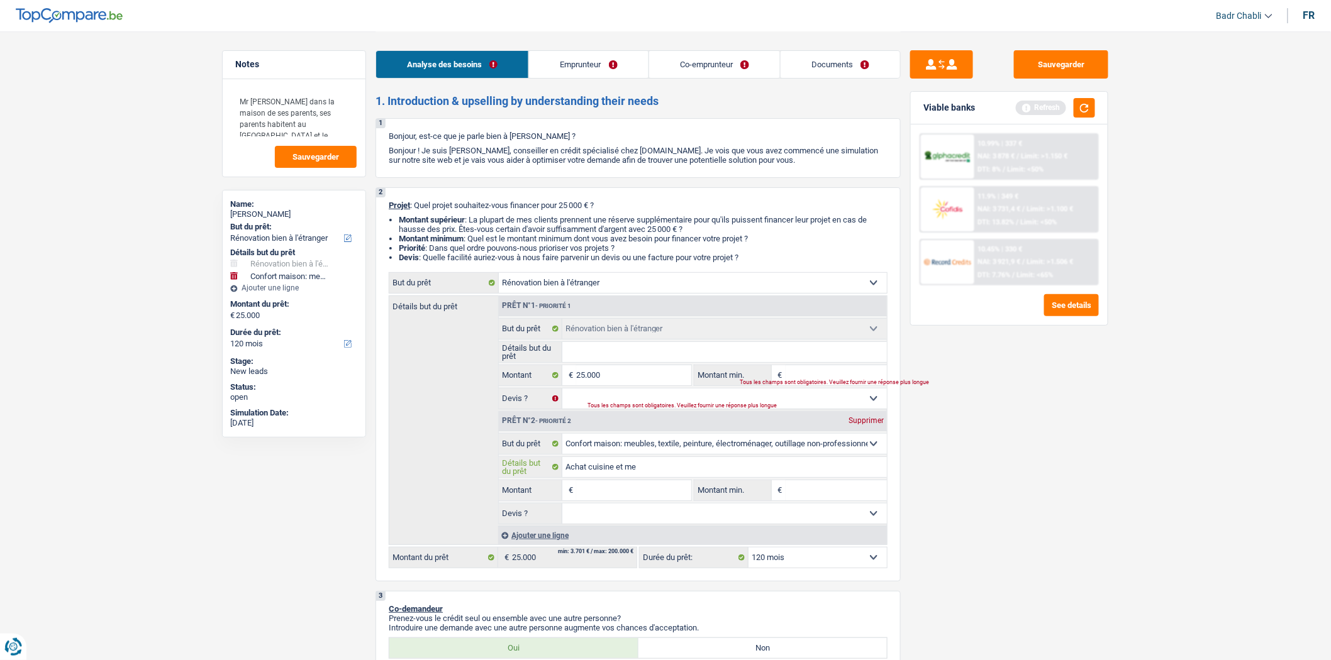
type input "Achat cuisine et meu"
type input "Achat cuisine et meub"
type input "Achat cuisine et meubi"
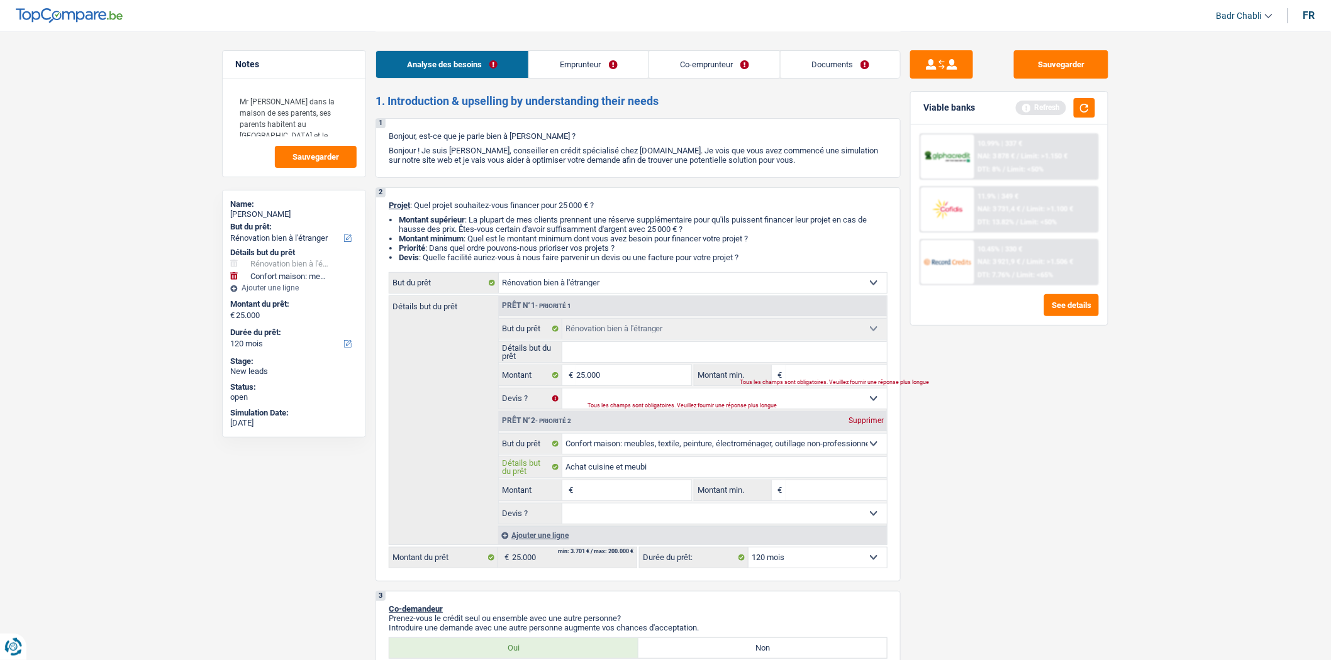
type input "Achat cuisine et meubil"
type input "Achat cuisine et meubila"
type input "Achat cuisine et meubilai"
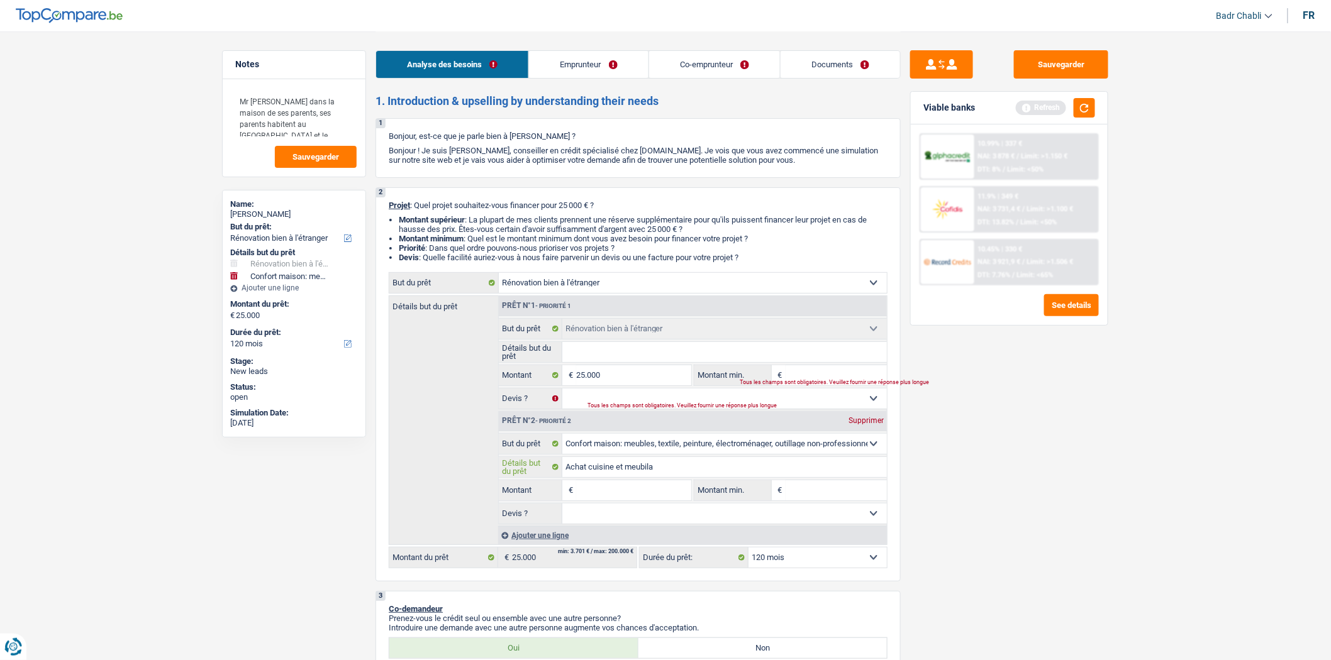
type input "Achat cuisine et meubilai"
type input "Achat cuisine et meubilair"
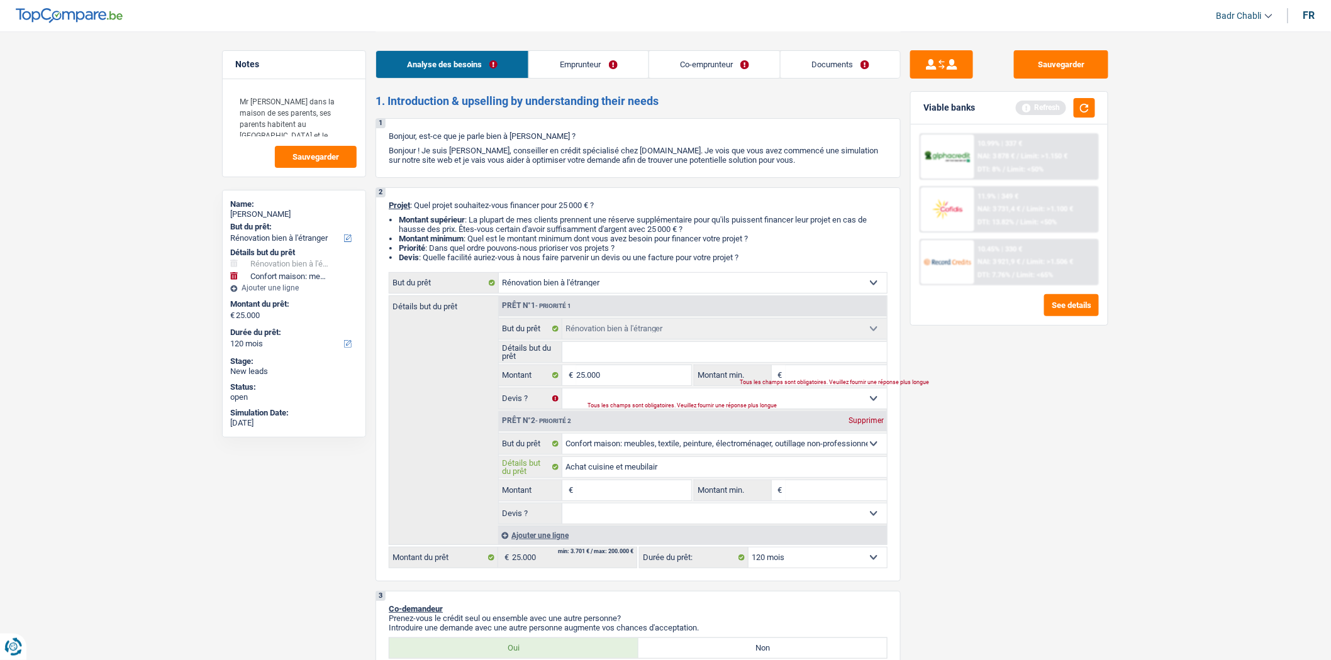
type input "Achat cuisine et meubilair p"
type input "Achat cuisine et meubilair po"
type input "Achat cuisine et meubilair pour"
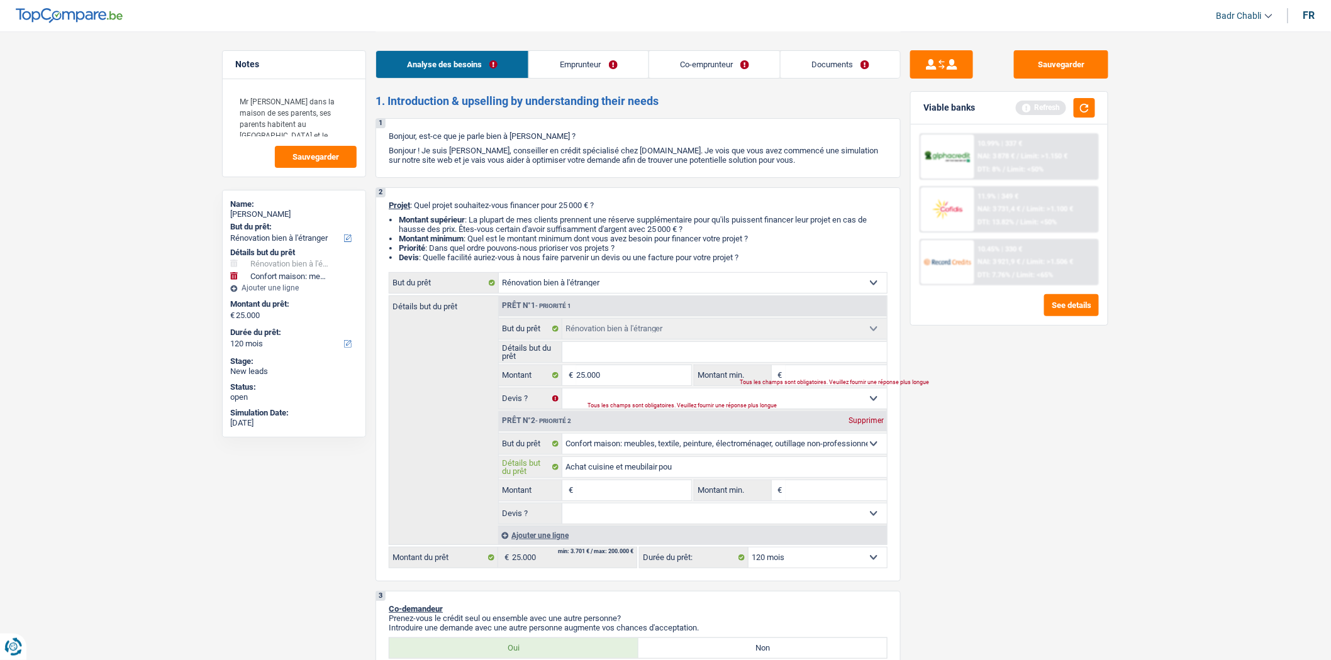
type input "Achat cuisine et meubilair pour"
type input "Achat cuisine et meubilair pour m"
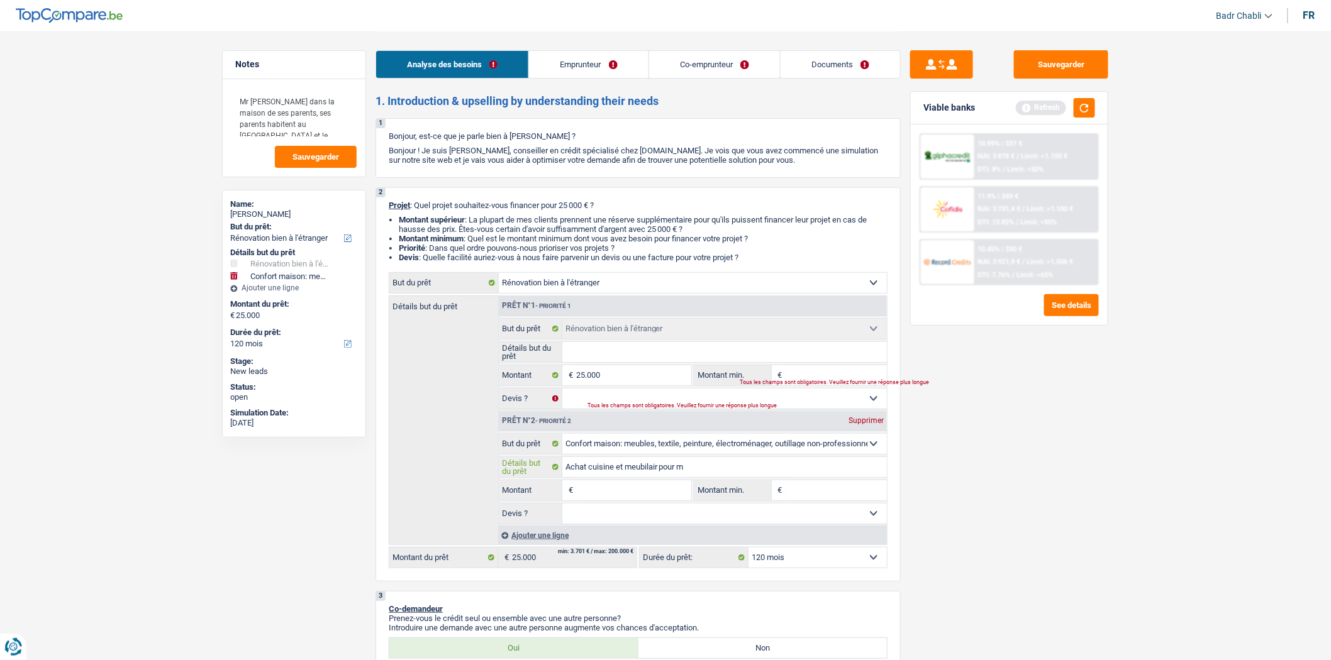
type input "Achat cuisine et meubilair pour ma"
type input "Achat cuisine et meubilair pour mai"
type input "Achat cuisine et meubilair pour mais"
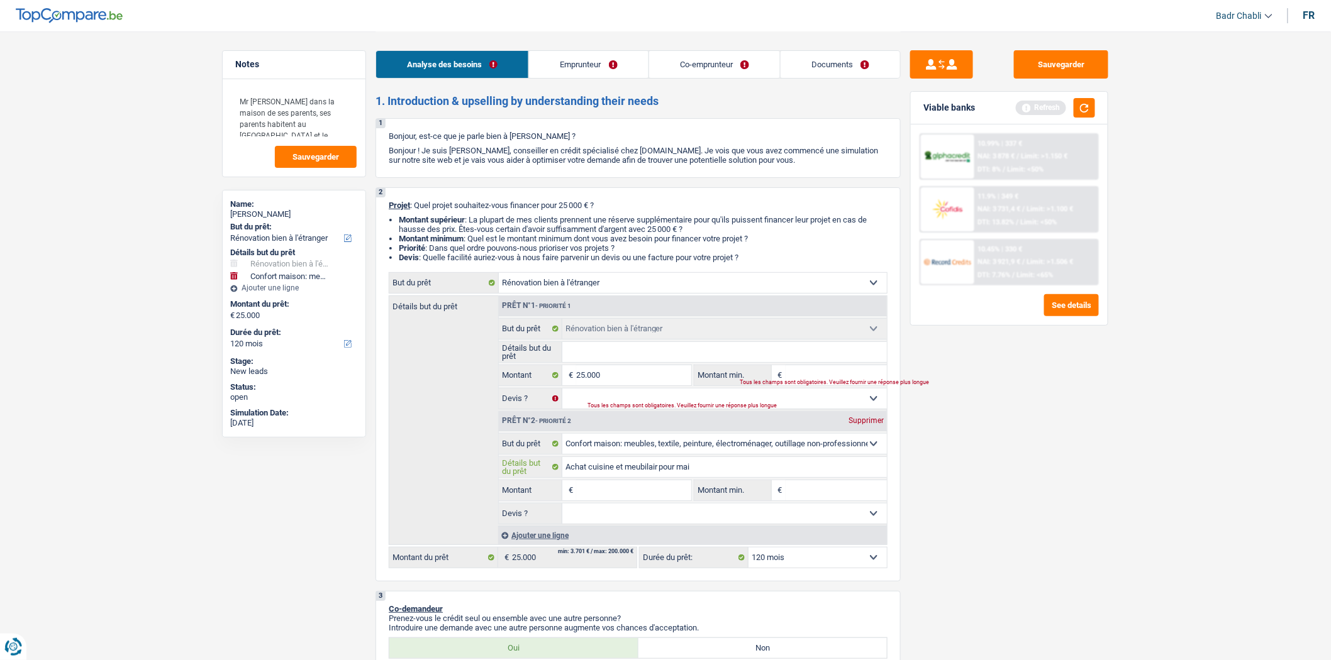
type input "Achat cuisine et meubilair pour mais"
type input "Achat cuisine et meubilair pour maiso"
type input "Achat cuisine et meubilair pour maison"
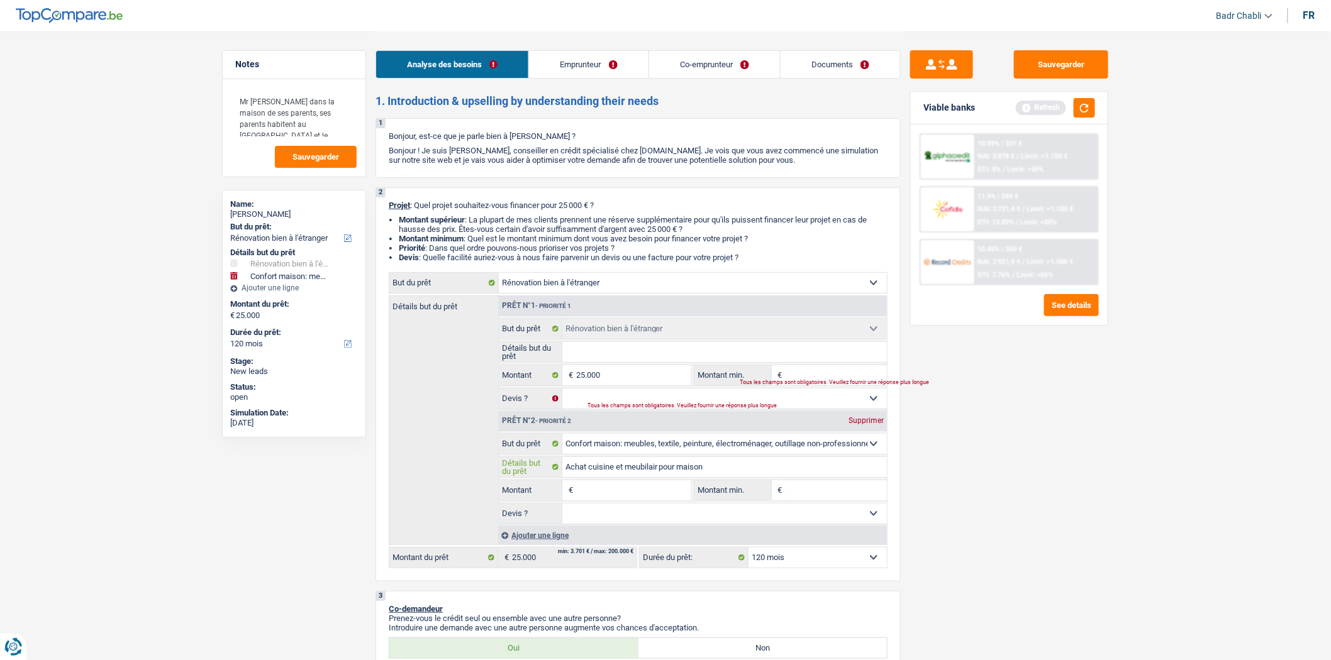
type input "Achat cuisine et meubilair pour maison"
type input "Achat cuisine et meubilair pour maison a"
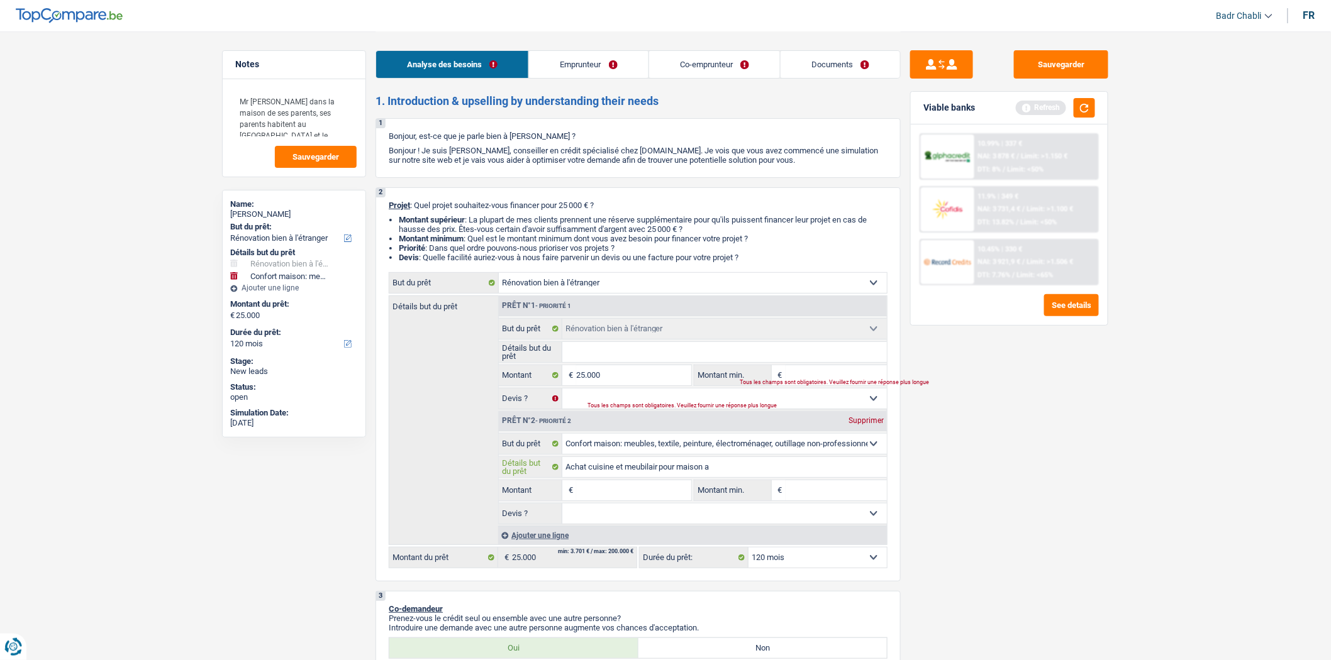
type input "Achat cuisine et meubilair pour maison a"
type input "Achat cuisine et meubilair pour maison a l"
type input "Achat cuisine et meubilair pour maison a l'"
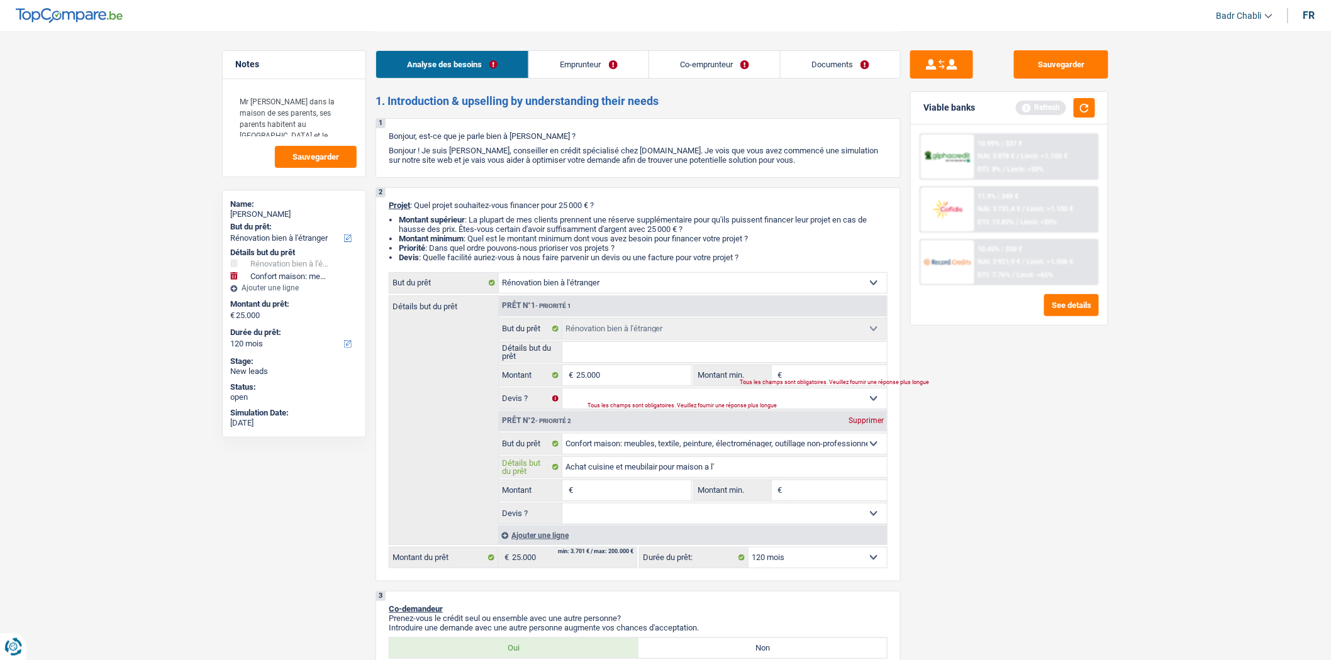
type input "Achat cuisine et meubilair pour maison a l'é"
type input "Achat cuisine et meubilair pour maison a l'ét"
type input "Achat cuisine et meubilair pour maison a l'étr"
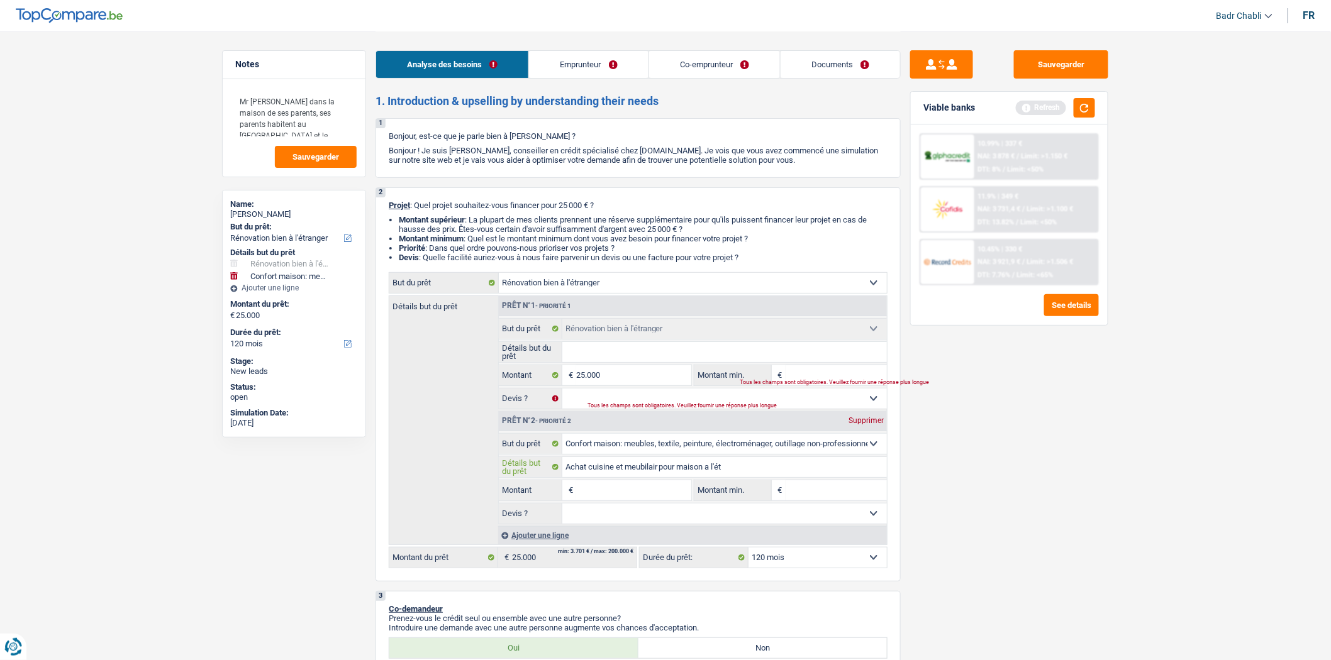
type input "Achat cuisine et meubilair pour maison a l'étr"
type input "Achat cuisine et meubilair pour maison a l'étra"
type input "Achat cuisine et meubilair pour maison a l'étran"
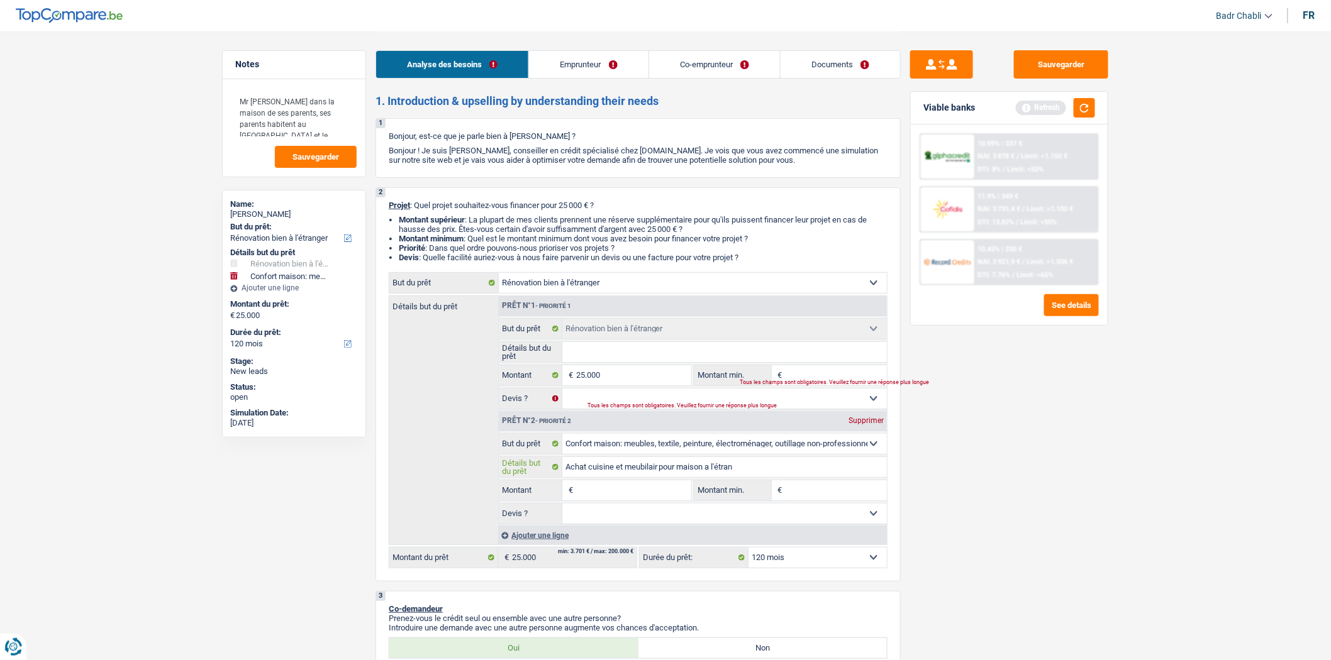
type input "Achat cuisine et meubilair pour maison a l'étrang"
type input "Achat cuisine et meubilair pour maison a l'étrange"
type input "Achat cuisine et meubilair pour maison a l'étranger"
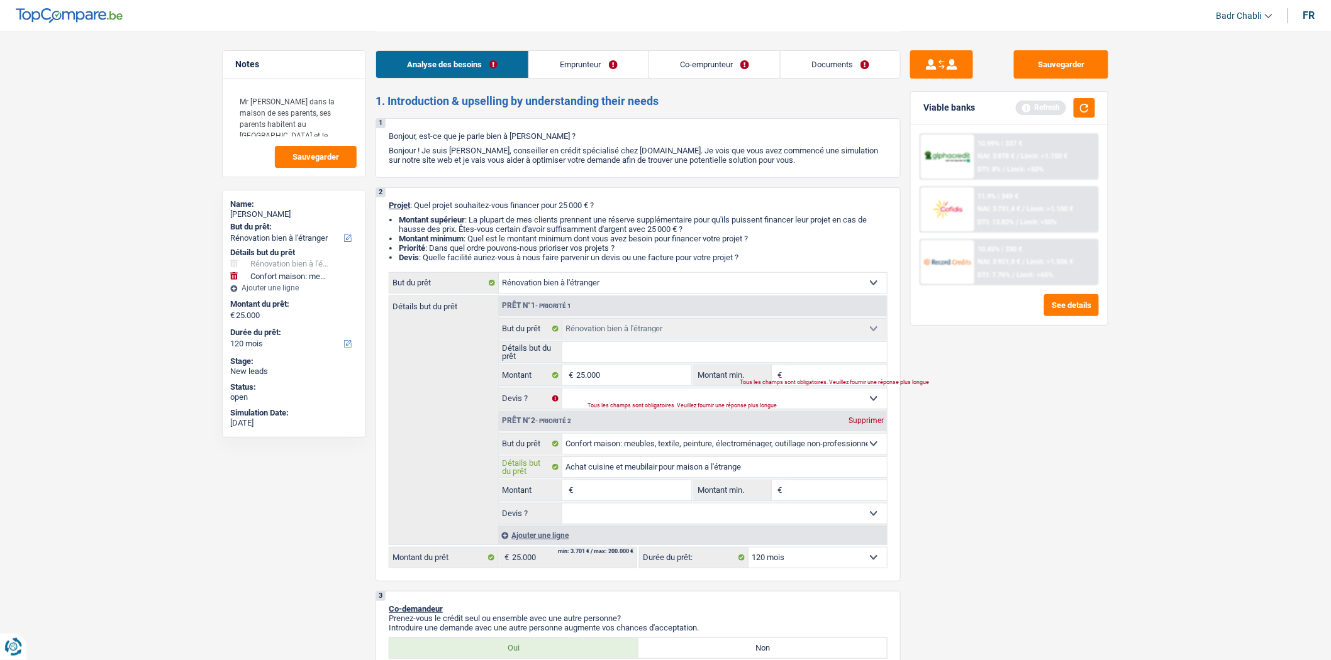
type input "Achat cuisine et meubilair pour maison a l'étranger"
type input "1"
type input "15"
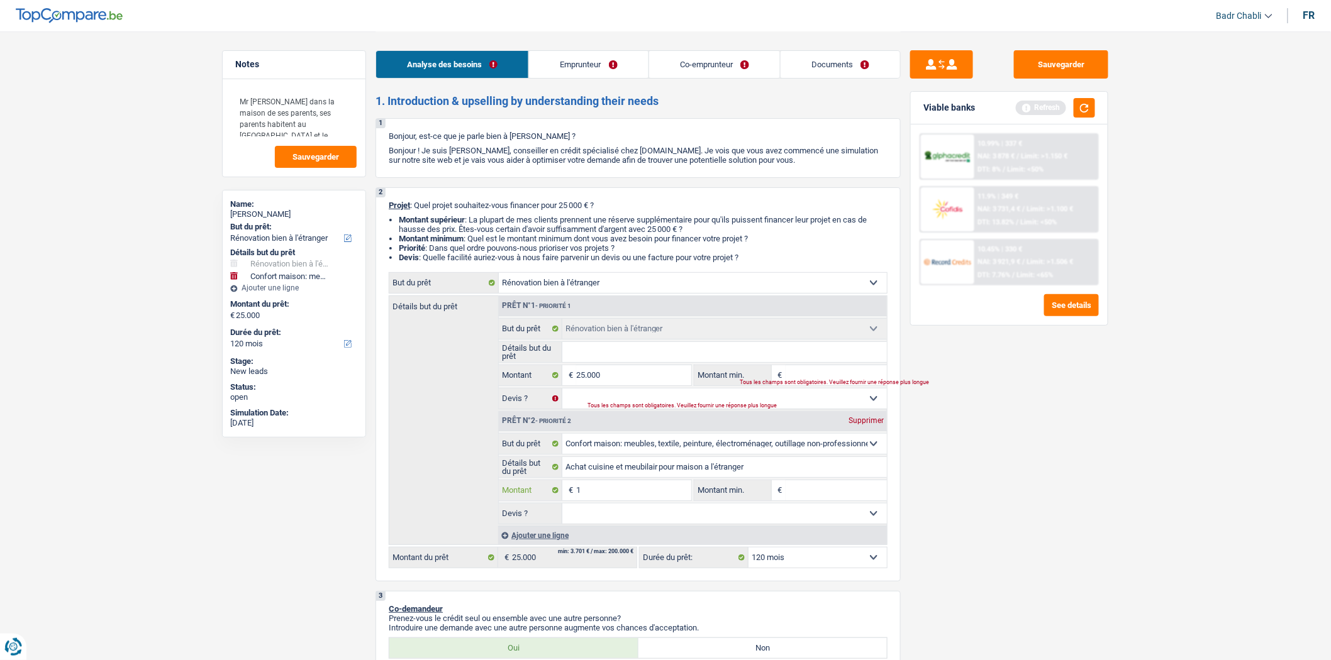
type input "15"
type input "150"
type input "1.500"
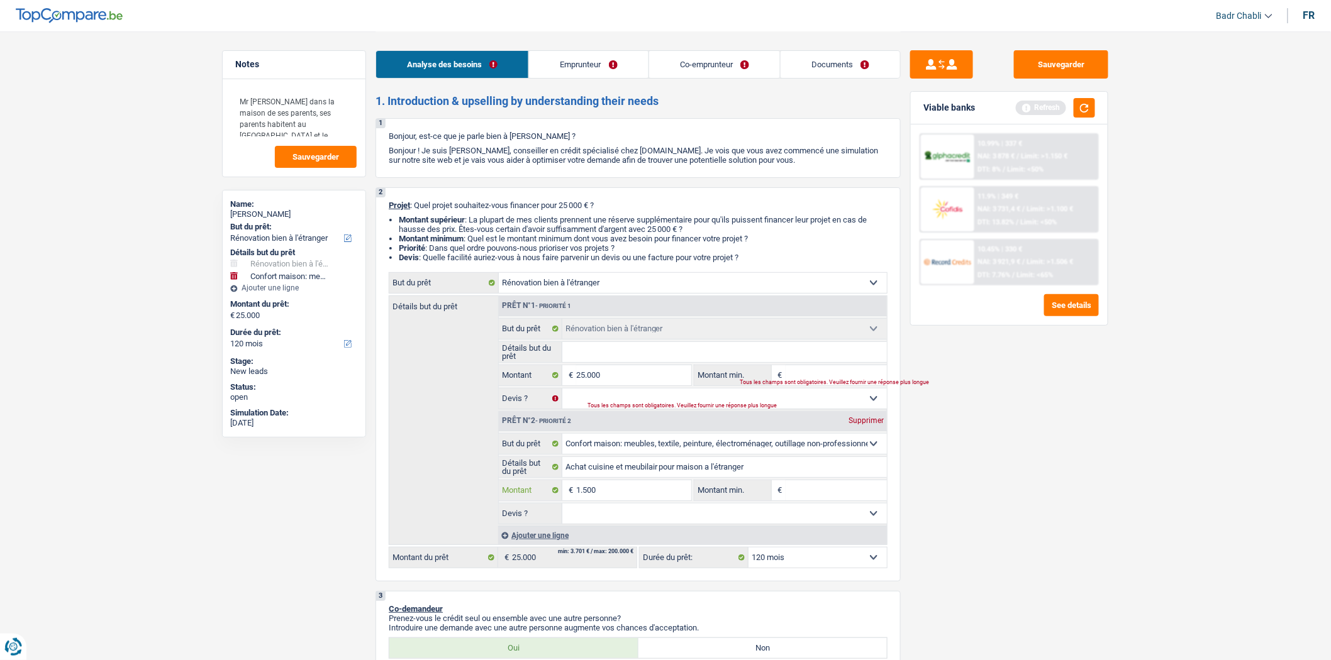
type input "15.000"
type input "40.000"
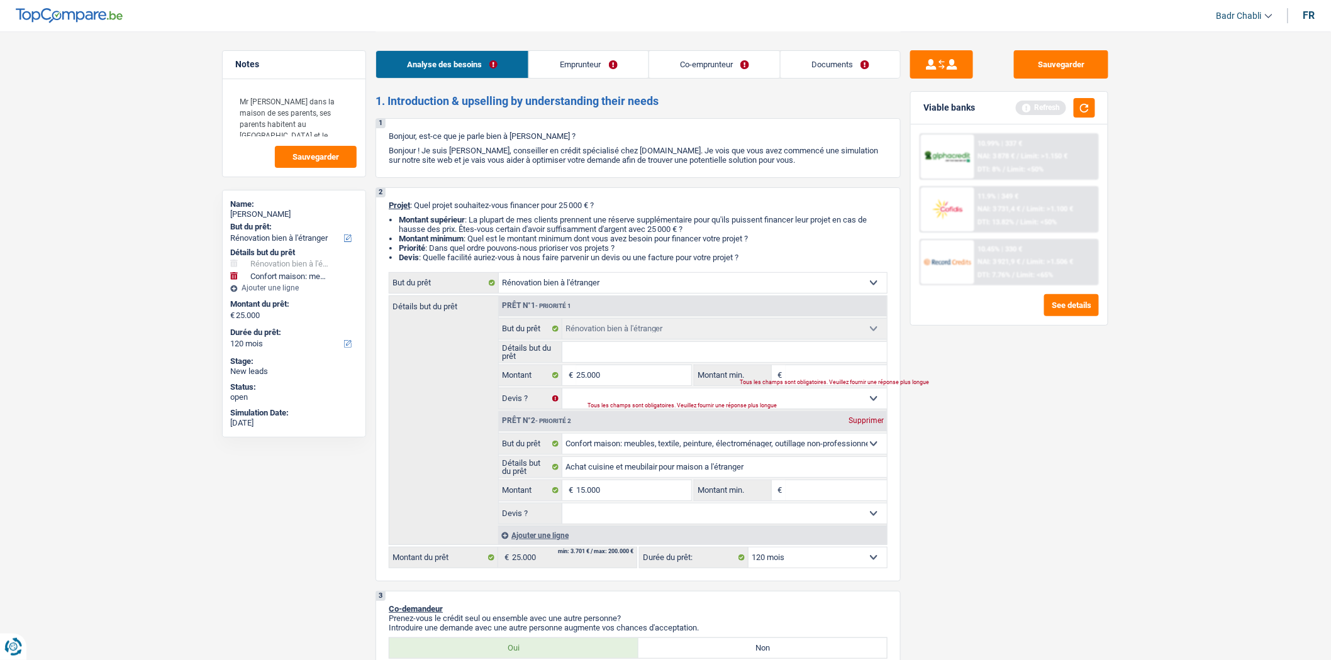
type input "40.000"
select select "144"
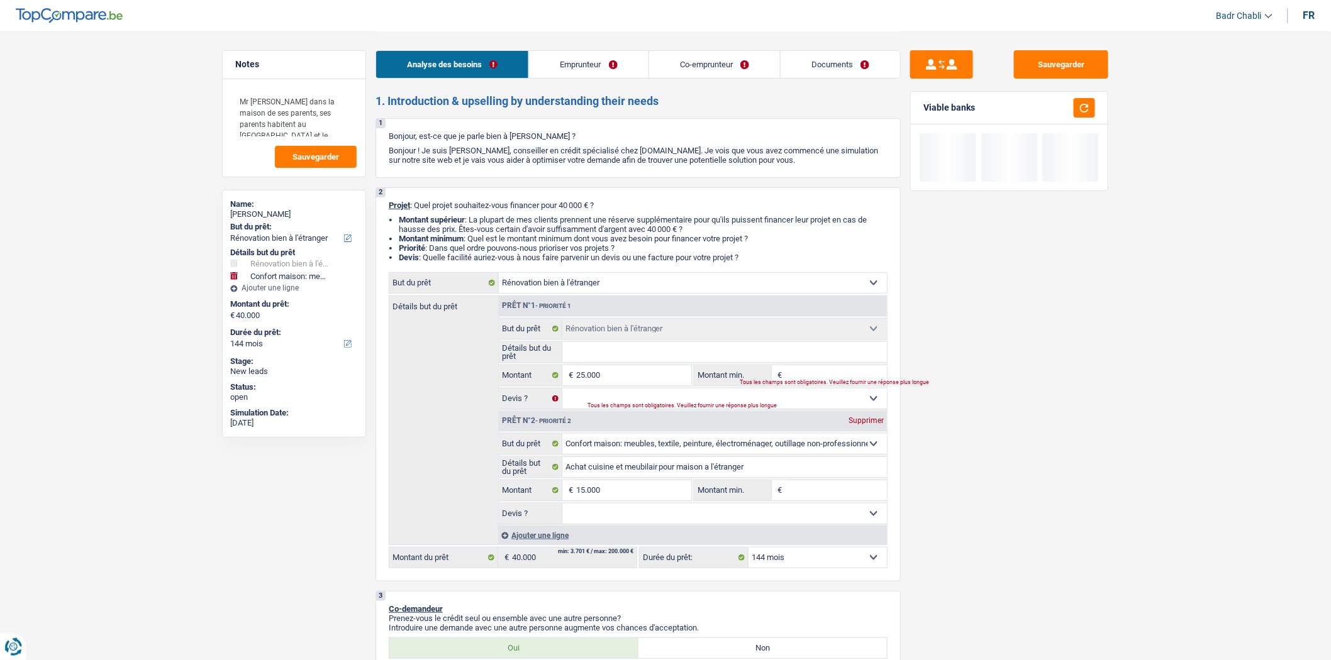
type input "1"
type input "10"
type input "100"
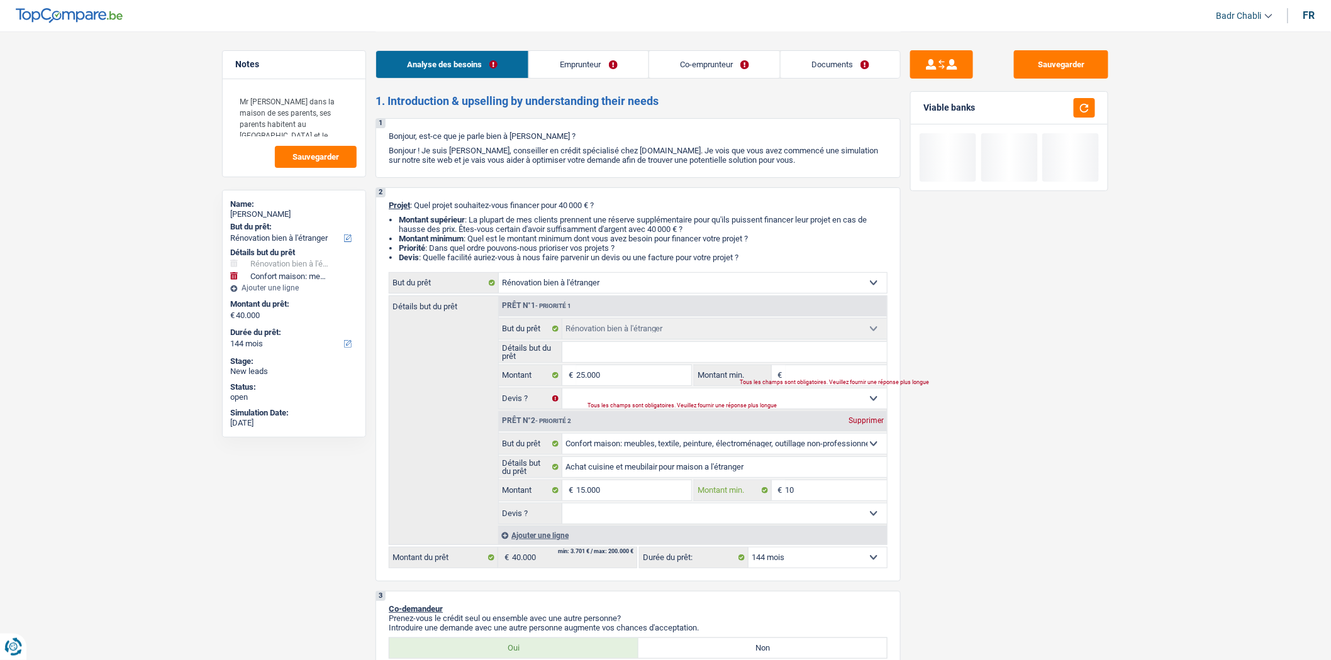
type input "100"
type input "1.000"
type input "10.000"
click at [808, 377] on input "Montant min." at bounding box center [837, 375] width 102 height 20
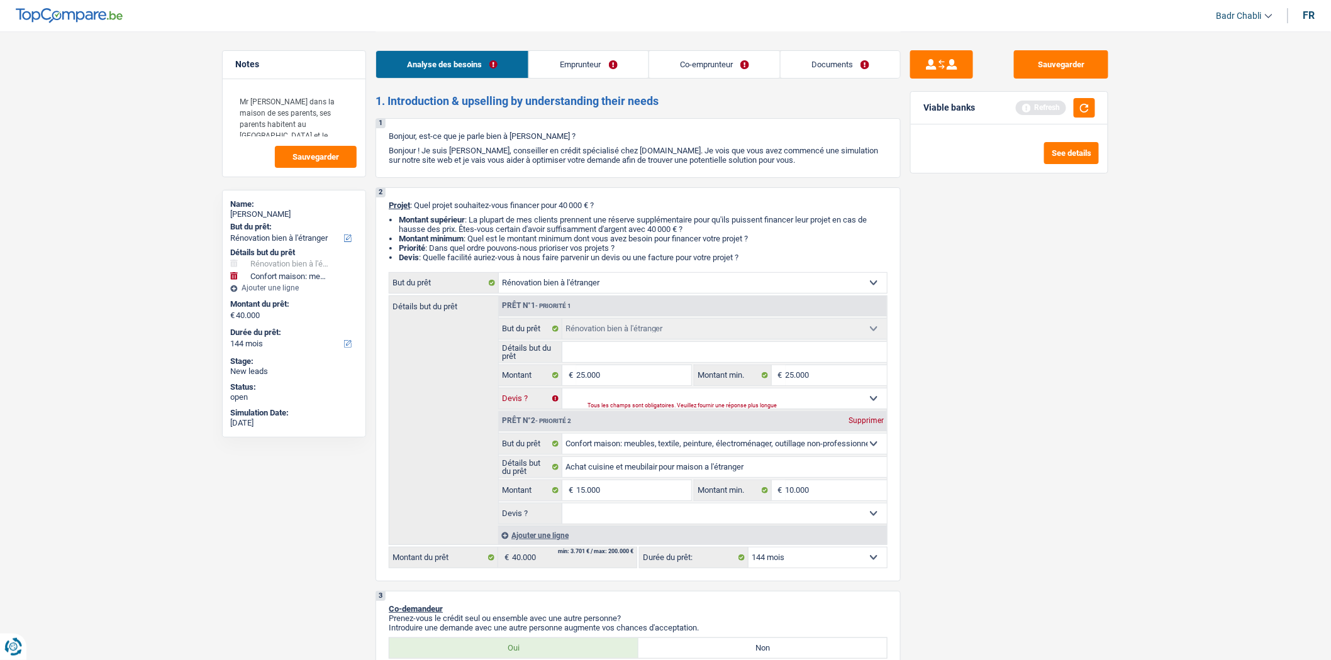
click at [791, 403] on select "Oui Non Non répondu Sélectionner une option" at bounding box center [724, 399] width 325 height 20
click at [562, 392] on select "Oui Non Non répondu Sélectionner une option" at bounding box center [724, 399] width 325 height 20
click at [674, 517] on select "Oui Non Non répondu Sélectionner une option" at bounding box center [724, 514] width 325 height 20
click at [562, 508] on select "Oui Non Non répondu Sélectionner une option" at bounding box center [724, 514] width 325 height 20
click at [567, 61] on link "Emprunteur" at bounding box center [588, 64] width 119 height 27
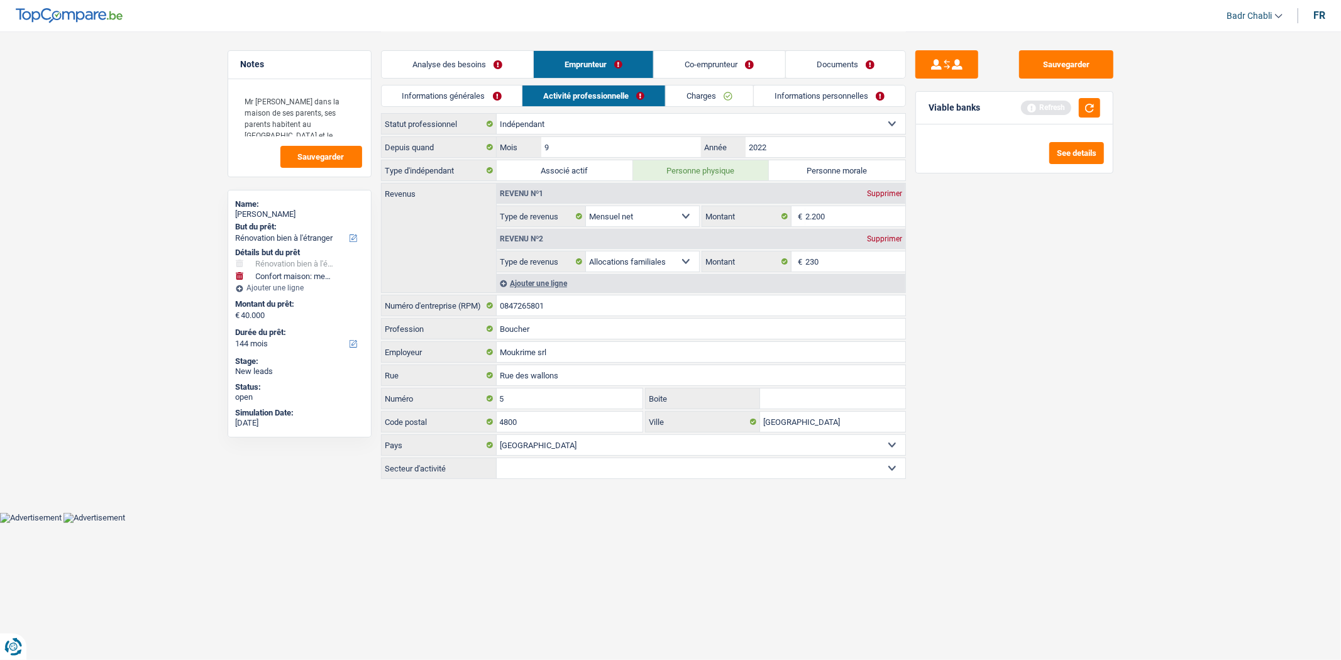
click at [464, 105] on link "Informations générales" at bounding box center [452, 96] width 141 height 21
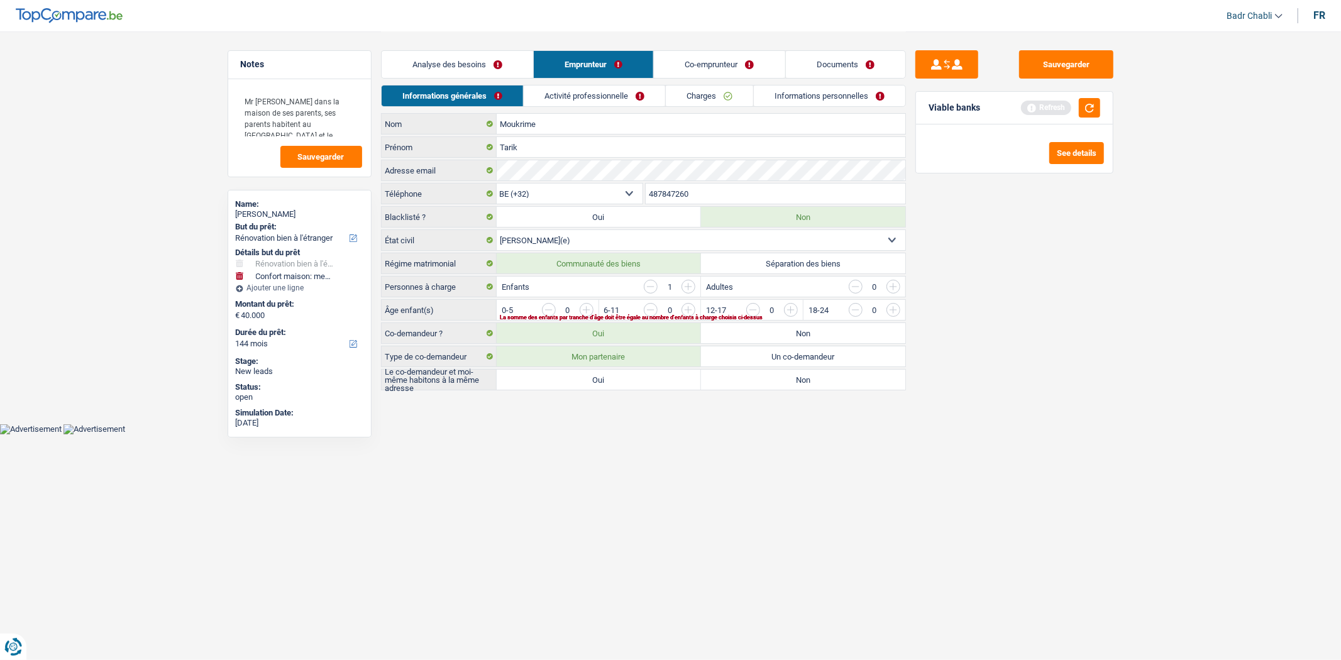
click at [625, 384] on label "Oui" at bounding box center [599, 380] width 204 height 20
click at [625, 384] on input "Oui" at bounding box center [599, 380] width 204 height 20
click at [577, 313] on div "0" at bounding box center [568, 310] width 52 height 14
click at [587, 311] on input "button" at bounding box center [842, 313] width 524 height 20
click at [715, 74] on link "Co-emprunteur" at bounding box center [719, 64] width 131 height 27
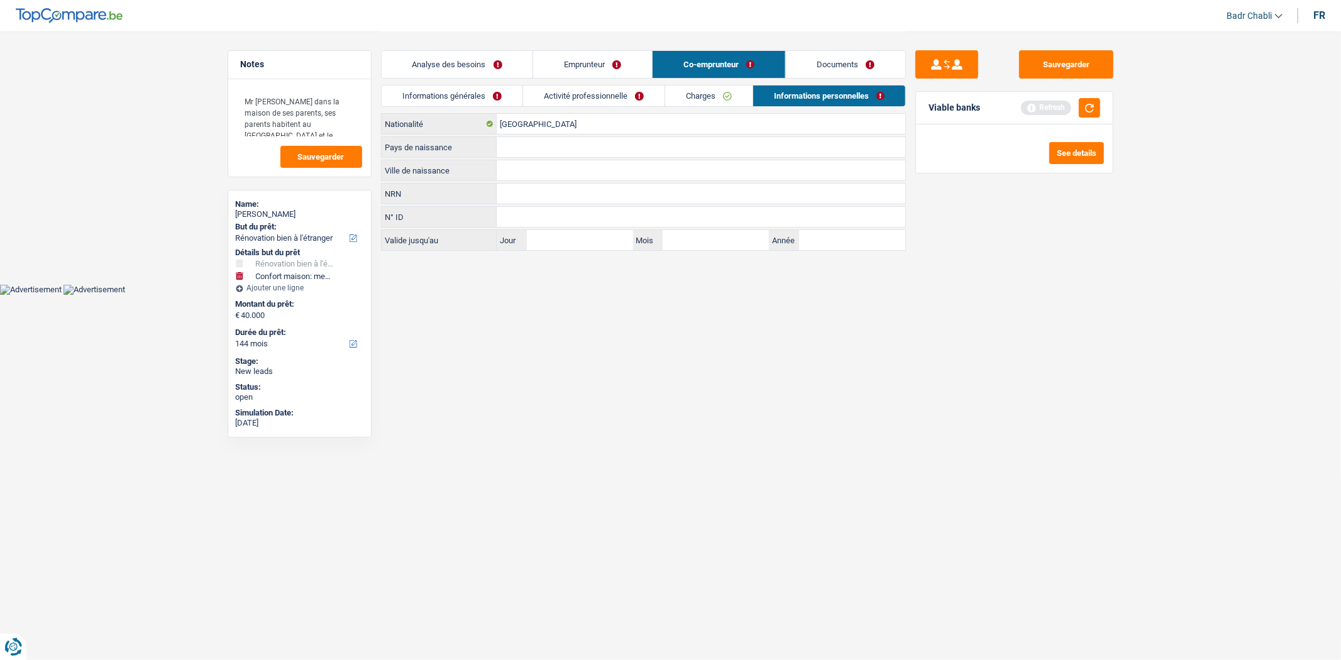
click at [453, 92] on link "Informations générales" at bounding box center [452, 96] width 141 height 21
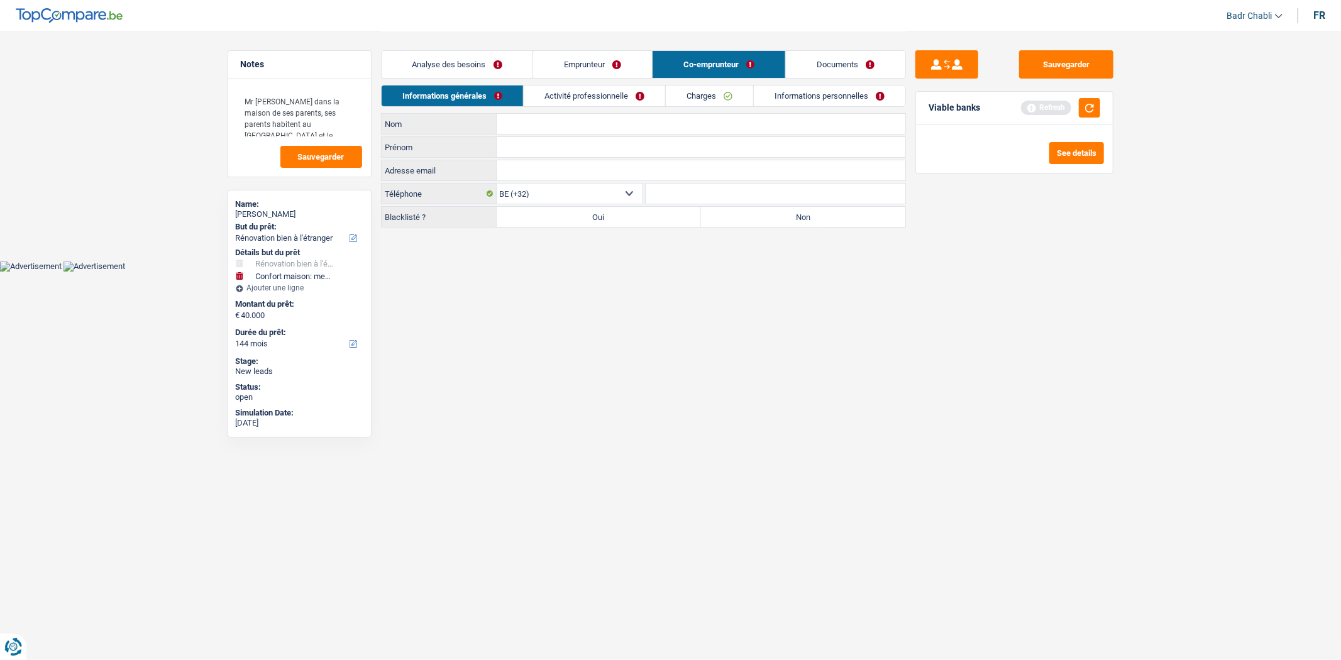
click at [797, 219] on label "Non" at bounding box center [803, 217] width 204 height 20
click at [797, 219] on input "Non" at bounding box center [803, 217] width 204 height 20
click at [549, 129] on input "Nom" at bounding box center [701, 124] width 409 height 20
click at [566, 104] on link "Activité professionnelle" at bounding box center [595, 96] width 142 height 21
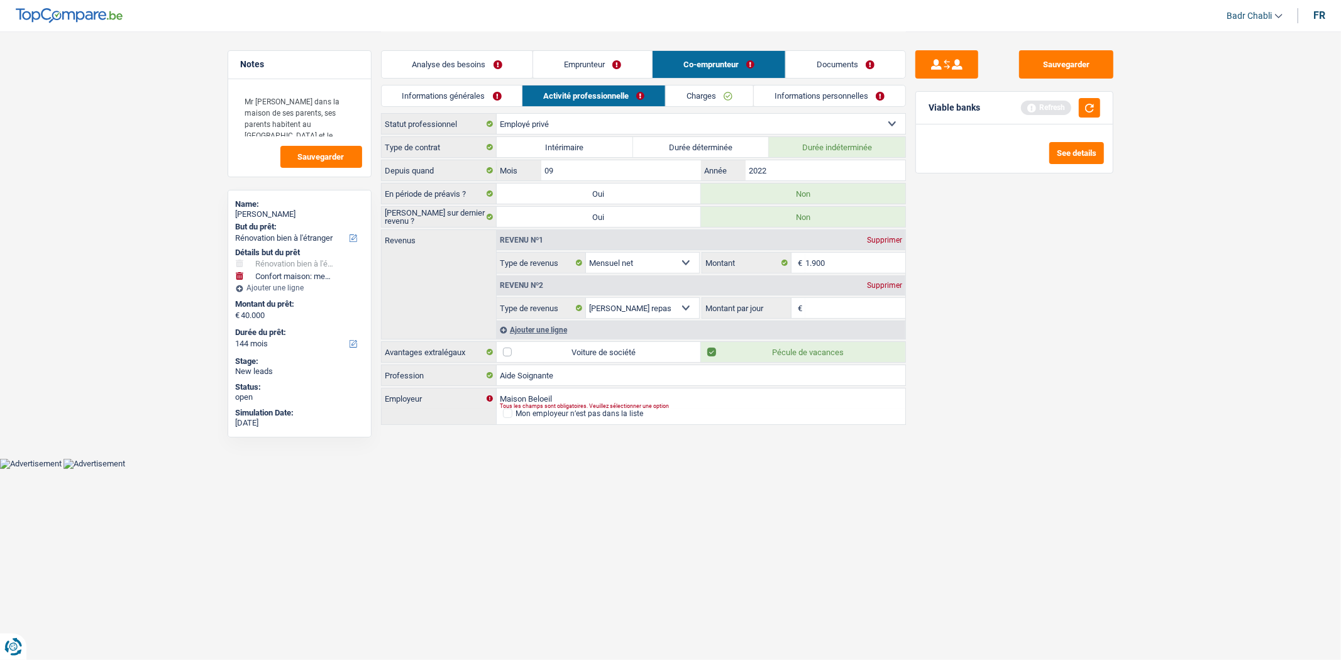
click at [715, 94] on link "Charges" at bounding box center [709, 96] width 87 height 21
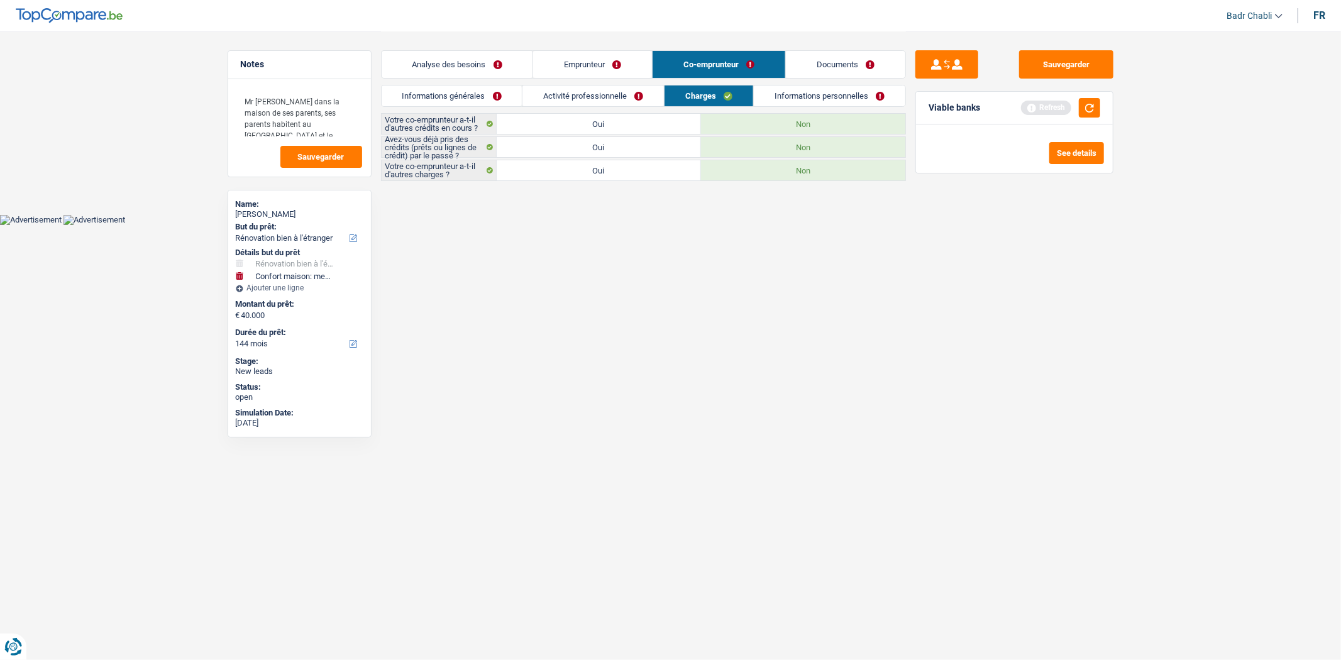
click at [831, 96] on link "Informations personnelles" at bounding box center [830, 96] width 152 height 21
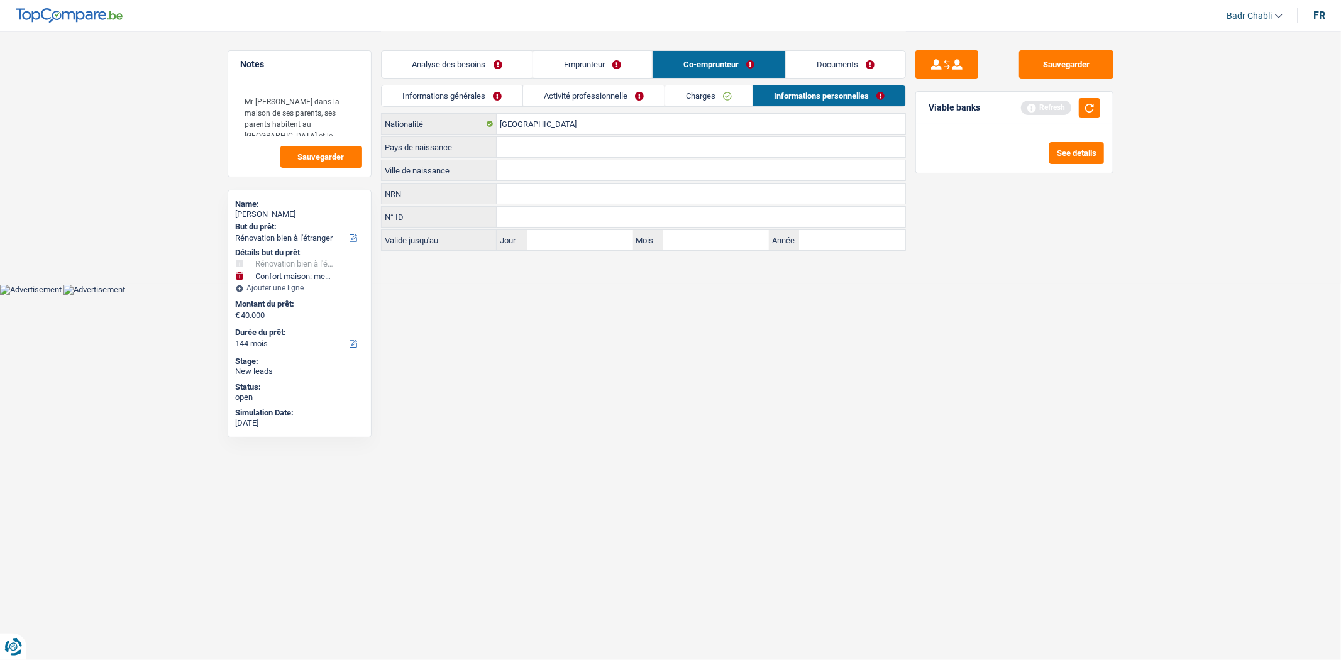
click at [635, 48] on div "Analyse des besoins Emprunteur Co-emprunteur Documents" at bounding box center [643, 57] width 525 height 53
click at [635, 61] on link "Emprunteur" at bounding box center [592, 64] width 119 height 27
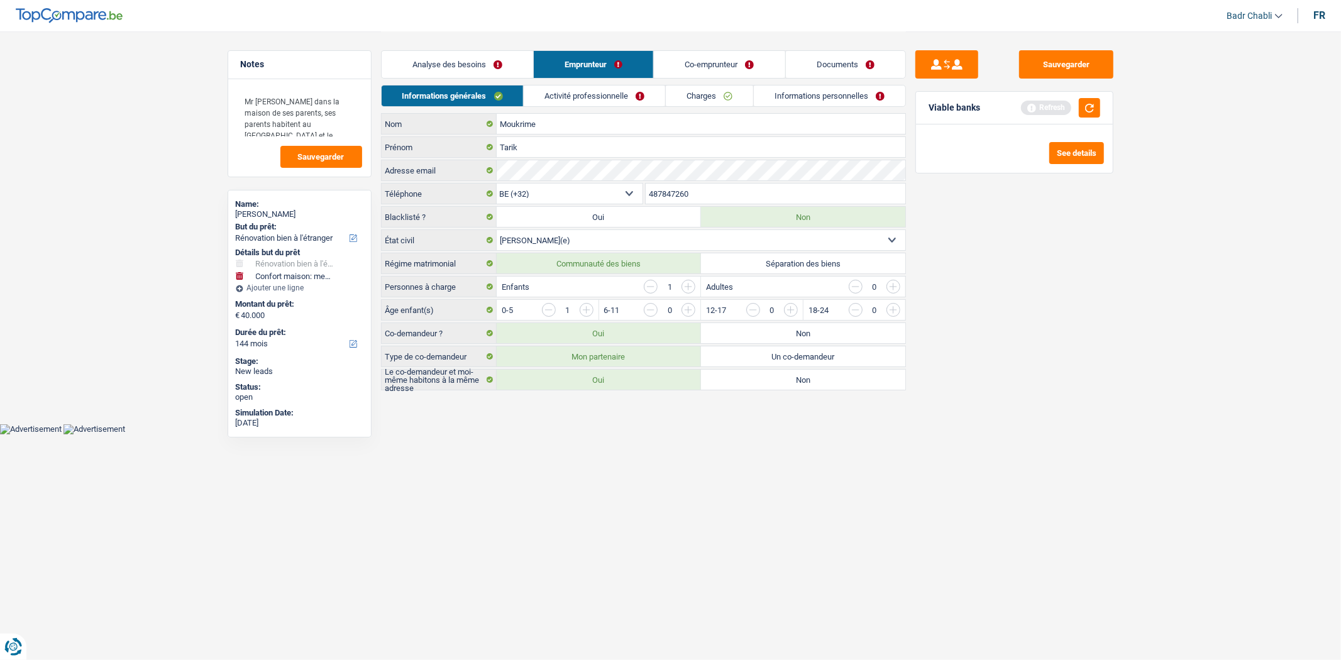
click at [803, 103] on link "Informations personnelles" at bounding box center [830, 96] width 152 height 21
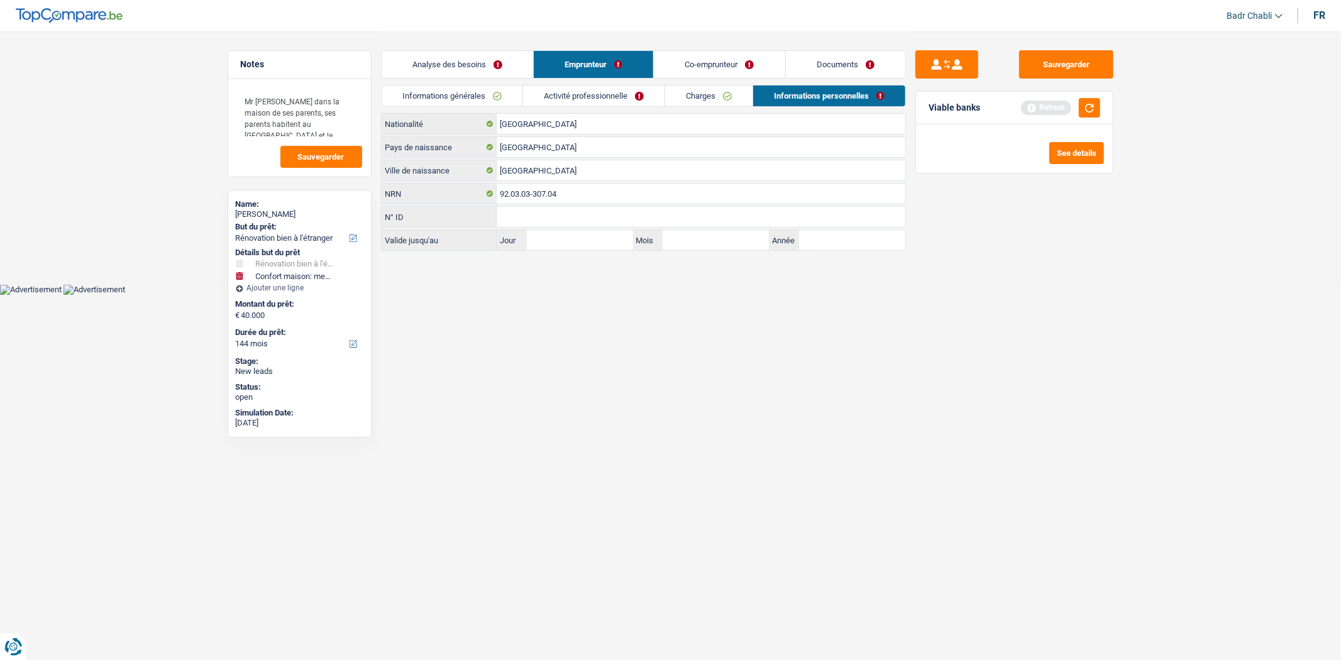
click at [719, 69] on link "Co-emprunteur" at bounding box center [719, 64] width 131 height 27
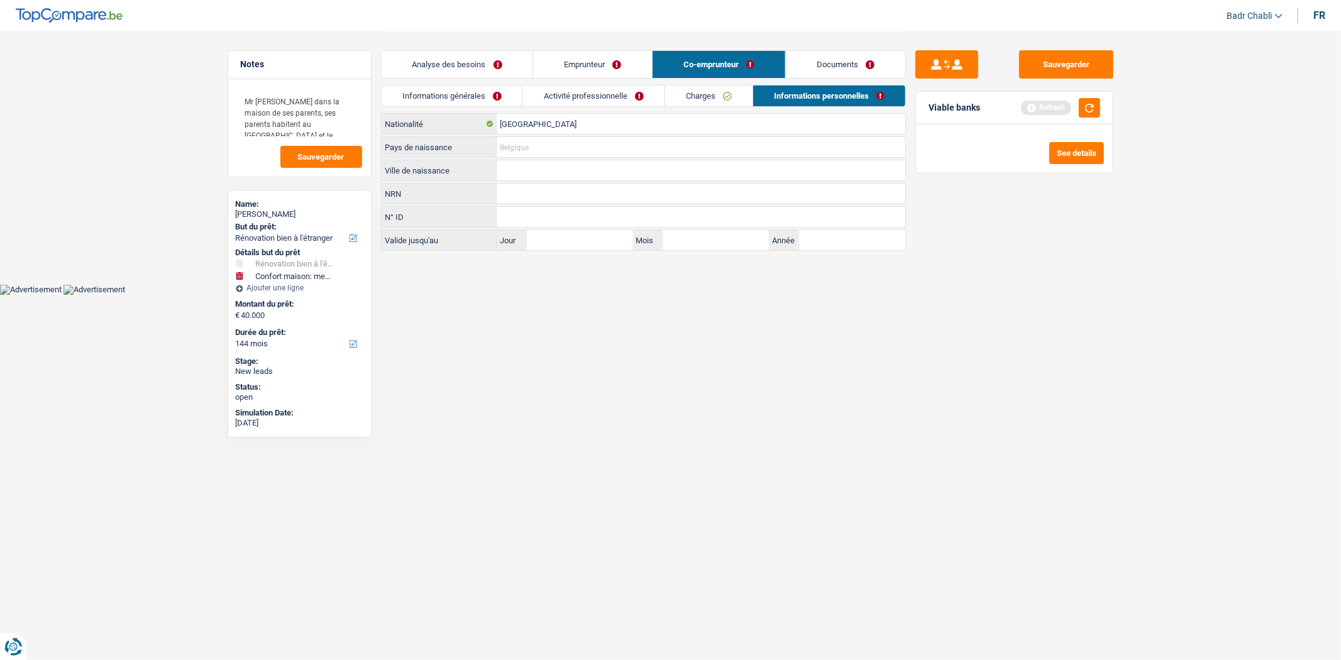
click at [548, 149] on input "Pays de naissance" at bounding box center [701, 147] width 409 height 20
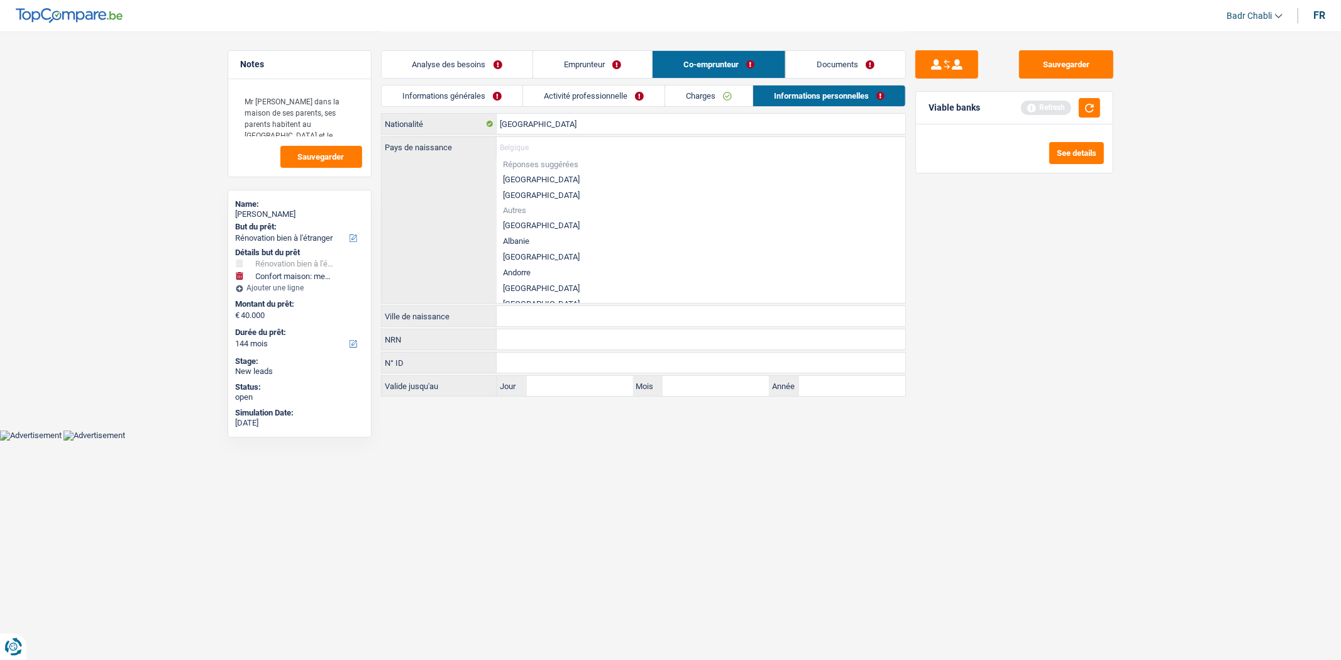
click at [518, 175] on li "[GEOGRAPHIC_DATA]" at bounding box center [701, 180] width 409 height 16
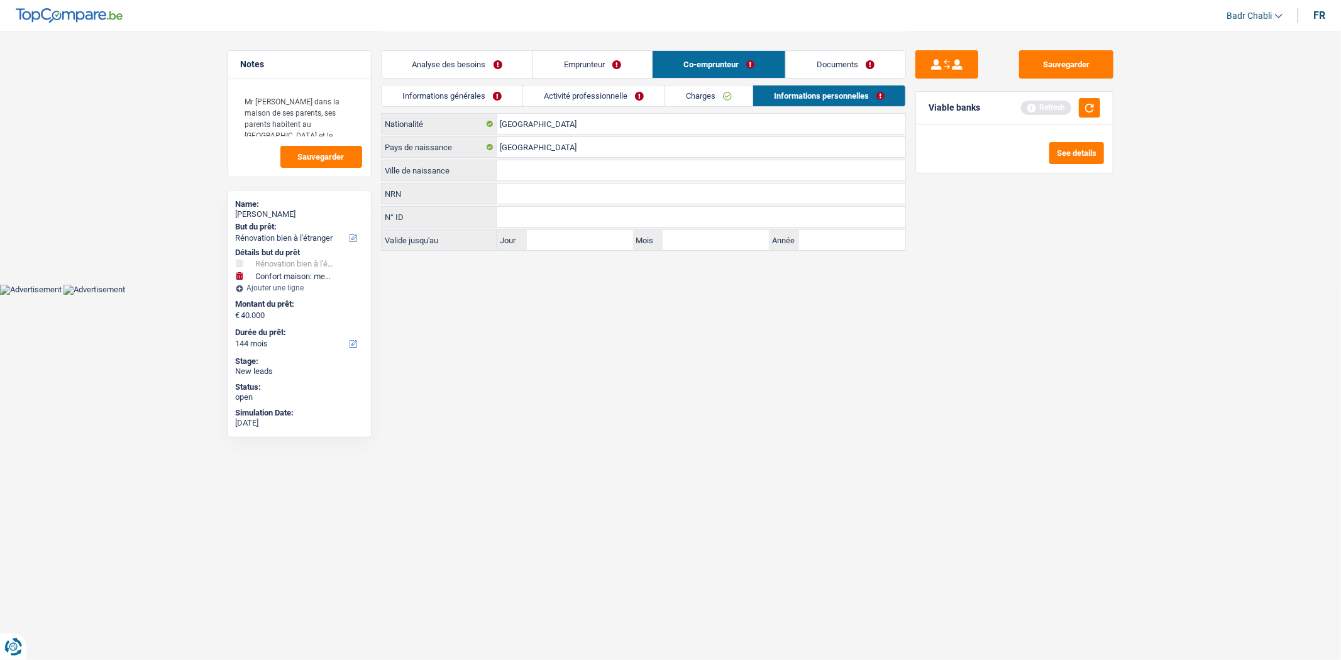
click at [530, 171] on input "Ville de naissance" at bounding box center [701, 170] width 409 height 20
click at [551, 150] on input "[GEOGRAPHIC_DATA]" at bounding box center [701, 147] width 409 height 20
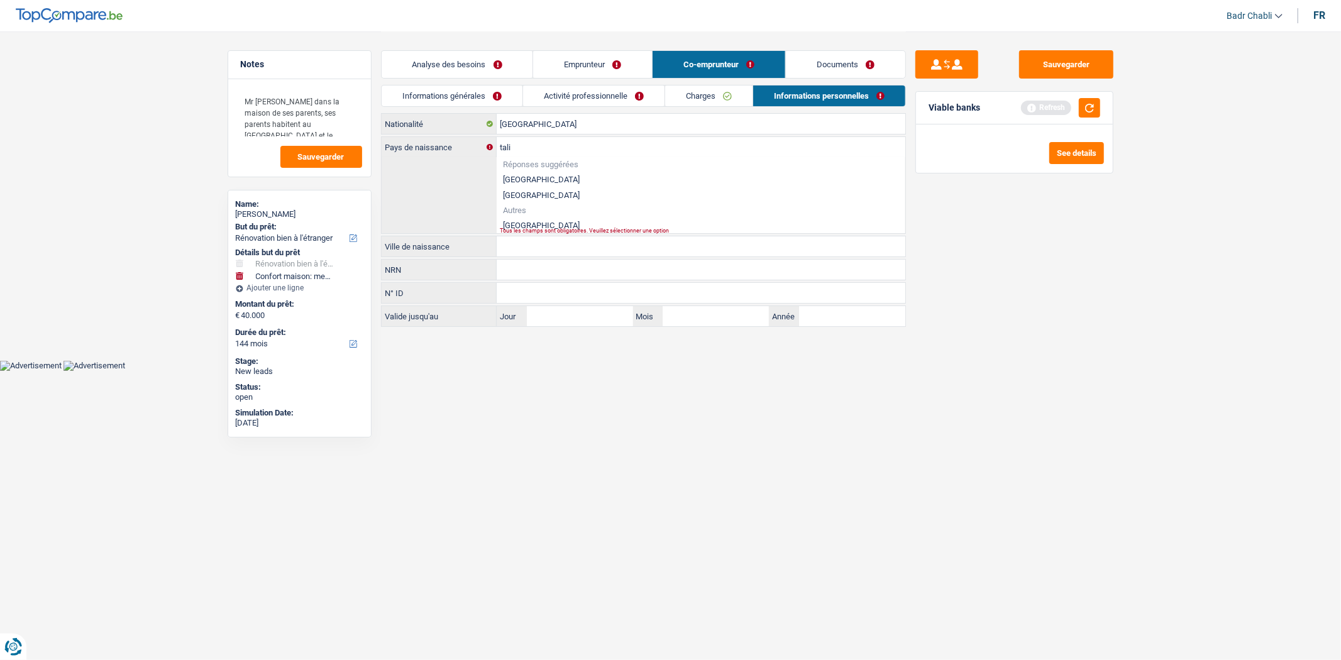
click at [518, 220] on li "Italie" at bounding box center [701, 226] width 409 height 16
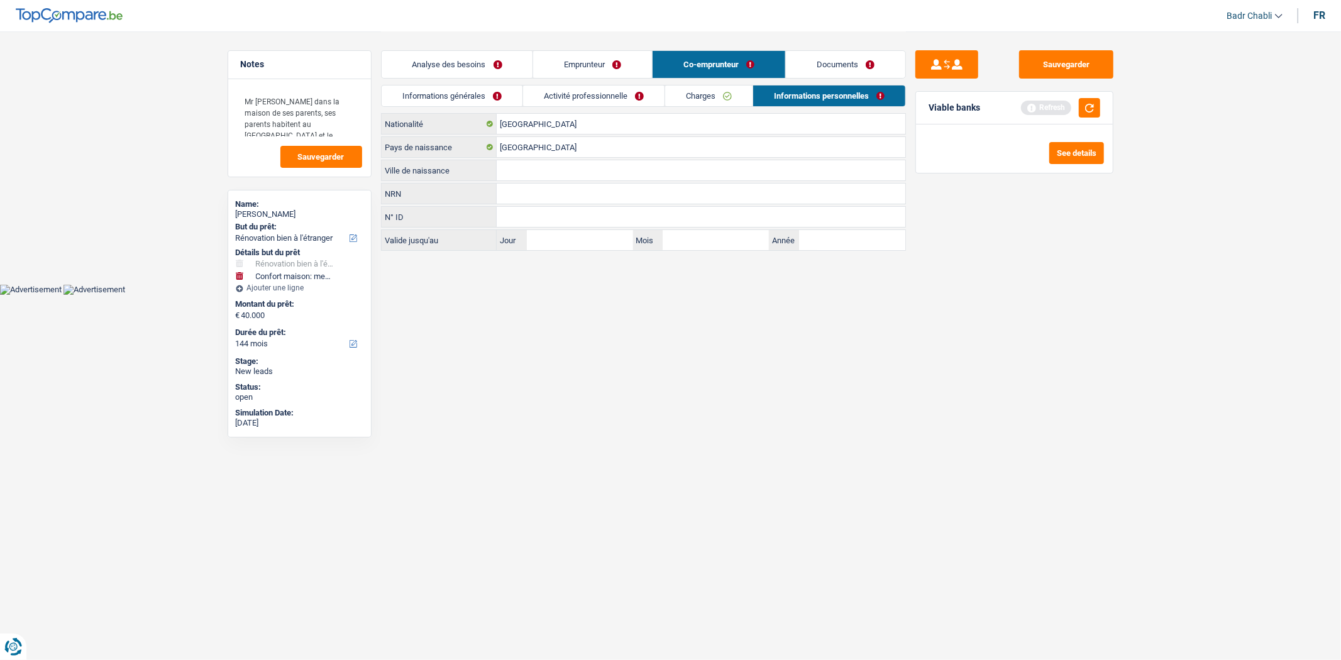
click at [550, 175] on input "Ville de naissance" at bounding box center [701, 170] width 409 height 20
click at [1068, 45] on div "Sauvegarder Viable banks Refresh See details" at bounding box center [1015, 141] width 218 height 221
click at [1069, 50] on button "Sauvegarder" at bounding box center [1066, 64] width 94 height 28
click at [472, 69] on link "Analyse des besoins" at bounding box center [458, 64] width 152 height 27
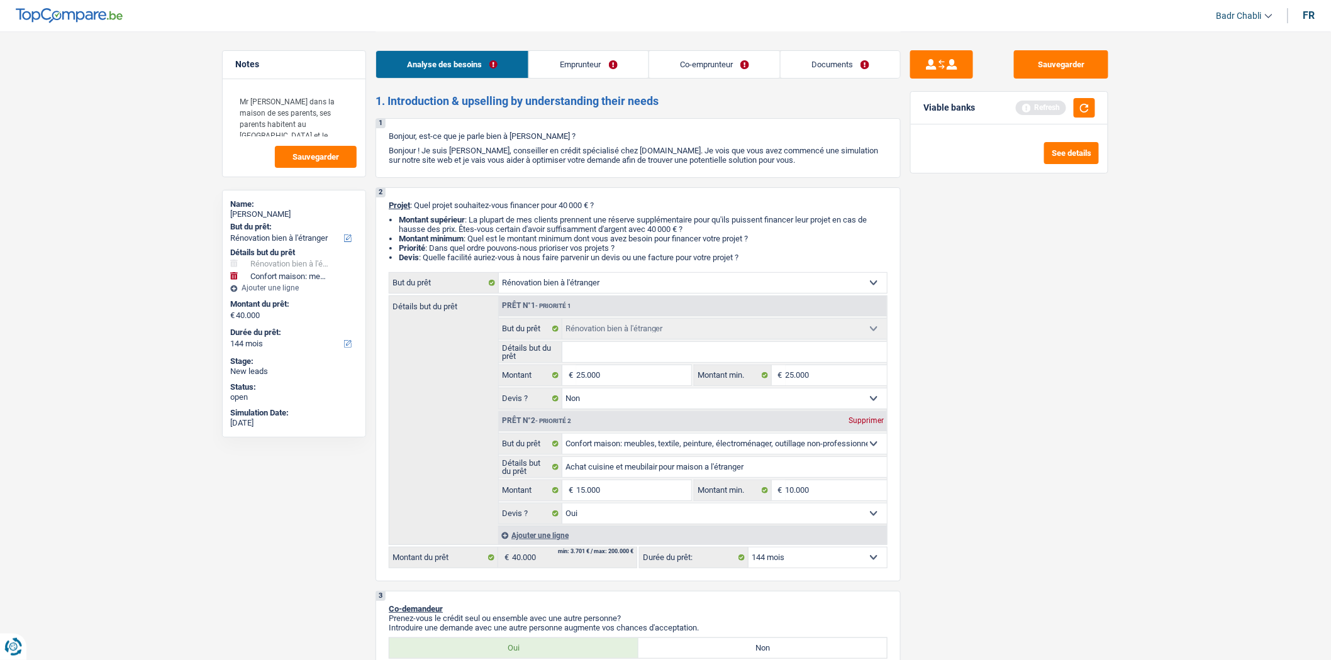
click at [791, 563] on select "12 mois 18 mois 24 mois 30 mois 36 mois 42 mois 48 mois 60 mois 72 mois 84 mois…" at bounding box center [817, 558] width 138 height 20
click at [748, 552] on select "12 mois 18 mois 24 mois 30 mois 36 mois 42 mois 48 mois 60 mois 72 mois 84 mois…" at bounding box center [817, 558] width 138 height 20
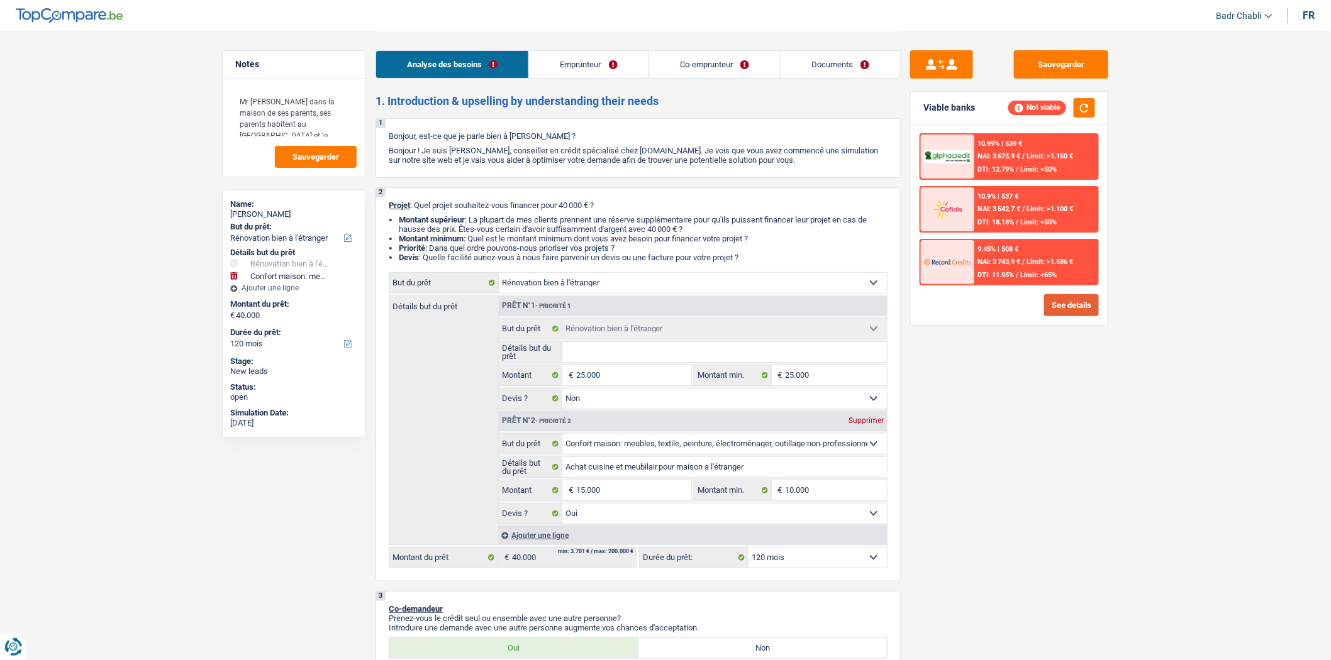
click at [1072, 297] on button "See details" at bounding box center [1071, 305] width 55 height 22
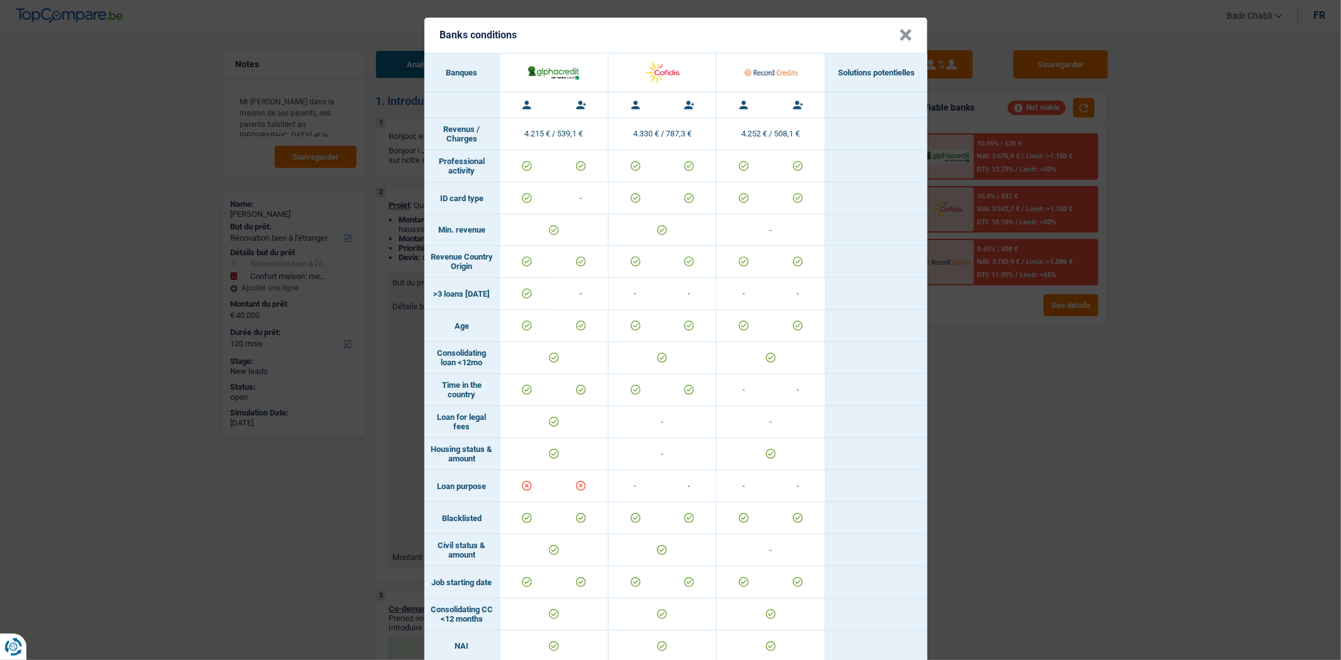
click at [907, 35] on button "×" at bounding box center [905, 35] width 13 height 13
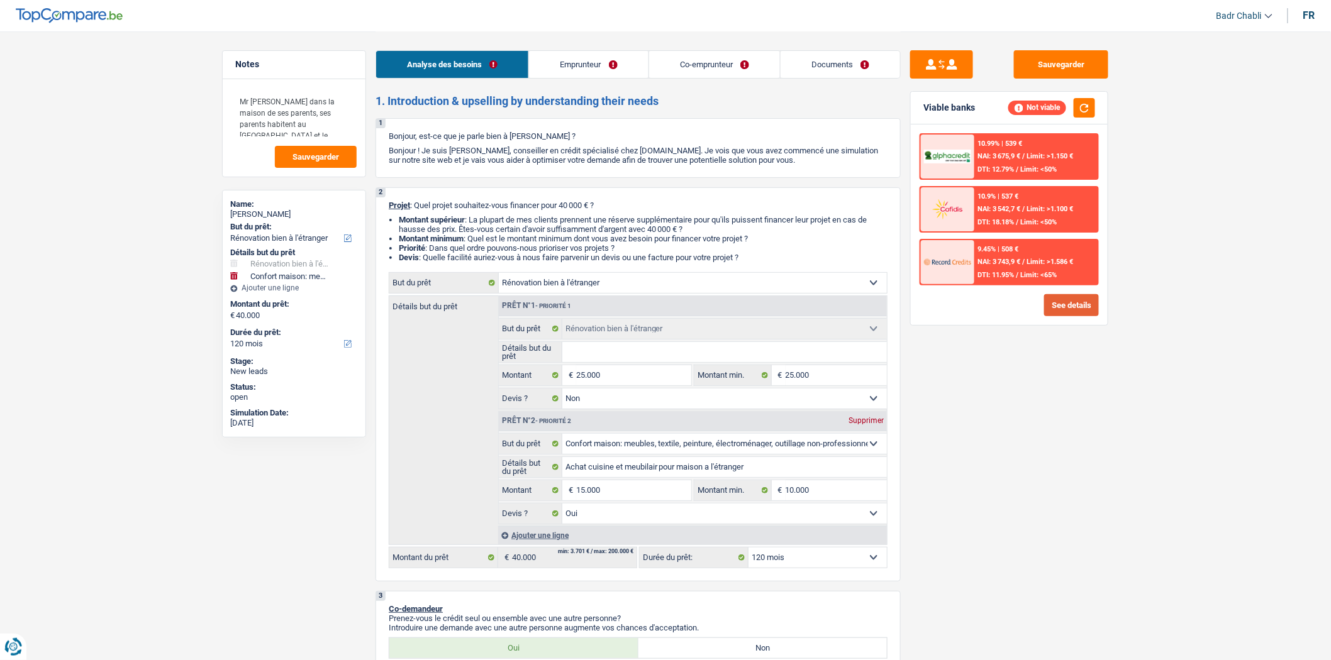
click at [1052, 305] on button "See details" at bounding box center [1071, 305] width 55 height 22
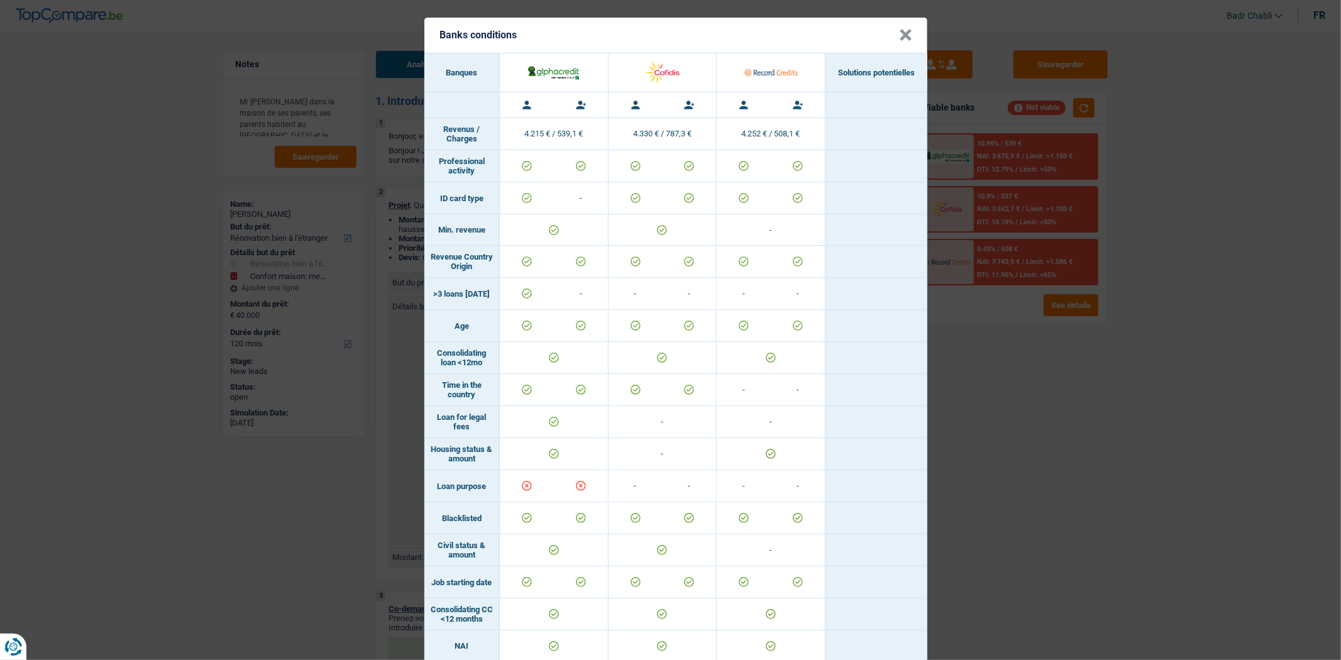
click at [901, 33] on button "×" at bounding box center [905, 35] width 13 height 13
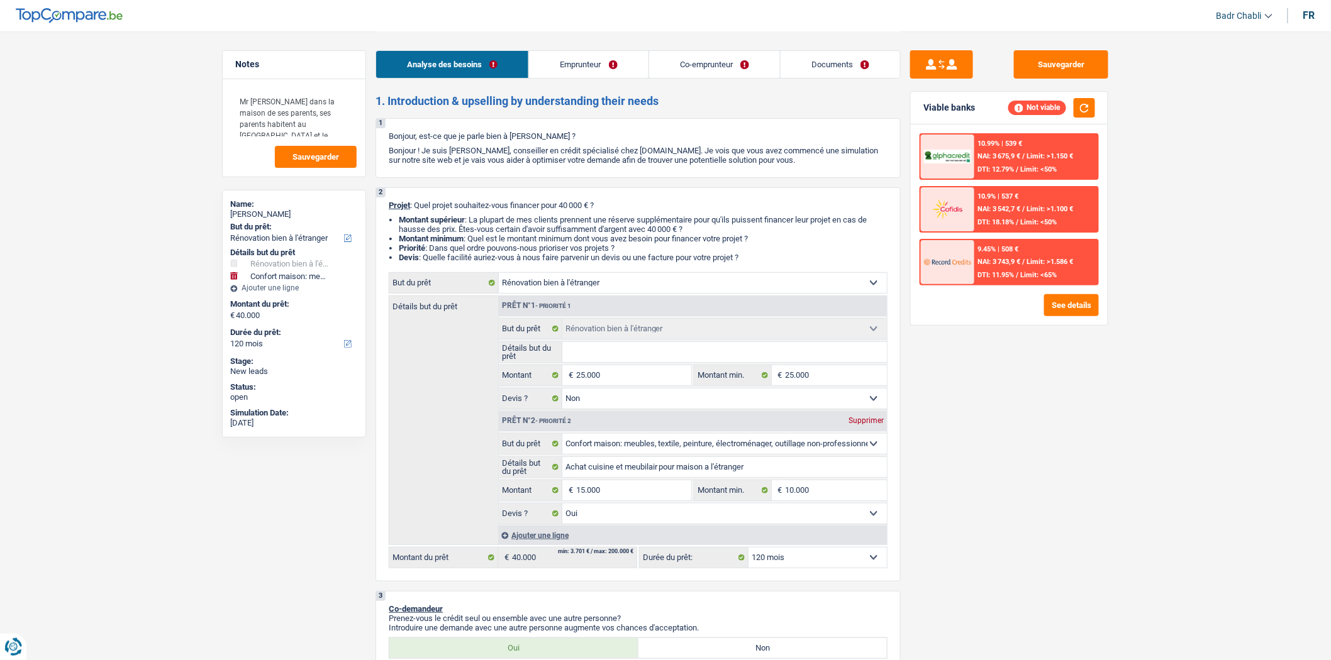
click at [604, 286] on select "Confort maison: meubles, textile, peinture, électroménager, outillage non-profe…" at bounding box center [693, 283] width 388 height 20
click at [1072, 302] on button "See details" at bounding box center [1071, 305] width 55 height 22
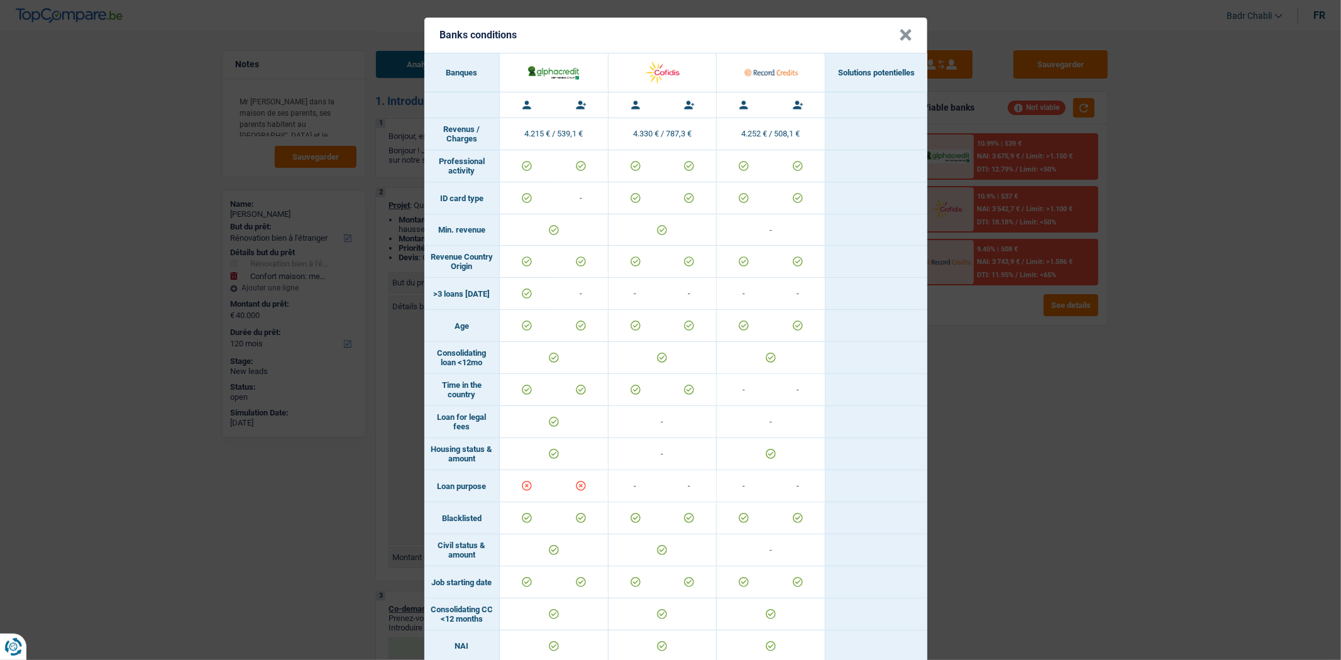
click at [906, 32] on button "×" at bounding box center [905, 35] width 13 height 13
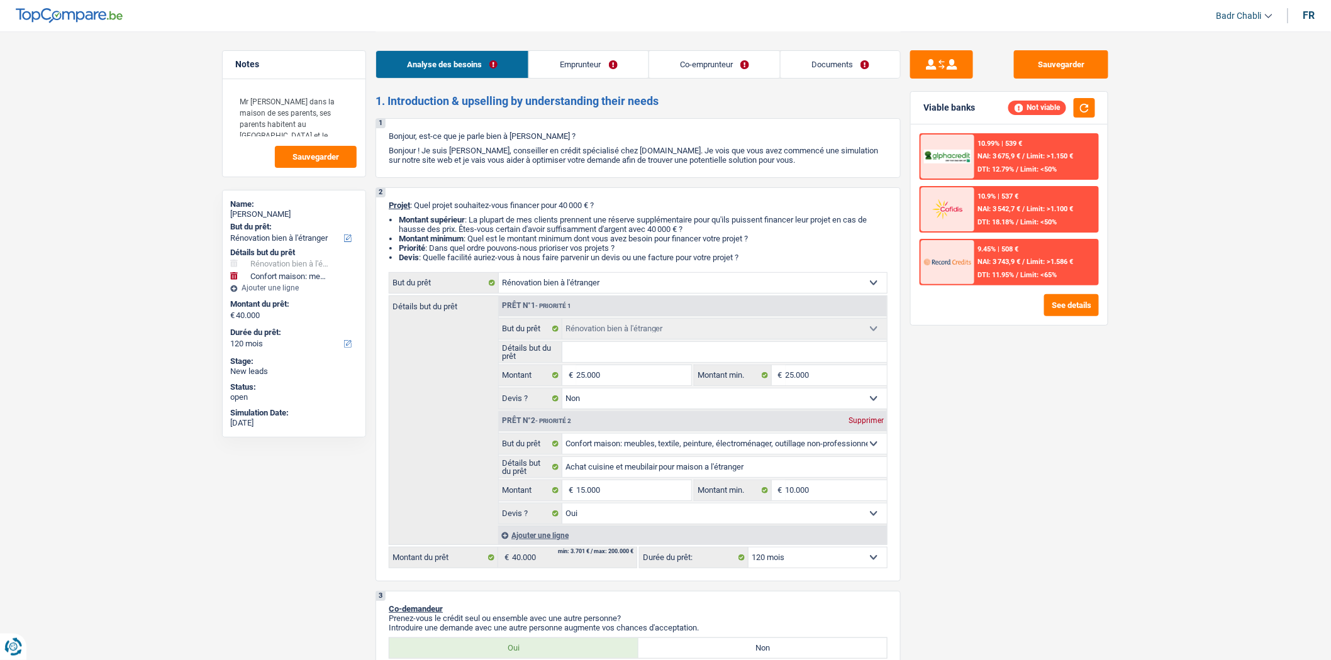
click at [683, 292] on select "Confort maison: meubles, textile, peinture, électroménager, outillage non-profe…" at bounding box center [693, 283] width 388 height 20
click at [499, 275] on select "Confort maison: meubles, textile, peinture, électroménager, outillage non-profe…" at bounding box center [693, 283] width 388 height 20
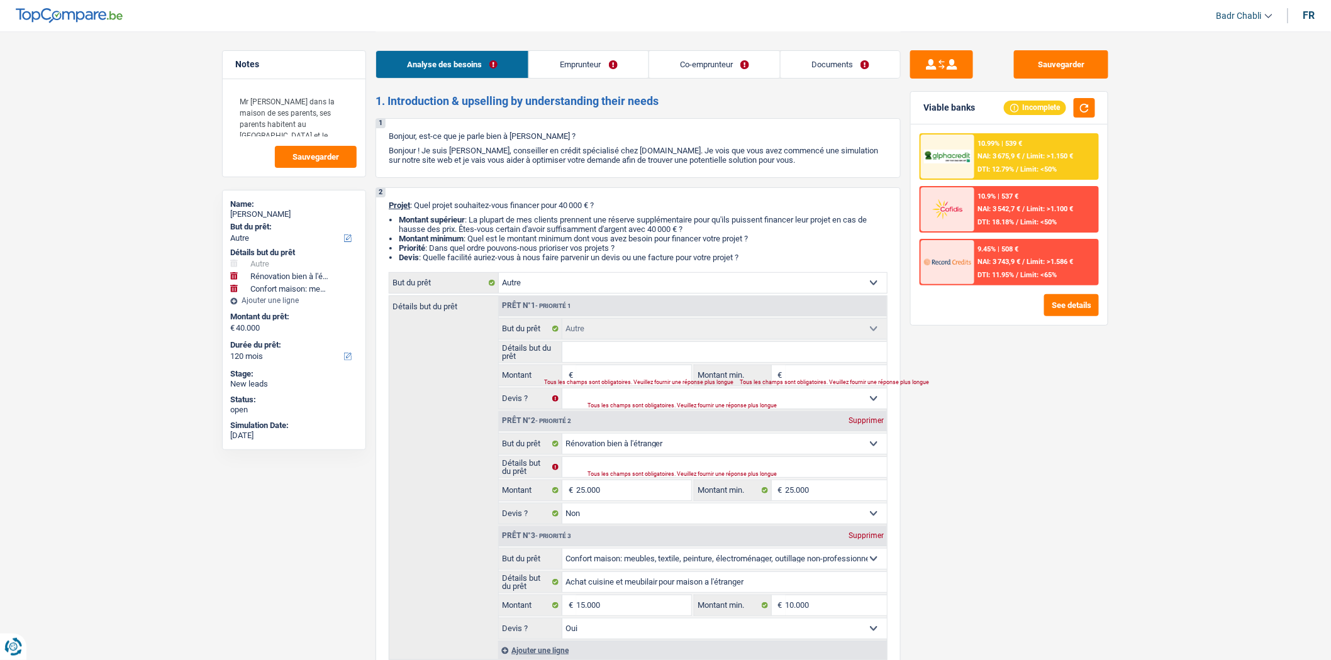
click at [615, 355] on input "Détails but du prêt" at bounding box center [724, 352] width 325 height 20
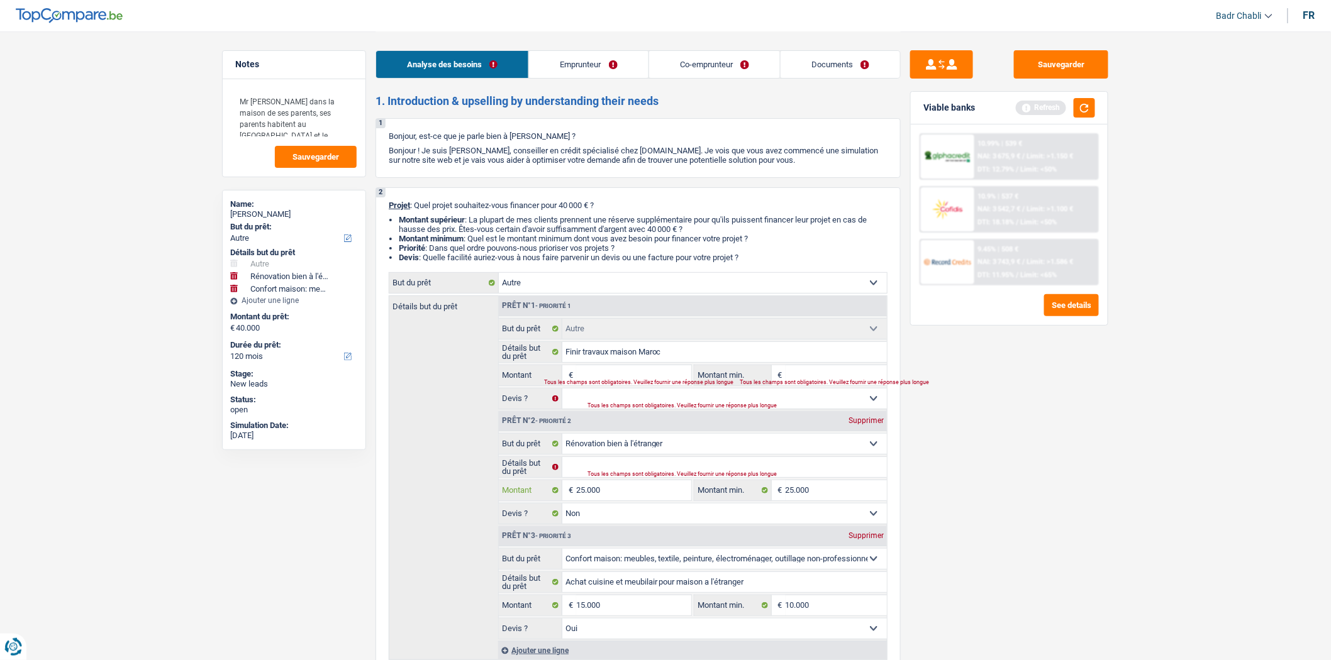
click at [601, 497] on input "25.000" at bounding box center [633, 490] width 115 height 20
click at [647, 372] on input "Montant" at bounding box center [633, 375] width 115 height 20
paste input "25.000"
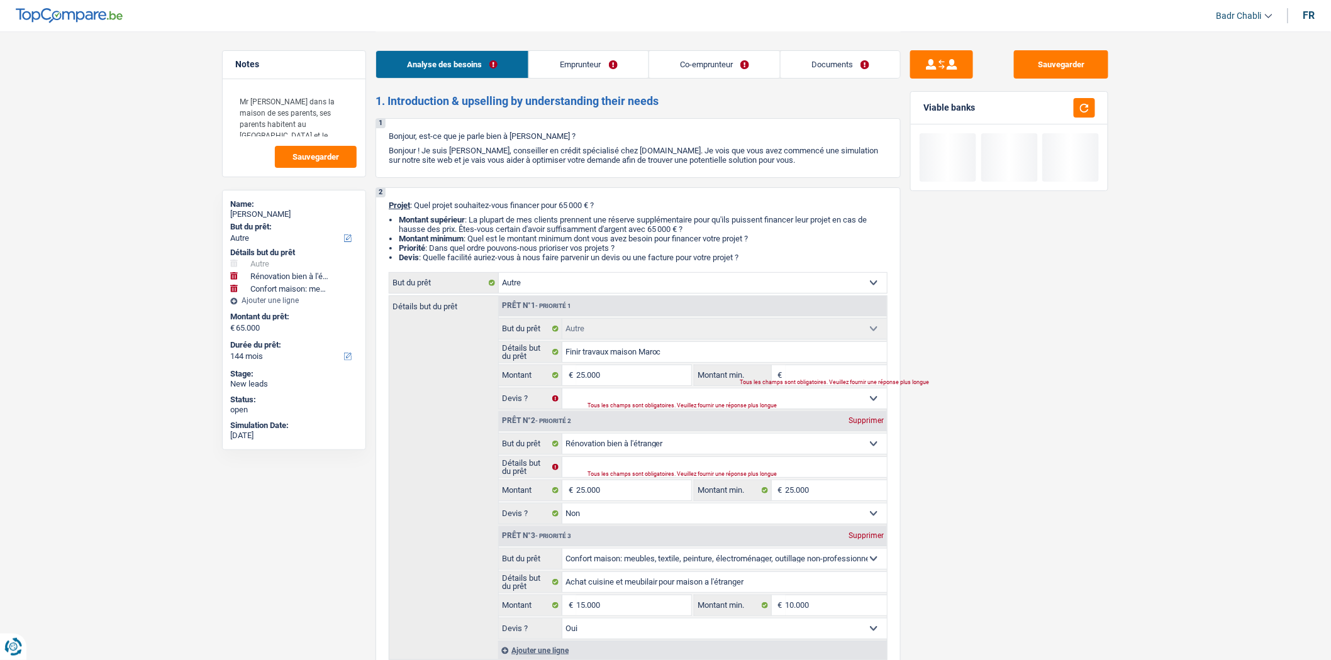
click at [820, 372] on input "Montant min." at bounding box center [837, 375] width 102 height 20
paste input "25.000"
click at [868, 425] on div "Supprimer" at bounding box center [866, 421] width 42 height 8
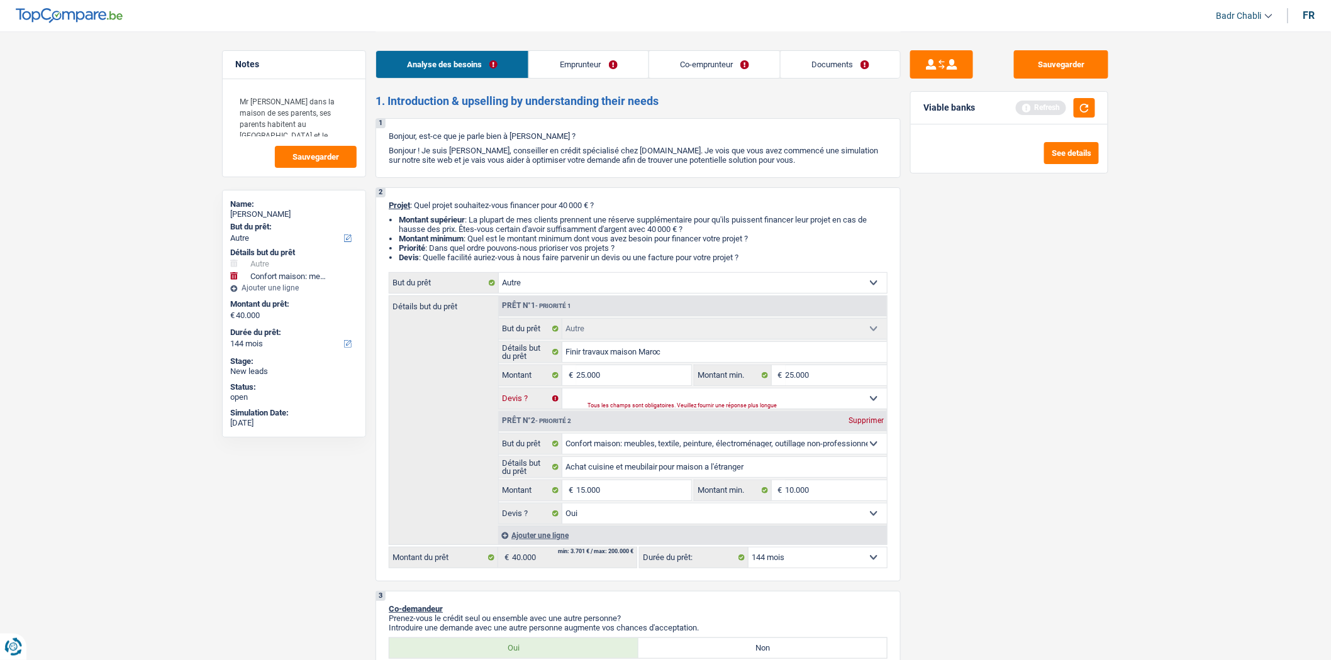
click at [673, 404] on select "Oui Non Non répondu Sélectionner une option" at bounding box center [724, 399] width 325 height 20
click at [562, 392] on select "Oui Non Non répondu Sélectionner une option" at bounding box center [724, 399] width 325 height 20
click at [788, 567] on select "12 mois 18 mois 24 mois 30 mois 36 mois 42 mois 48 mois 60 mois 72 mois 84 mois…" at bounding box center [817, 558] width 138 height 20
click at [748, 552] on select "12 mois 18 mois 24 mois 30 mois 36 mois 42 mois 48 mois 60 mois 72 mois 84 mois…" at bounding box center [817, 558] width 138 height 20
click at [1050, 64] on button "Sauvegarder" at bounding box center [1061, 64] width 94 height 28
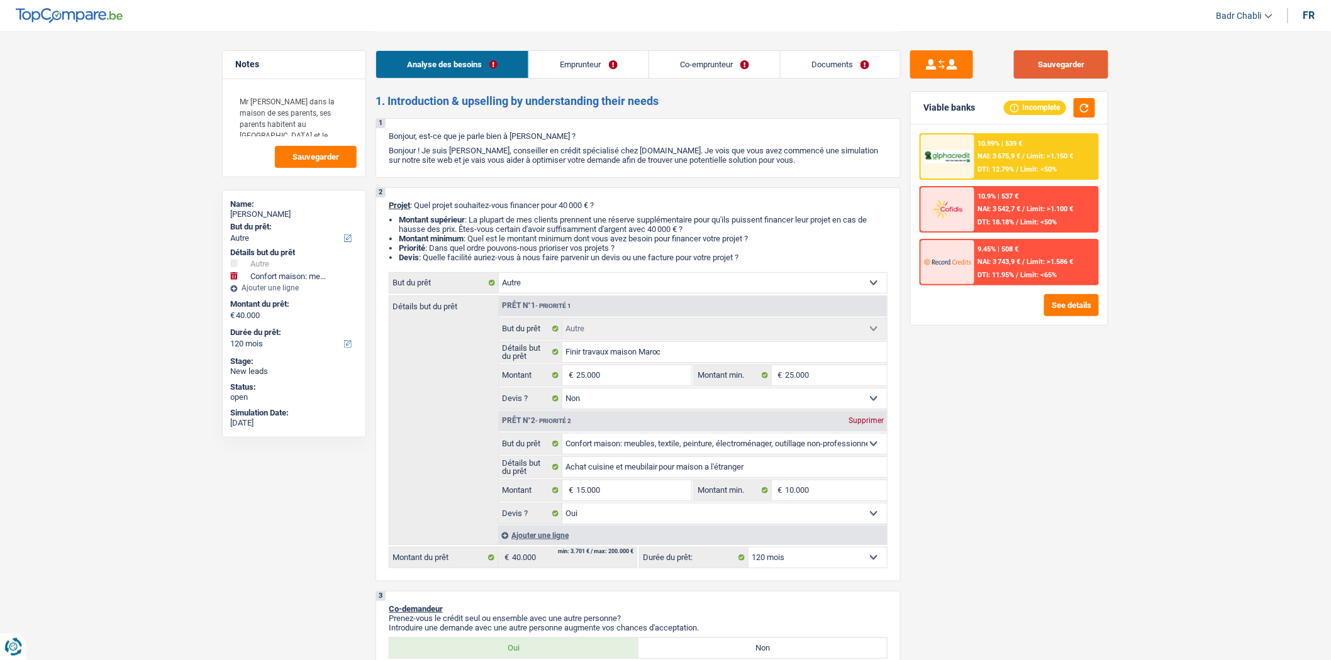
drag, startPoint x: 992, startPoint y: 69, endPoint x: 1053, endPoint y: 75, distance: 60.7
click at [998, 72] on div "Sauvegarder" at bounding box center [1009, 64] width 198 height 28
click at [1057, 74] on button "Sauvegarder" at bounding box center [1061, 64] width 94 height 28
click at [566, 55] on link "Emprunteur" at bounding box center [588, 64] width 119 height 27
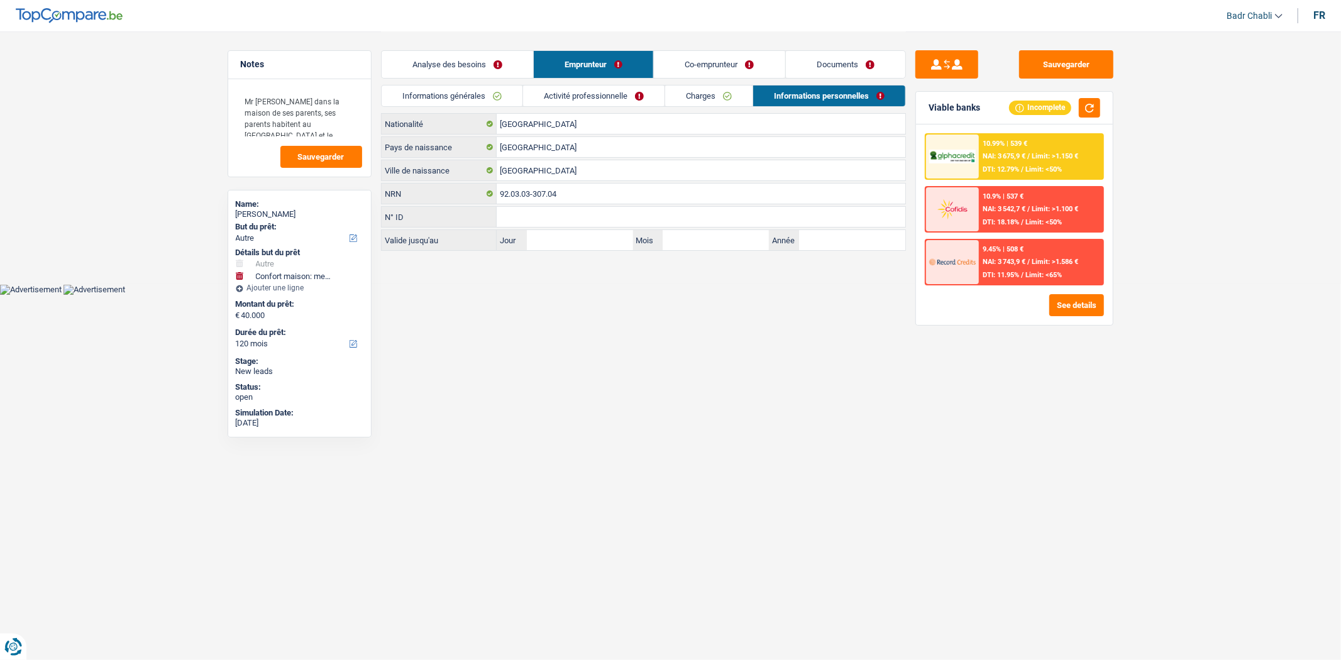
click at [450, 101] on link "Informations générales" at bounding box center [452, 96] width 141 height 21
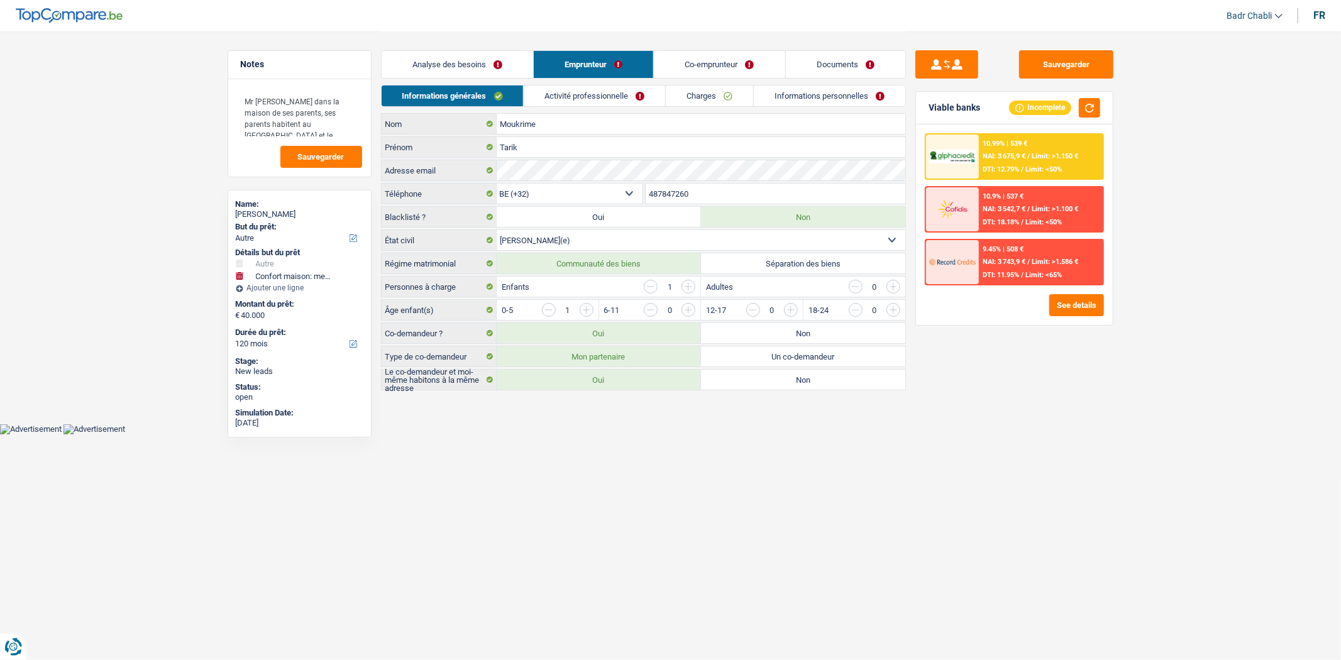
click at [572, 97] on link "Activité professionnelle" at bounding box center [595, 96] width 142 height 21
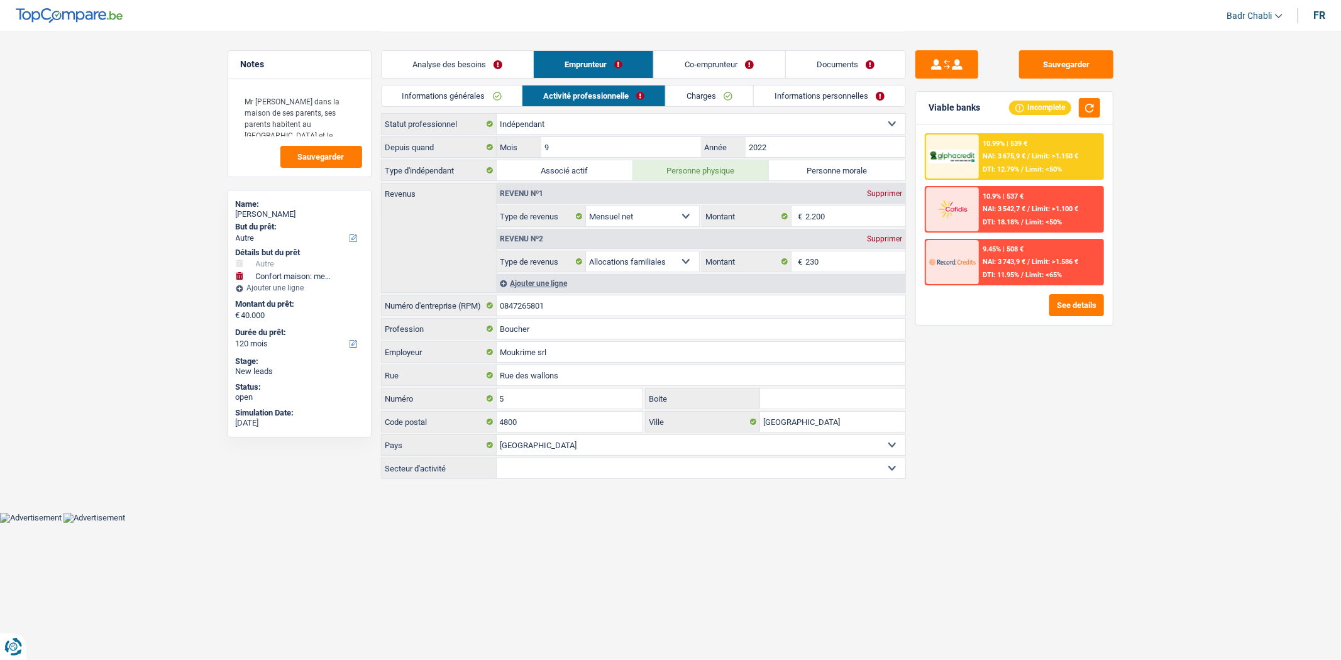
click at [687, 76] on link "Co-emprunteur" at bounding box center [719, 64] width 131 height 27
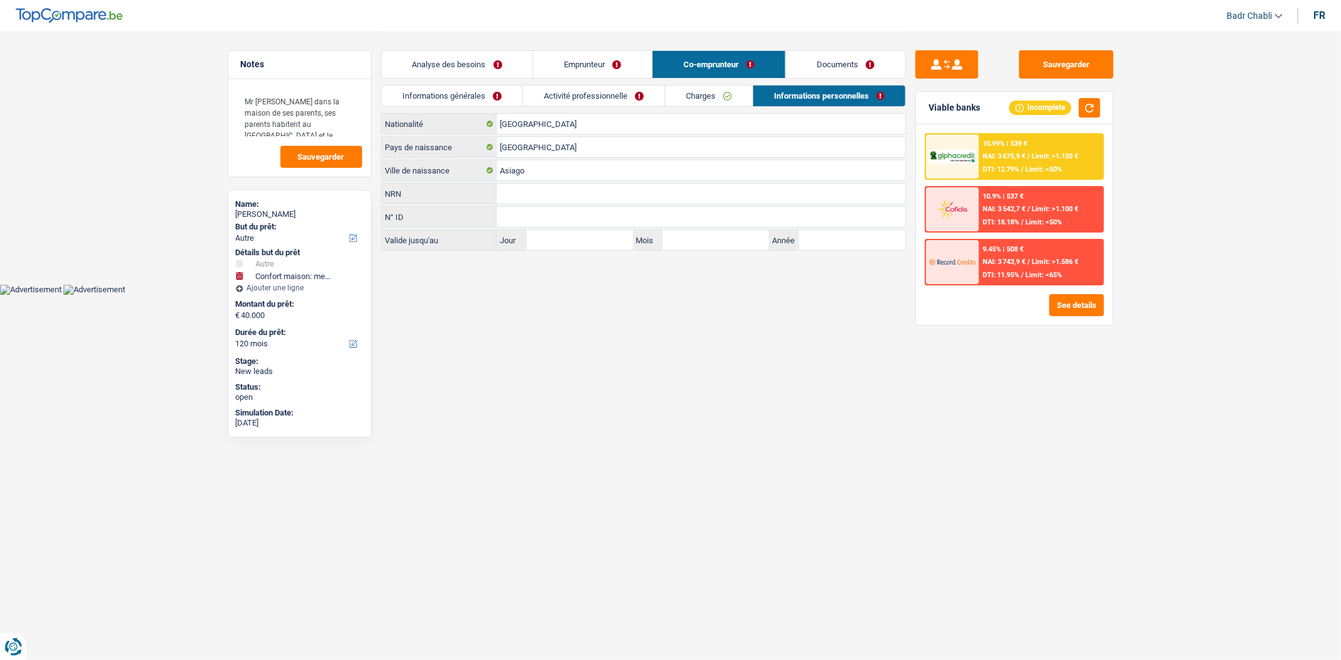
click at [456, 104] on link "Informations générales" at bounding box center [452, 96] width 141 height 21
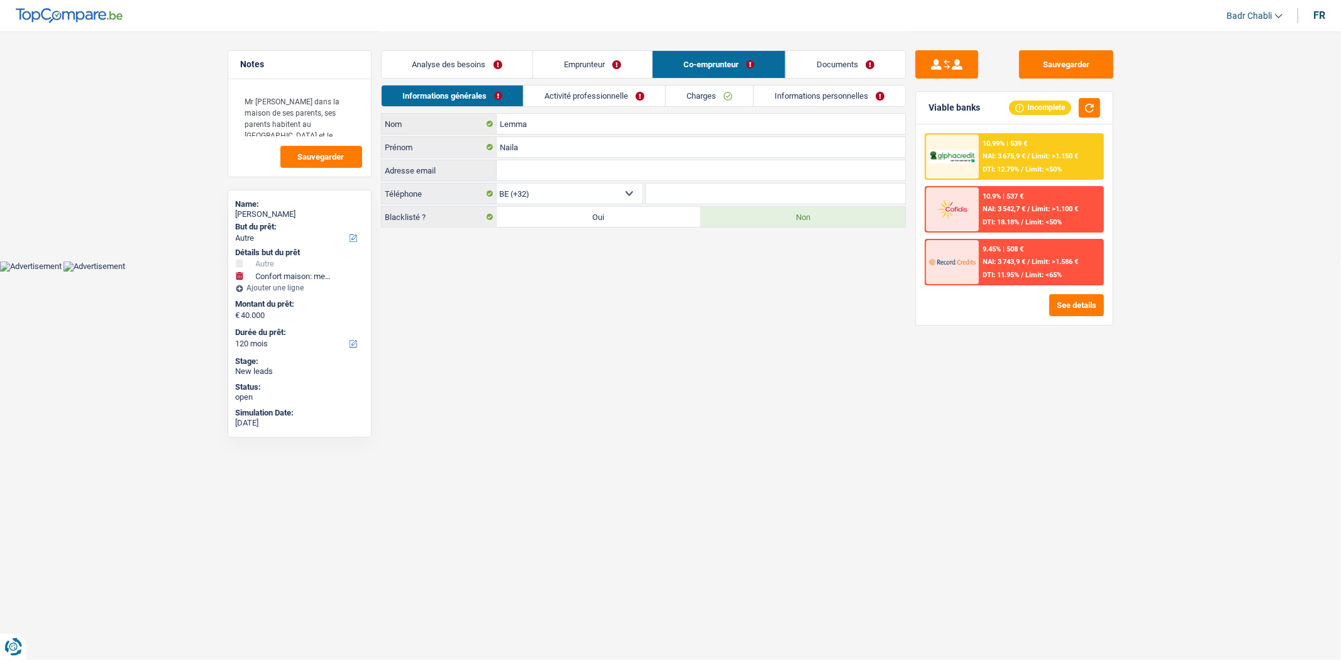
click at [600, 95] on link "Activité professionnelle" at bounding box center [595, 96] width 142 height 21
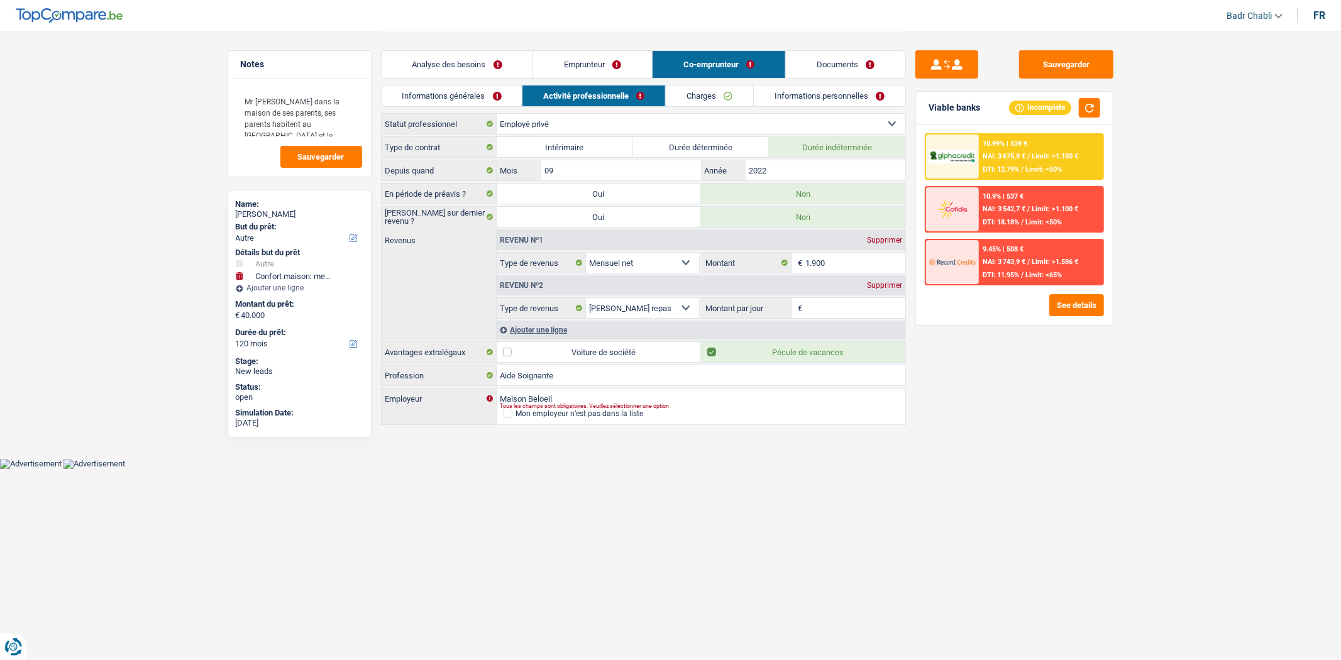
click at [877, 286] on div "Supprimer" at bounding box center [885, 286] width 42 height 8
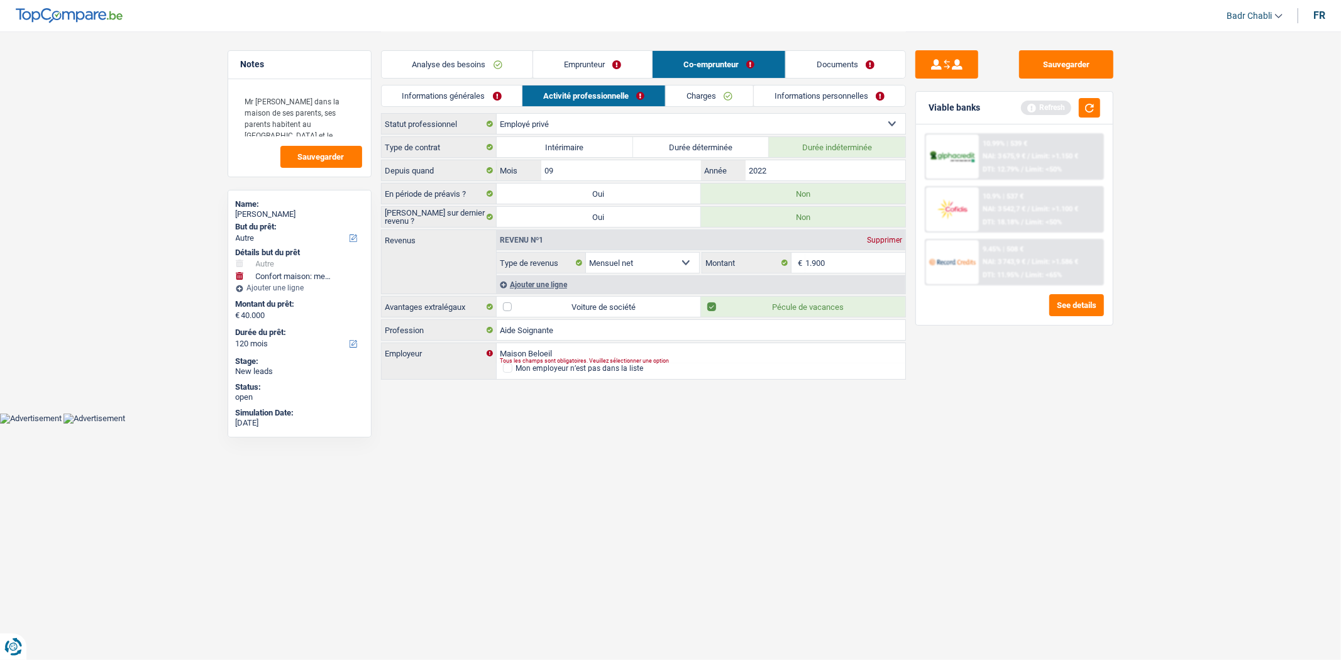
click at [724, 109] on div "Informations générales Activité professionnelle Charges Informations personnell…" at bounding box center [643, 99] width 525 height 28
click at [724, 102] on link "Charges" at bounding box center [709, 96] width 87 height 21
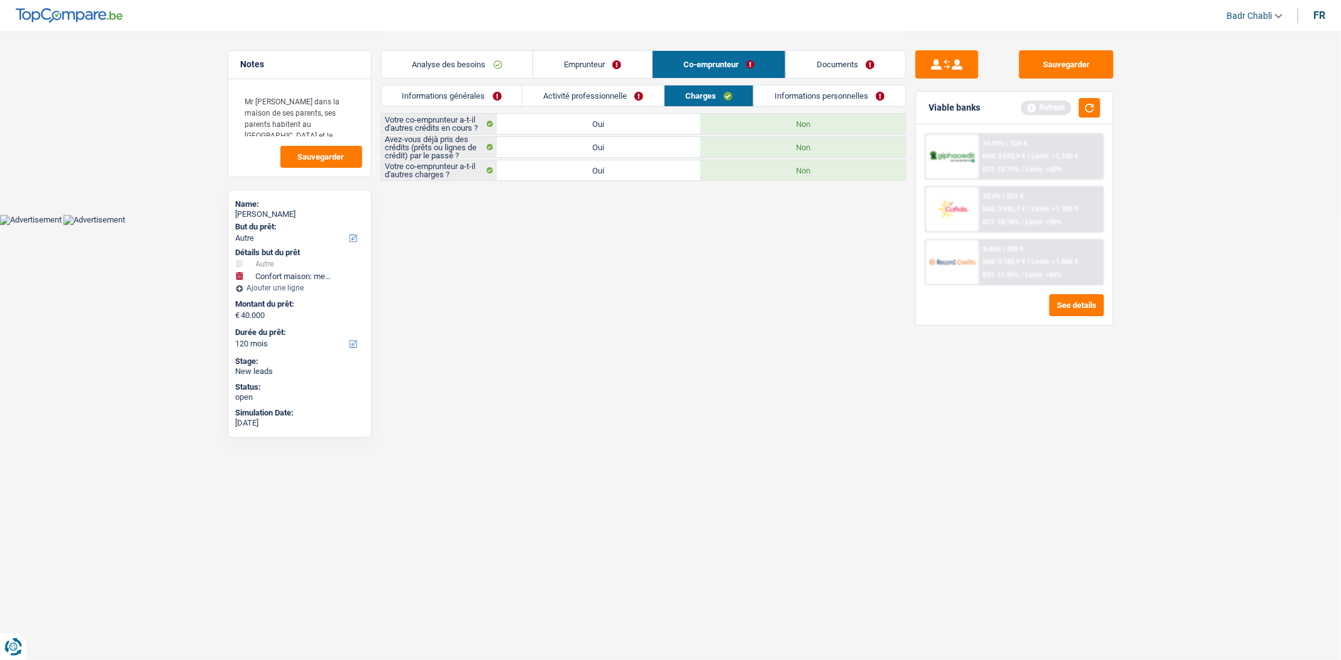
click at [801, 103] on link "Informations personnelles" at bounding box center [830, 96] width 152 height 21
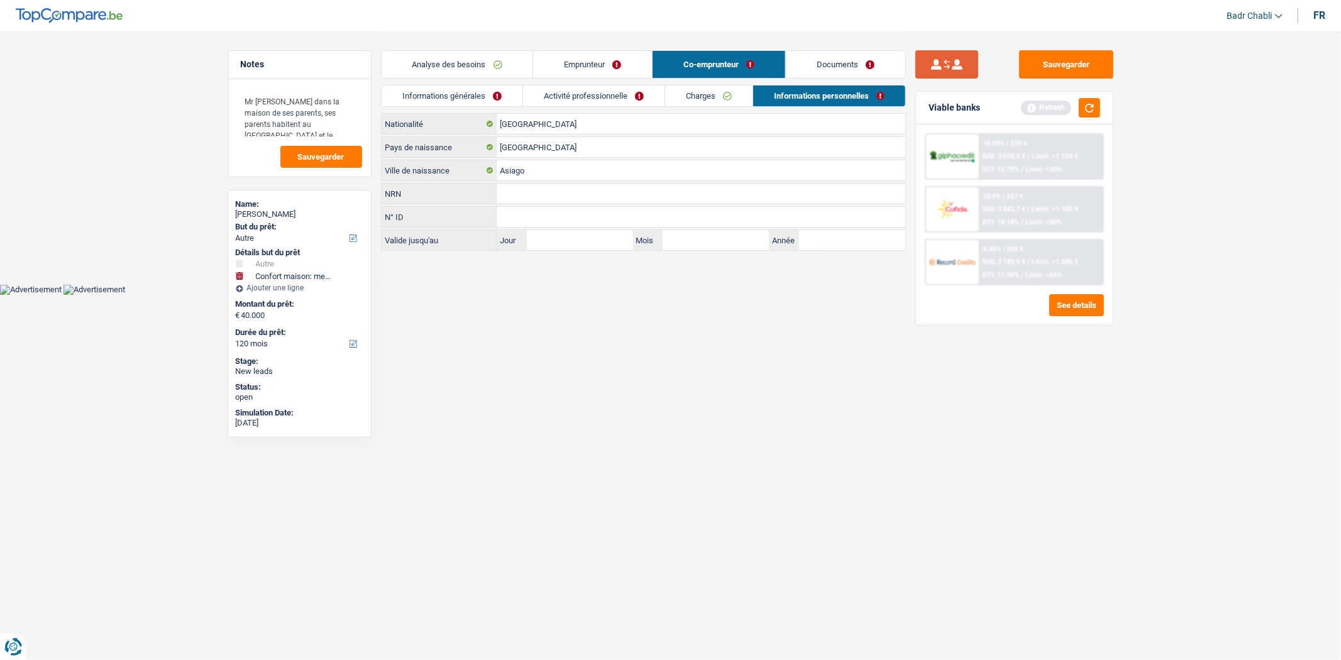
click at [957, 74] on button "submit" at bounding box center [947, 64] width 63 height 28
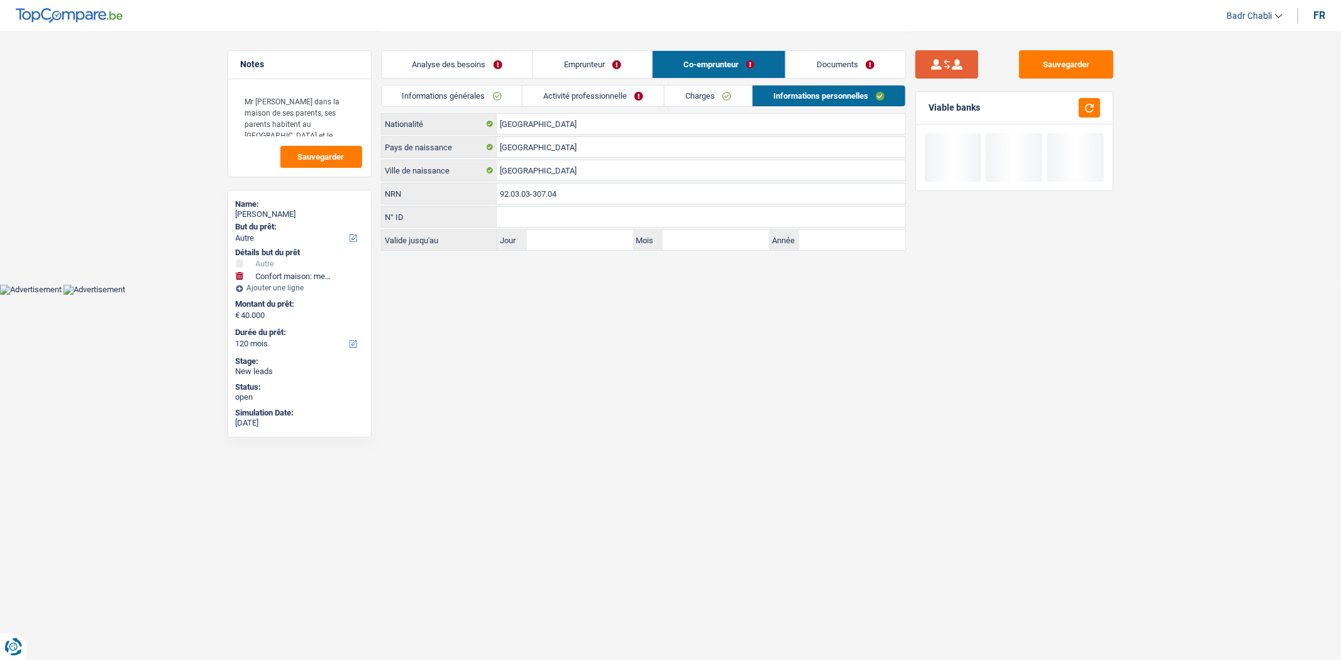
click at [933, 64] on button "submit" at bounding box center [947, 64] width 63 height 28
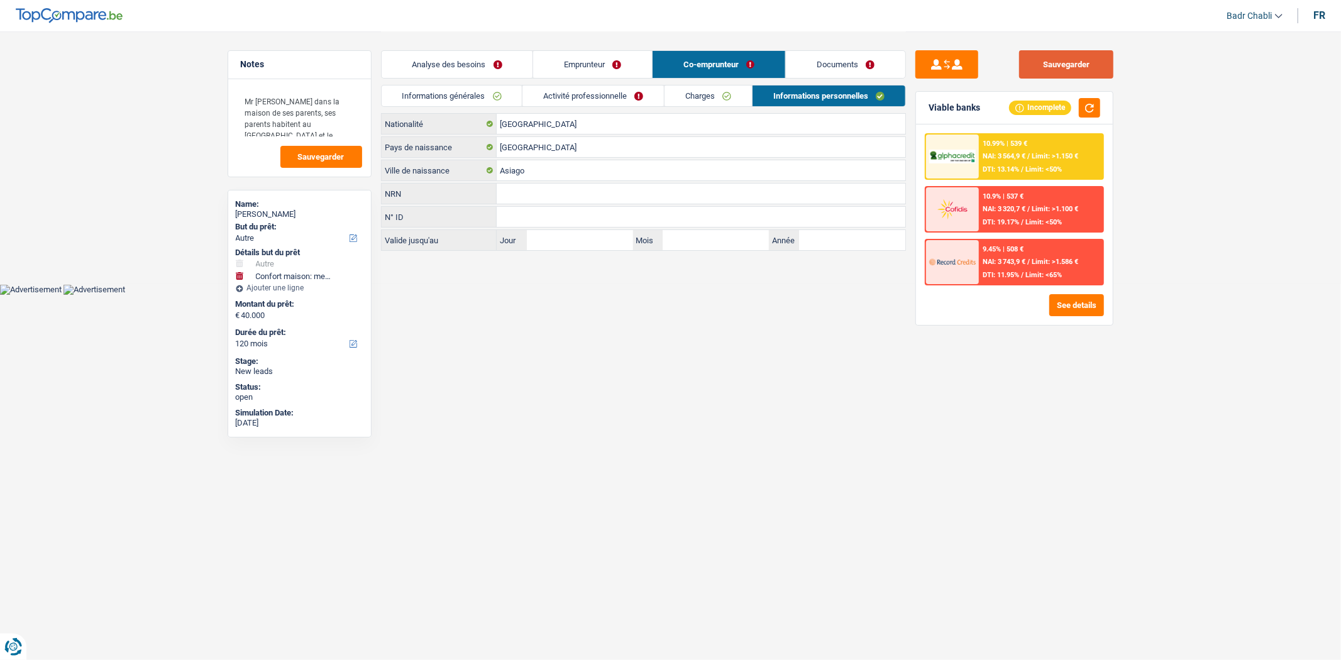
click at [1078, 63] on button "Sauvegarder" at bounding box center [1066, 64] width 94 height 28
click at [952, 66] on button "submit" at bounding box center [947, 64] width 63 height 28
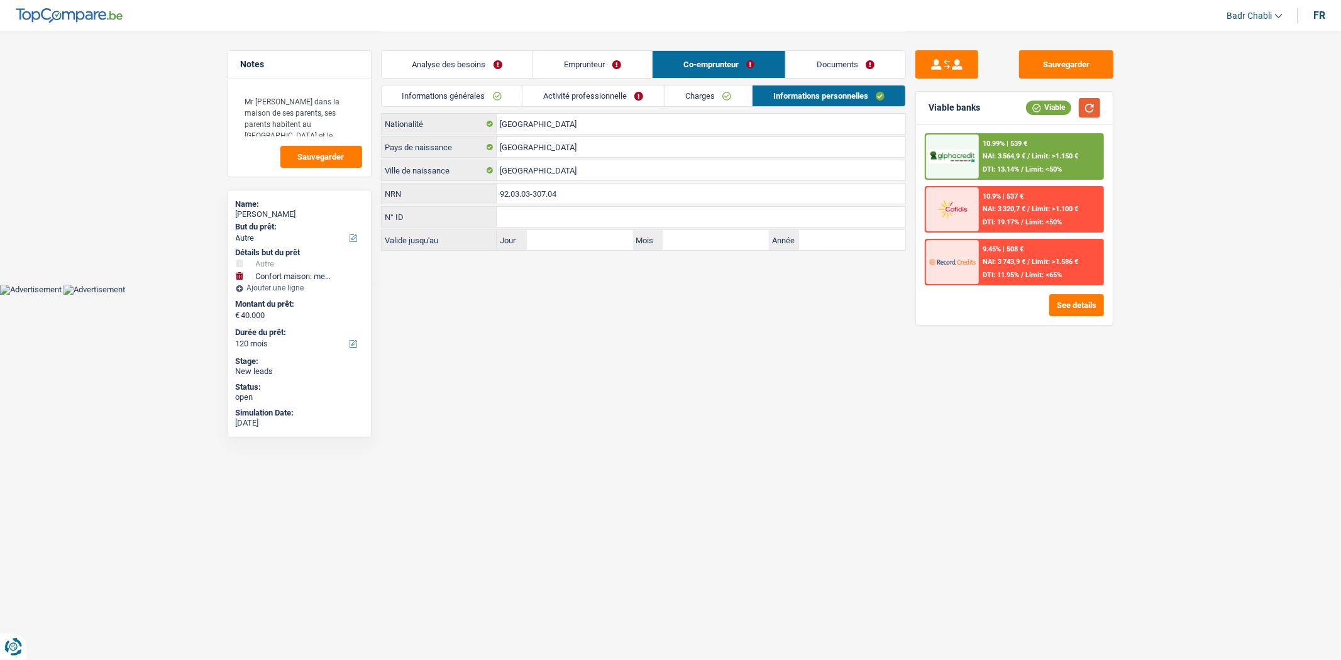
click at [1097, 104] on button "button" at bounding box center [1089, 107] width 21 height 19
click at [1065, 65] on button "Sauvegarder" at bounding box center [1066, 64] width 94 height 28
click at [1060, 55] on button "Sauvegarder" at bounding box center [1066, 64] width 94 height 28
